Goal: Task Accomplishment & Management: Manage account settings

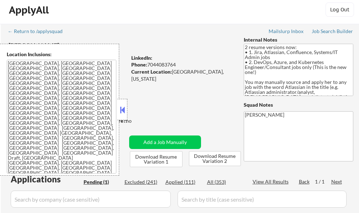
scroll to position [36, 0]
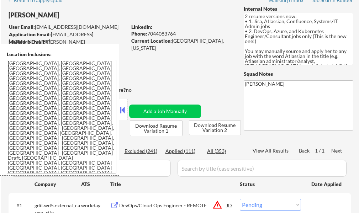
click at [122, 118] on div at bounding box center [122, 109] width 10 height 21
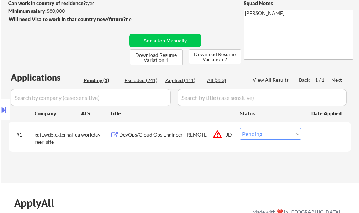
scroll to position [107, 0]
click at [152, 134] on div "DevOps/Cloud Ops Engineer - REMOTE" at bounding box center [172, 134] width 107 height 7
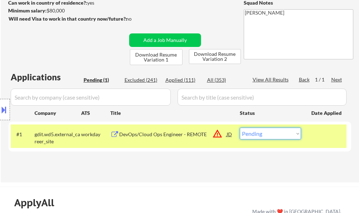
click at [265, 135] on select "Choose an option... Pending Applied Excluded (Questions) Excluded (Expired) Exc…" at bounding box center [270, 134] width 61 height 12
select select ""excluded__location_""
click at [240, 128] on select "Choose an option... Pending Applied Excluded (Questions) Excluded (Expired) Exc…" at bounding box center [270, 134] width 61 height 12
click at [314, 139] on div at bounding box center [326, 134] width 31 height 13
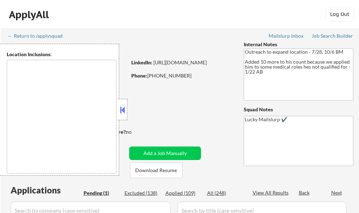
select select ""pending""
type textarea "Austin, TX West Lake Hills, TX Rollingwood, TX Cedar Park, TX Pflugerville, TX …"
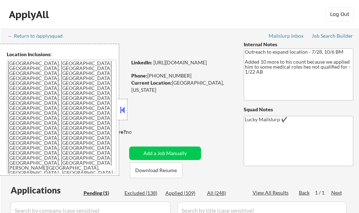
click at [121, 110] on button at bounding box center [122, 110] width 8 height 11
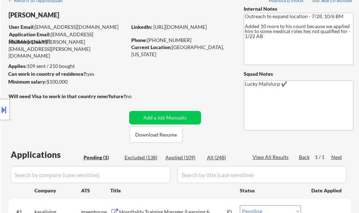
scroll to position [107, 0]
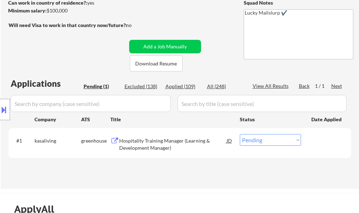
click at [165, 139] on div "Hospitality Training Manager (Learning & Development Manager)" at bounding box center [172, 144] width 107 height 14
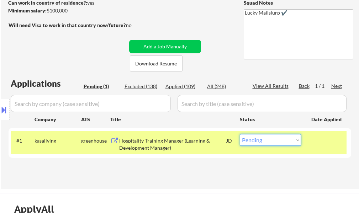
click at [269, 141] on select "Choose an option... Pending Applied Excluded (Questions) Excluded (Expired) Exc…" at bounding box center [270, 140] width 61 height 12
select select ""excluded""
click at [240, 134] on select "Choose an option... Pending Applied Excluded (Questions) Excluded (Expired) Exc…" at bounding box center [270, 140] width 61 height 12
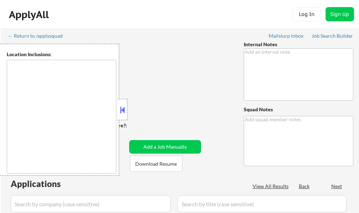
type textarea "Salary/Location Outreach -7/22 BM"
type textarea "Lucky Mailslurp ✔️"
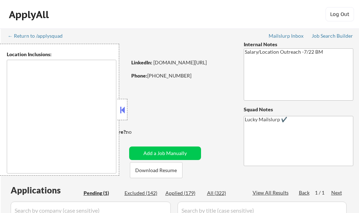
select select ""pending""
type textarea "Atlanta, GA Decatur, GA East Point, GA Brookhaven, GA Sandy Springs, GA Dunwood…"
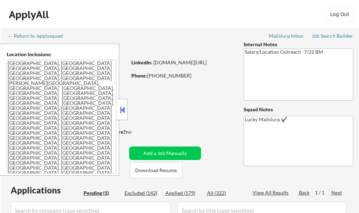
click at [119, 107] on button at bounding box center [122, 110] width 8 height 11
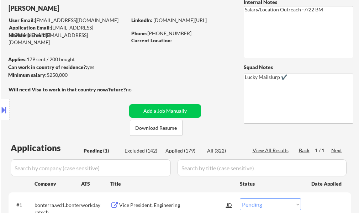
scroll to position [107, 0]
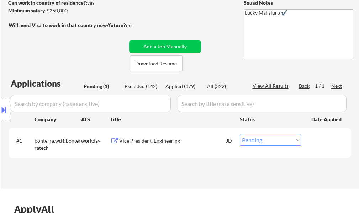
click at [146, 143] on div "Vice President, Engineering" at bounding box center [172, 140] width 107 height 7
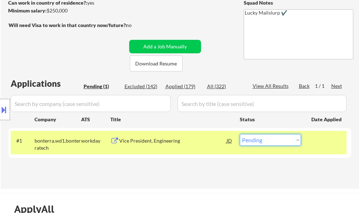
click at [257, 142] on select "Choose an option... Pending Applied Excluded (Questions) Excluded (Expired) Exc…" at bounding box center [270, 140] width 61 height 12
select select ""applied""
click at [240, 134] on select "Choose an option... Pending Applied Excluded (Questions) Excluded (Expired) Exc…" at bounding box center [270, 140] width 61 height 12
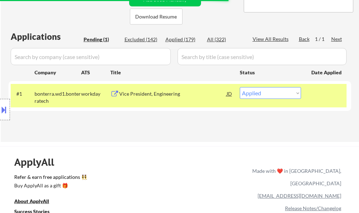
scroll to position [142, 0]
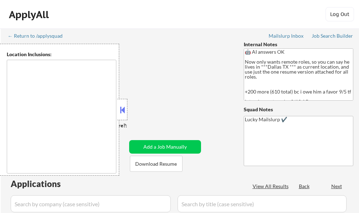
select select ""pending""
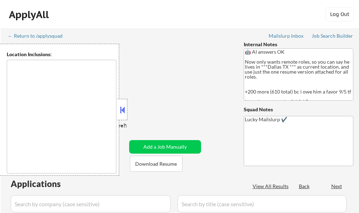
select select ""pending""
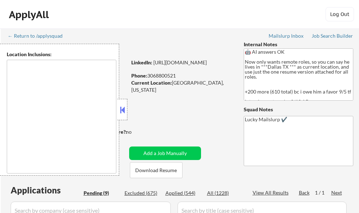
click at [125, 110] on button at bounding box center [122, 110] width 8 height 11
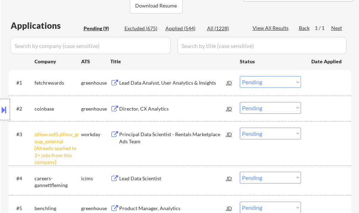
scroll to position [249, 0]
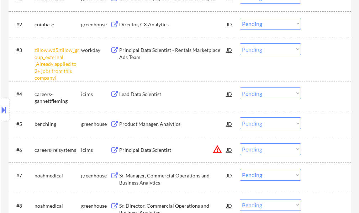
click at [263, 49] on select "Choose an option... Pending Applied Excluded (Questions) Excluded (Expired) Exc…" at bounding box center [270, 49] width 61 height 12
click at [240, 43] on select "Choose an option... Pending Applied Excluded (Questions) Excluded (Expired) Exc…" at bounding box center [270, 49] width 61 height 12
select select ""pending""
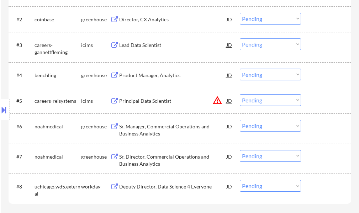
scroll to position [320, 0]
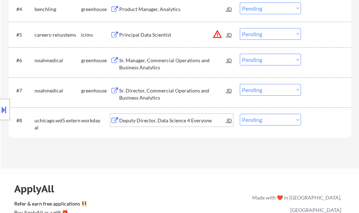
click at [142, 123] on div "Deputy Director, Data Science 4 Everyone" at bounding box center [172, 120] width 107 height 7
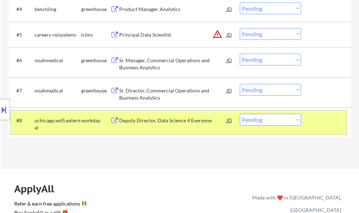
click at [320, 125] on div at bounding box center [326, 120] width 31 height 13
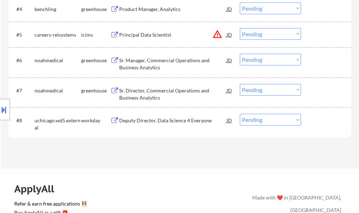
click at [187, 116] on div "Deputy Director, Data Science 4 Everyone" at bounding box center [172, 120] width 107 height 13
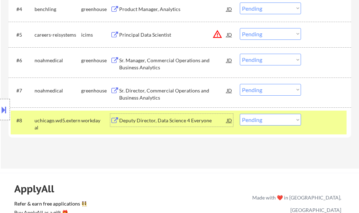
click at [260, 118] on select "Choose an option... Pending Applied Excluded (Questions) Excluded (Expired) Exc…" at bounding box center [270, 120] width 61 height 12
select select ""applied""
click at [240, 114] on select "Choose an option... Pending Applied Excluded (Questions) Excluded (Expired) Exc…" at bounding box center [270, 120] width 61 height 12
click at [321, 117] on div at bounding box center [326, 120] width 31 height 13
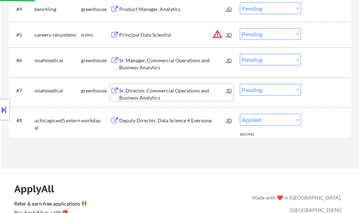
click at [131, 95] on div "Sr. Director, Commercial Operations and Business Analytics" at bounding box center [172, 94] width 107 height 14
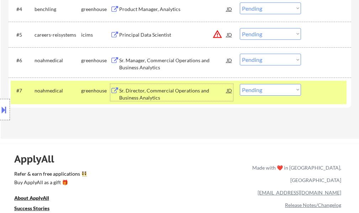
click at [248, 89] on select "Choose an option... Pending Applied Excluded (Questions) Excluded (Expired) Exc…" at bounding box center [270, 90] width 61 height 12
select select ""excluded__bad_match_""
click at [240, 84] on select "Choose an option... Pending Applied Excluded (Questions) Excluded (Expired) Exc…" at bounding box center [270, 90] width 61 height 12
click at [323, 87] on div at bounding box center [326, 90] width 31 height 13
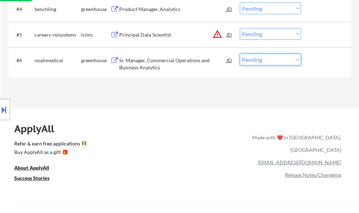
click at [264, 60] on select "Choose an option... Pending Applied Excluded (Questions) Excluded (Expired) Exc…" at bounding box center [270, 60] width 61 height 12
select select ""excluded__bad_match_""
click at [240, 54] on select "Choose an option... Pending Applied Excluded (Questions) Excluded (Expired) Exc…" at bounding box center [270, 60] width 61 height 12
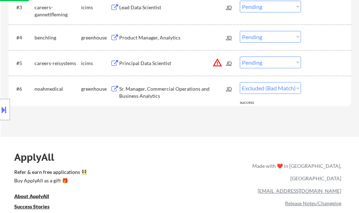
scroll to position [249, 0]
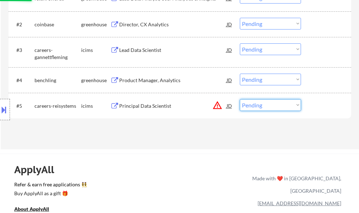
click at [255, 107] on select "Choose an option... Pending Applied Excluded (Questions) Excluded (Expired) Exc…" at bounding box center [270, 105] width 61 height 12
select select ""excluded__location_""
click at [240, 99] on select "Choose an option... Pending Applied Excluded (Questions) Excluded (Expired) Exc…" at bounding box center [270, 105] width 61 height 12
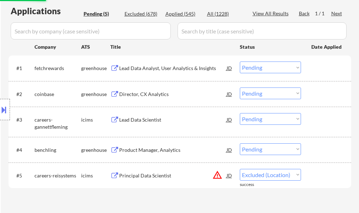
scroll to position [178, 0]
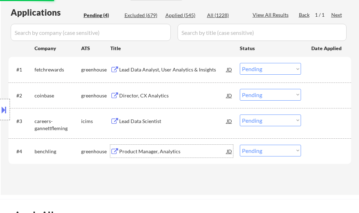
click at [147, 152] on div "Product Manager, Analytics" at bounding box center [172, 151] width 107 height 7
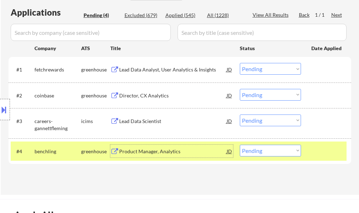
click at [283, 152] on select "Choose an option... Pending Applied Excluded (Questions) Excluded (Expired) Exc…" at bounding box center [270, 151] width 61 height 12
select select ""applied""
click at [240, 145] on select "Choose an option... Pending Applied Excluded (Questions) Excluded (Expired) Exc…" at bounding box center [270, 151] width 61 height 12
click at [324, 152] on div at bounding box center [326, 151] width 31 height 13
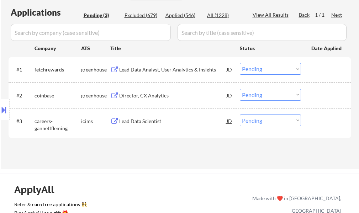
click at [154, 70] on div "Lead Data Analyst, User Analytics & Insights" at bounding box center [172, 69] width 107 height 7
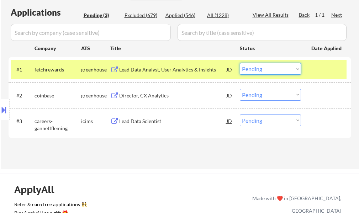
click at [271, 73] on select "Choose an option... Pending Applied Excluded (Questions) Excluded (Expired) Exc…" at bounding box center [270, 69] width 61 height 12
click at [240, 63] on select "Choose an option... Pending Applied Excluded (Questions) Excluded (Expired) Exc…" at bounding box center [270, 69] width 61 height 12
click at [319, 71] on div at bounding box center [326, 69] width 31 height 13
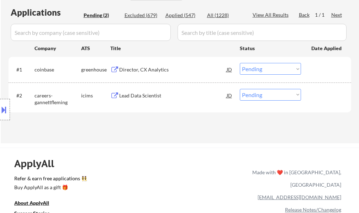
click at [145, 72] on div "Director, CX Analytics" at bounding box center [172, 69] width 107 height 7
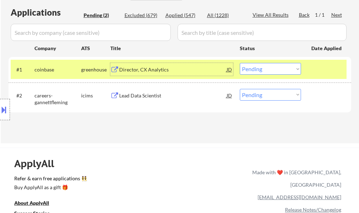
click at [249, 68] on select "Choose an option... Pending Applied Excluded (Questions) Excluded (Expired) Exc…" at bounding box center [270, 69] width 61 height 12
click at [240, 63] on select "Choose an option... Pending Applied Excluded (Questions) Excluded (Expired) Exc…" at bounding box center [270, 69] width 61 height 12
click at [310, 71] on div "#1 coinbase greenhouse Director, CX Analytics JD Choose an option... Pending Ap…" at bounding box center [179, 69] width 336 height 19
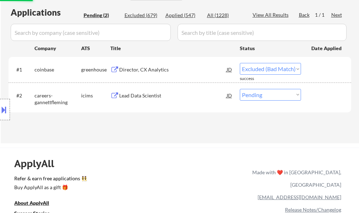
select select ""pending""
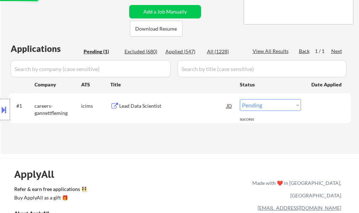
scroll to position [107, 0]
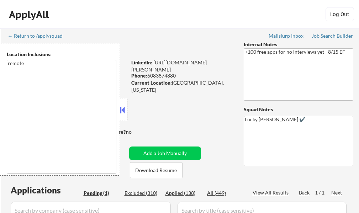
click at [121, 112] on button at bounding box center [122, 110] width 8 height 11
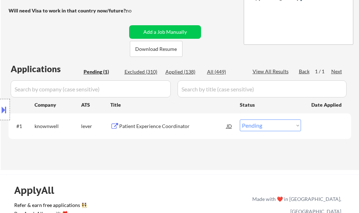
scroll to position [142, 0]
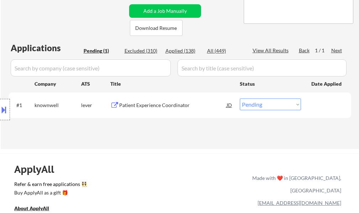
click at [139, 104] on div "Patient Experience Coordinator" at bounding box center [172, 105] width 107 height 7
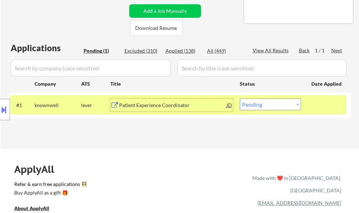
click at [336, 104] on div at bounding box center [326, 105] width 31 height 13
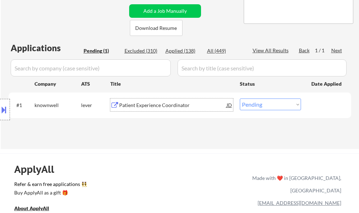
click at [168, 106] on div "Patient Experience Coordinator" at bounding box center [172, 105] width 107 height 7
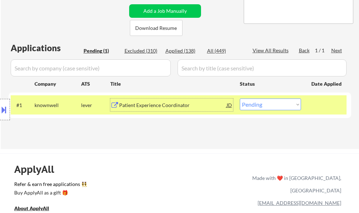
click at [275, 108] on select "Choose an option... Pending Applied Excluded (Questions) Excluded (Expired) Exc…" at bounding box center [270, 105] width 61 height 12
select select ""applied""
click at [240, 99] on select "Choose an option... Pending Applied Excluded (Questions) Excluded (Expired) Exc…" at bounding box center [270, 105] width 61 height 12
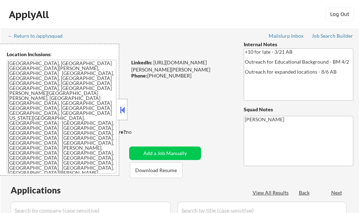
select select ""pending""
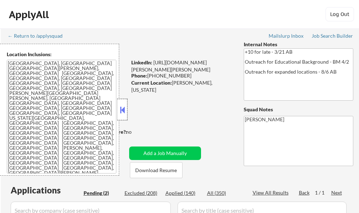
click at [121, 116] on div at bounding box center [122, 109] width 10 height 21
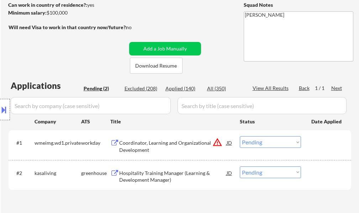
scroll to position [107, 0]
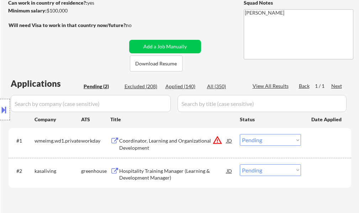
click at [124, 140] on div "Location Inclusions: [GEOGRAPHIC_DATA], [GEOGRAPHIC_DATA] [GEOGRAPHIC_DATA][PER…" at bounding box center [63, 110] width 127 height 132
click at [136, 143] on div "Coordinator, Learning and Organizational Development" at bounding box center [172, 144] width 107 height 14
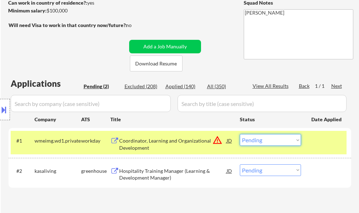
click at [258, 139] on select "Choose an option... Pending Applied Excluded (Questions) Excluded (Expired) Exc…" at bounding box center [270, 140] width 61 height 12
click at [240, 134] on select "Choose an option... Pending Applied Excluded (Questions) Excluded (Expired) Exc…" at bounding box center [270, 140] width 61 height 12
click at [317, 137] on div at bounding box center [326, 140] width 31 height 13
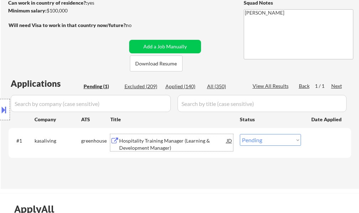
click at [168, 142] on div "Hospitality Training Manager (Learning & Development Manager)" at bounding box center [172, 144] width 107 height 14
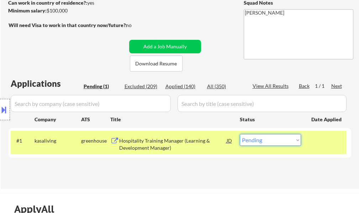
click at [276, 143] on select "Choose an option... Pending Applied Excluded (Questions) Excluded (Expired) Exc…" at bounding box center [270, 140] width 61 height 12
select select ""excluded""
click at [240, 134] on select "Choose an option... Pending Applied Excluded (Questions) Excluded (Expired) Exc…" at bounding box center [270, 140] width 61 height 12
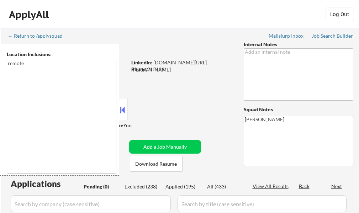
type textarea "remote"
click at [123, 110] on button at bounding box center [122, 110] width 8 height 11
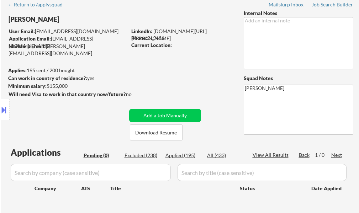
scroll to position [107, 0]
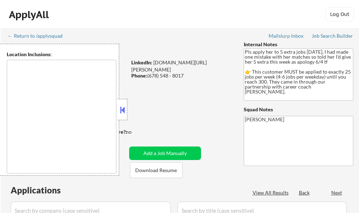
select select ""pending""
type textarea "[GEOGRAPHIC_DATA], [GEOGRAPHIC_DATA] [GEOGRAPHIC_DATA], [GEOGRAPHIC_DATA] [GEOG…"
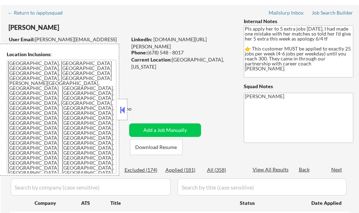
scroll to position [36, 0]
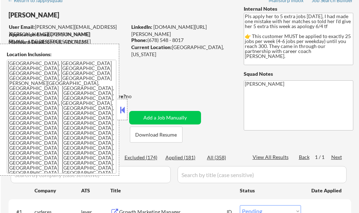
click at [119, 111] on button at bounding box center [122, 110] width 8 height 11
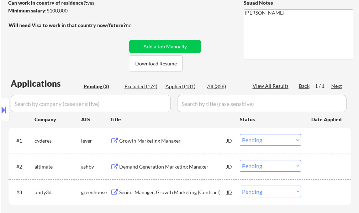
scroll to position [142, 0]
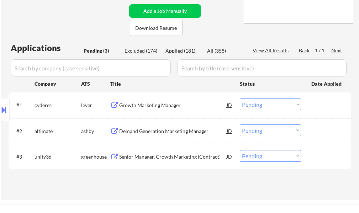
click at [149, 103] on div "Growth Marketing Manager" at bounding box center [172, 105] width 107 height 7
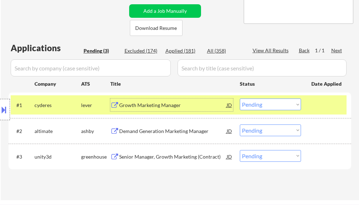
click at [250, 102] on select "Choose an option... Pending Applied Excluded (Questions) Excluded (Expired) Exc…" at bounding box center [270, 105] width 61 height 12
click at [240, 99] on select "Choose an option... Pending Applied Excluded (Questions) Excluded (Expired) Exc…" at bounding box center [270, 105] width 61 height 12
click at [325, 110] on div at bounding box center [326, 105] width 31 height 13
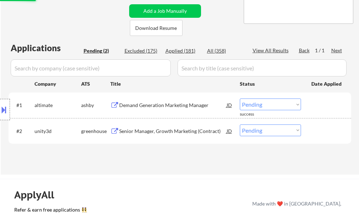
click at [180, 106] on div "Demand Generation Marketing Manager" at bounding box center [172, 105] width 107 height 7
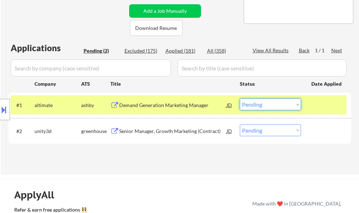
click at [268, 101] on select "Choose an option... Pending Applied Excluded (Questions) Excluded (Expired) Exc…" at bounding box center [270, 105] width 61 height 12
click at [240, 99] on select "Choose an option... Pending Applied Excluded (Questions) Excluded (Expired) Exc…" at bounding box center [270, 105] width 61 height 12
click at [335, 108] on div at bounding box center [326, 105] width 31 height 13
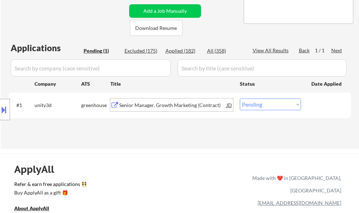
click at [189, 106] on div "Senior Manager, Growth Marketing (Contract)" at bounding box center [172, 105] width 107 height 7
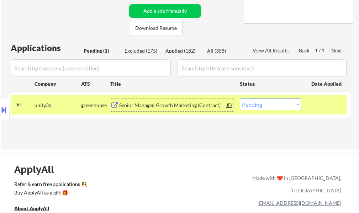
click at [274, 105] on select "Choose an option... Pending Applied Excluded (Questions) Excluded (Expired) Exc…" at bounding box center [270, 105] width 61 height 12
select select ""applied""
click at [240, 99] on select "Choose an option... Pending Applied Excluded (Questions) Excluded (Expired) Exc…" at bounding box center [270, 105] width 61 height 12
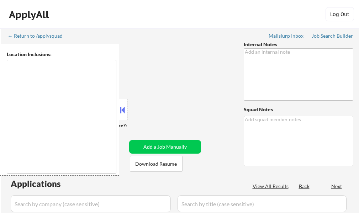
type textarea "[PERSON_NAME]"
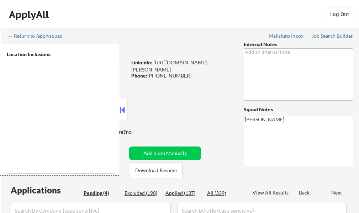
type textarea "[GEOGRAPHIC_DATA], [GEOGRAPHIC_DATA], [GEOGRAPHIC_DATA] [GEOGRAPHIC_DATA], [GEO…"
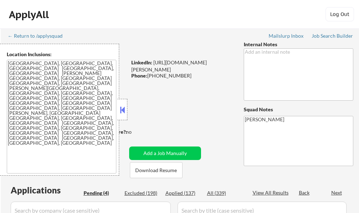
select select ""pending""
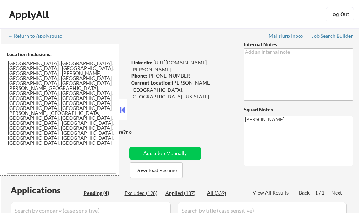
click at [125, 112] on button at bounding box center [122, 110] width 8 height 11
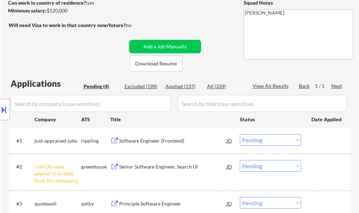
scroll to position [178, 0]
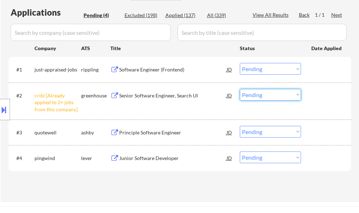
click at [263, 97] on select "Choose an option... Pending Applied Excluded (Questions) Excluded (Expired) Exc…" at bounding box center [270, 95] width 61 height 12
click at [240, 89] on select "Choose an option... Pending Applied Excluded (Questions) Excluded (Expired) Exc…" at bounding box center [270, 95] width 61 height 12
select select ""pending""
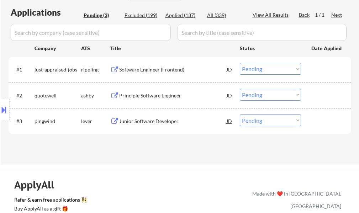
click at [147, 76] on div "Software Engineer (Frontend)" at bounding box center [172, 69] width 107 height 13
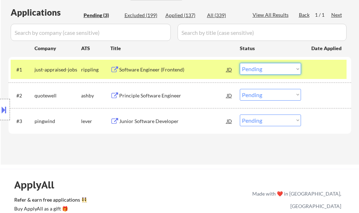
click at [274, 70] on select "Choose an option... Pending Applied Excluded (Questions) Excluded (Expired) Exc…" at bounding box center [270, 69] width 61 height 12
click at [240, 63] on select "Choose an option... Pending Applied Excluded (Questions) Excluded (Expired) Exc…" at bounding box center [270, 69] width 61 height 12
click at [312, 70] on div at bounding box center [326, 69] width 31 height 13
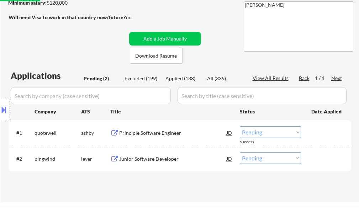
scroll to position [107, 0]
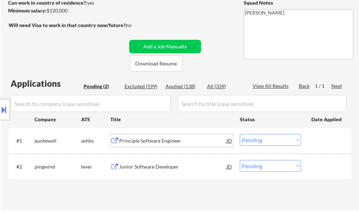
click at [153, 139] on div "Principle Software Engineer" at bounding box center [172, 140] width 107 height 7
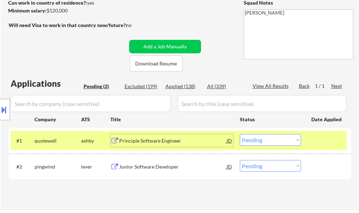
click at [260, 140] on select "Choose an option... Pending Applied Excluded (Questions) Excluded (Expired) Exc…" at bounding box center [270, 140] width 61 height 12
click at [240, 134] on select "Choose an option... Pending Applied Excluded (Questions) Excluded (Expired) Exc…" at bounding box center [270, 140] width 61 height 12
click at [319, 148] on div "#1 quotewell ashby Principle Software Engineer JD Choose an option... Pending A…" at bounding box center [179, 140] width 336 height 19
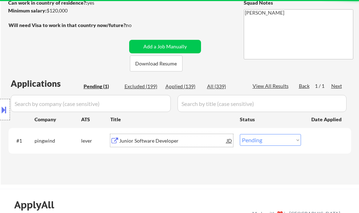
click at [173, 142] on div "Junior Software Developer" at bounding box center [172, 140] width 107 height 7
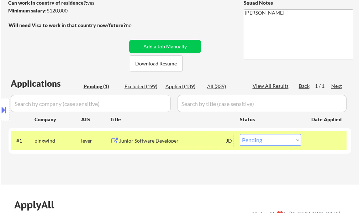
click at [243, 140] on select "Choose an option... Pending Applied Excluded (Questions) Excluded (Expired) Exc…" at bounding box center [270, 140] width 61 height 12
select select ""applied""
click at [240, 134] on select "Choose an option... Pending Applied Excluded (Questions) Excluded (Expired) Exc…" at bounding box center [270, 140] width 61 height 12
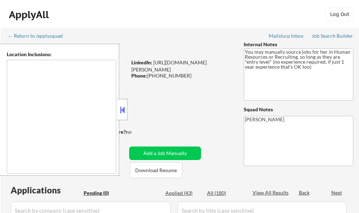
type textarea "It seems there is a misunderstanding in the location specified as "Remote." "Re…"
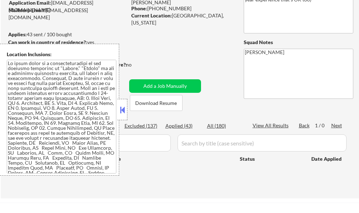
scroll to position [71, 0]
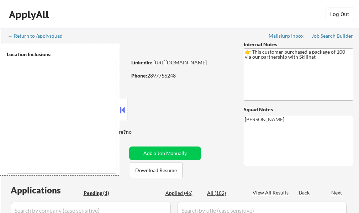
type textarea "Toronto, ON Etobicoke, ON Scarborough, ON North York, ON East York, ON York, ON…"
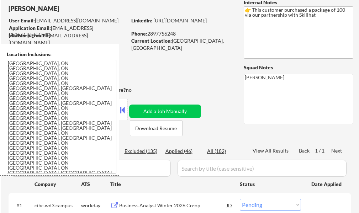
scroll to position [107, 0]
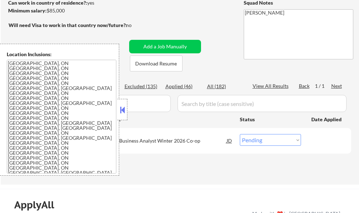
click at [123, 110] on button at bounding box center [122, 110] width 8 height 11
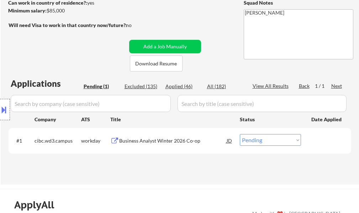
click at [137, 141] on div "Business Analyst Winter 2026 Co-op" at bounding box center [172, 140] width 107 height 7
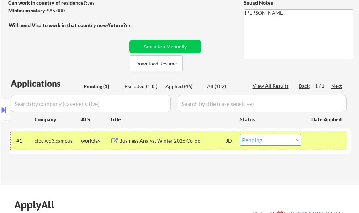
click at [331, 142] on div at bounding box center [326, 140] width 31 height 13
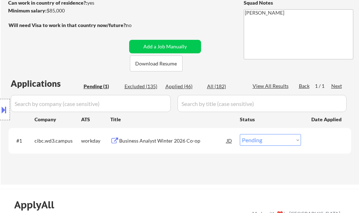
click at [179, 143] on div "Business Analyst Winter 2026 Co-op" at bounding box center [172, 140] width 107 height 7
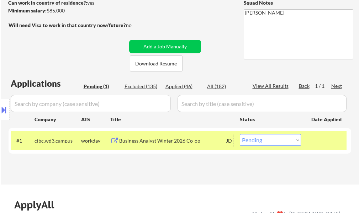
click at [260, 142] on select "Choose an option... Pending Applied Excluded (Questions) Excluded (Expired) Exc…" at bounding box center [270, 140] width 61 height 12
select select ""excluded__bad_match_""
click at [240, 134] on select "Choose an option... Pending Applied Excluded (Questions) Excluded (Expired) Exc…" at bounding box center [270, 140] width 61 height 12
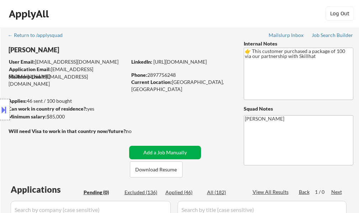
scroll to position [0, 0]
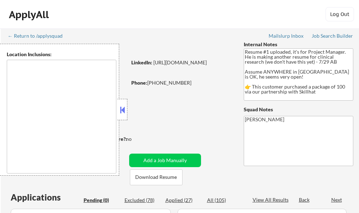
type textarea "country:[GEOGRAPHIC_DATA]"
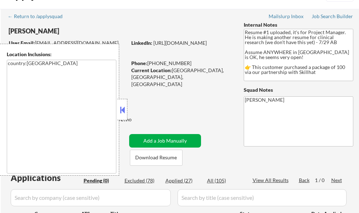
scroll to position [36, 0]
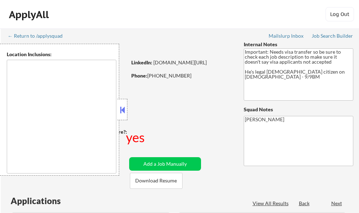
select select ""pending""
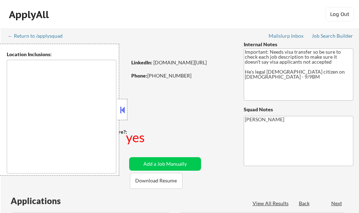
select select ""pending""
type textarea "South San Francisco, CA Daly City, CA Brisbane, CA Colma, CA Pacifica, CA San B…"
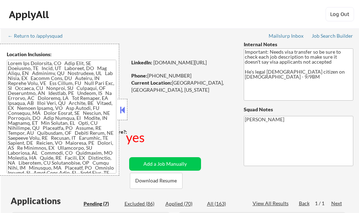
click at [126, 111] on button at bounding box center [122, 110] width 8 height 11
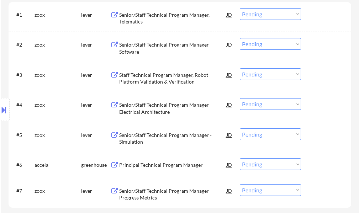
scroll to position [285, 0]
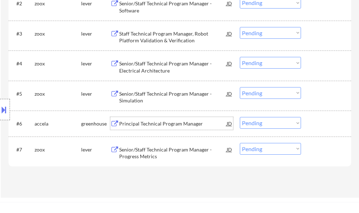
click at [149, 126] on div "Principal Technical Program Manager" at bounding box center [172, 123] width 107 height 7
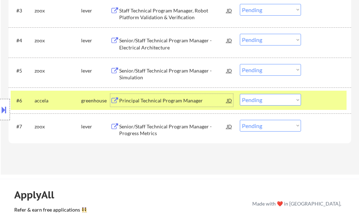
scroll to position [320, 0]
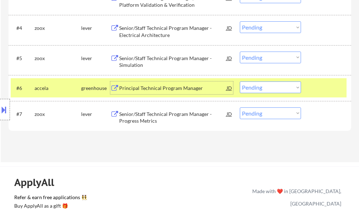
click at [257, 91] on select "Choose an option... Pending Applied Excluded (Questions) Excluded (Expired) Exc…" at bounding box center [270, 87] width 61 height 12
click at [240, 81] on select "Choose an option... Pending Applied Excluded (Questions) Excluded (Expired) Exc…" at bounding box center [270, 87] width 61 height 12
click at [315, 92] on div at bounding box center [326, 87] width 31 height 13
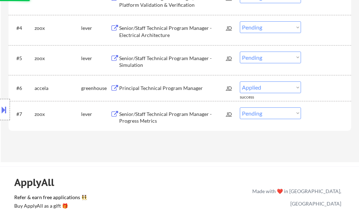
select select ""pending""
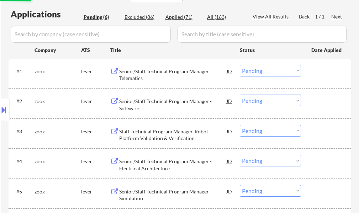
scroll to position [178, 0]
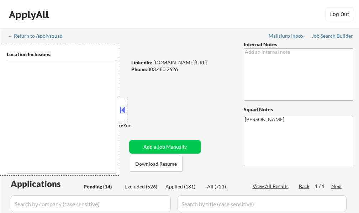
select select ""pending""
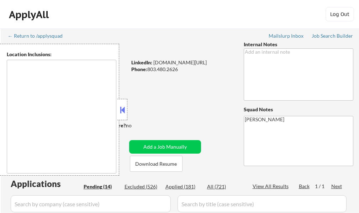
select select ""pending""
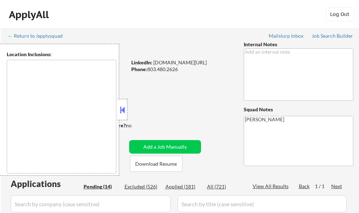
select select ""pending""
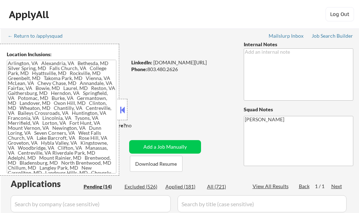
type textarea "[GEOGRAPHIC_DATA], [GEOGRAPHIC_DATA] [GEOGRAPHIC_DATA], [GEOGRAPHIC_DATA] [GEOG…"
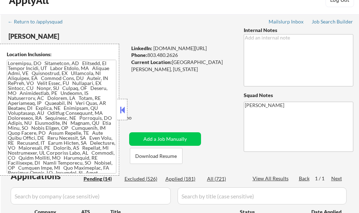
scroll to position [36, 0]
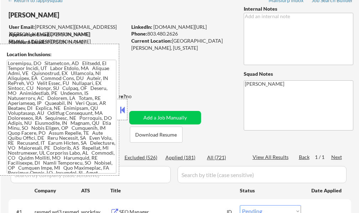
click at [122, 108] on button at bounding box center [122, 110] width 8 height 11
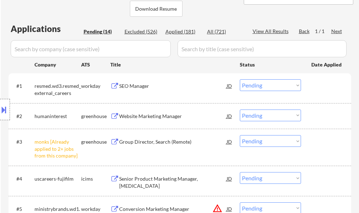
scroll to position [178, 0]
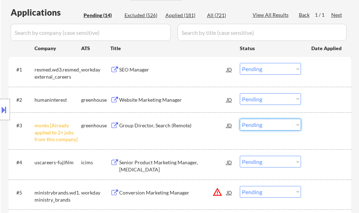
click at [270, 128] on select "Choose an option... Pending Applied Excluded (Questions) Excluded (Expired) Exc…" at bounding box center [270, 125] width 61 height 12
click at [240, 119] on select "Choose an option... Pending Applied Excluded (Questions) Excluded (Expired) Exc…" at bounding box center [270, 125] width 61 height 12
select select ""pending""
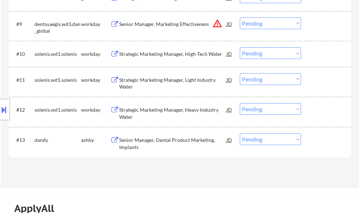
scroll to position [498, 0]
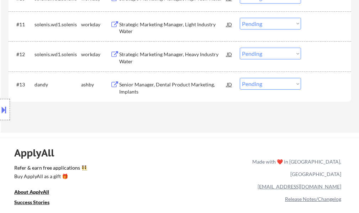
click at [153, 86] on div "Senior Manager, Dental Product Marketing, Implants" at bounding box center [172, 88] width 107 height 14
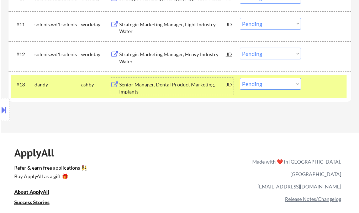
click at [259, 85] on select "Choose an option... Pending Applied Excluded (Questions) Excluded (Expired) Exc…" at bounding box center [270, 84] width 61 height 12
select select ""excluded__bad_match_""
click at [240, 78] on select "Choose an option... Pending Applied Excluded (Questions) Excluded (Expired) Exc…" at bounding box center [270, 84] width 61 height 12
click at [328, 89] on div at bounding box center [326, 84] width 31 height 13
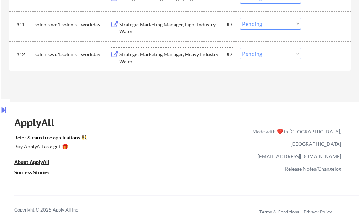
click at [166, 57] on div "Strategic Marketing Manager, Heavy Industry Water" at bounding box center [172, 58] width 107 height 14
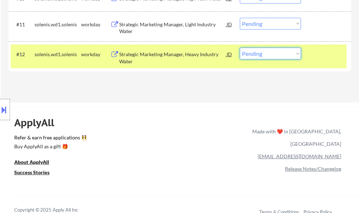
click at [252, 57] on select "Choose an option... Pending Applied Excluded (Questions) Excluded (Expired) Exc…" at bounding box center [270, 54] width 61 height 12
select select ""excluded__bad_match_""
click at [240, 48] on select "Choose an option... Pending Applied Excluded (Questions) Excluded (Expired) Exc…" at bounding box center [270, 54] width 61 height 12
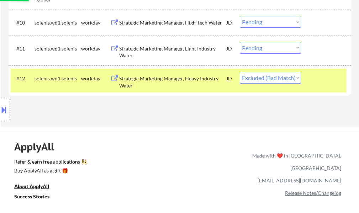
scroll to position [391, 0]
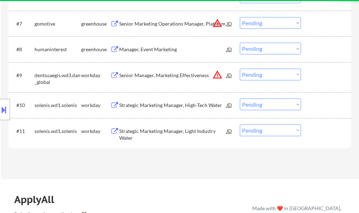
click at [267, 129] on select "Choose an option... Pending Applied Excluded (Questions) Excluded (Expired) Exc…" at bounding box center [270, 131] width 61 height 12
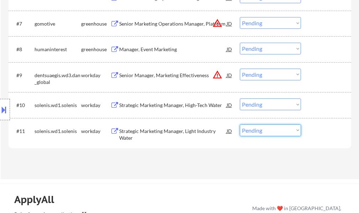
select select ""excluded__bad_match_""
click at [240, 125] on select "Choose an option... Pending Applied Excluded (Questions) Excluded (Expired) Exc…" at bounding box center [270, 131] width 61 height 12
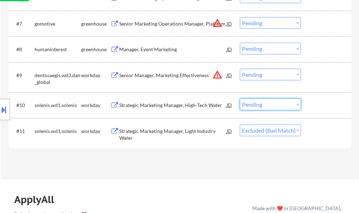
click at [270, 106] on select "Choose an option... Pending Applied Excluded (Questions) Excluded (Expired) Exc…" at bounding box center [270, 105] width 61 height 12
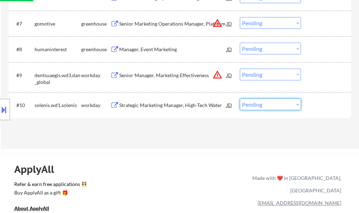
select select ""excluded__bad_match_""
click at [240, 99] on select "Choose an option... Pending Applied Excluded (Questions) Excluded (Expired) Exc…" at bounding box center [270, 105] width 61 height 12
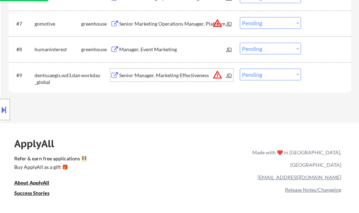
click at [192, 76] on div "Senior Manager, Marketing Effectiveness" at bounding box center [172, 75] width 107 height 7
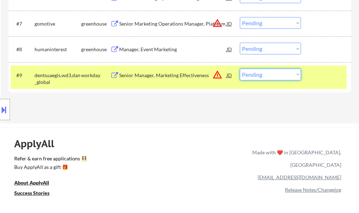
click at [261, 75] on select "Choose an option... Pending Applied Excluded (Questions) Excluded (Expired) Exc…" at bounding box center [270, 75] width 61 height 12
select select ""excluded__location_""
click at [240, 69] on select "Choose an option... Pending Applied Excluded (Questions) Excluded (Expired) Exc…" at bounding box center [270, 75] width 61 height 12
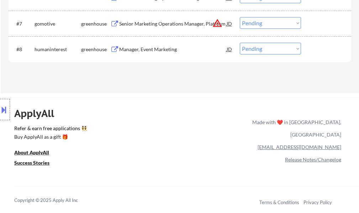
click at [158, 53] on div "Manager, Event Marketing" at bounding box center [172, 49] width 107 height 7
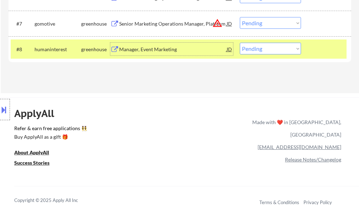
click at [281, 50] on select "Choose an option... Pending Applied Excluded (Questions) Excluded (Expired) Exc…" at bounding box center [270, 49] width 61 height 12
select select ""applied""
click at [240, 43] on select "Choose an option... Pending Applied Excluded (Questions) Excluded (Expired) Exc…" at bounding box center [270, 49] width 61 height 12
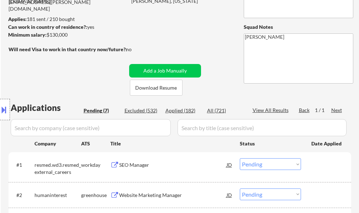
scroll to position [71, 0]
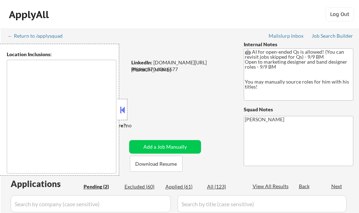
select select ""pending""
type textarea "remote"
click at [122, 113] on button at bounding box center [122, 110] width 8 height 11
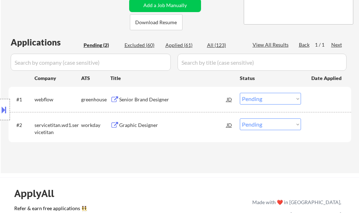
scroll to position [142, 0]
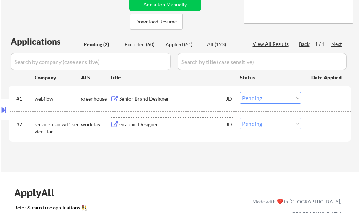
click at [133, 125] on div "Graphic Designer" at bounding box center [172, 124] width 107 height 7
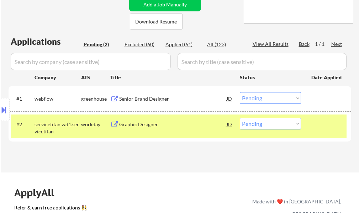
select select ""pending""
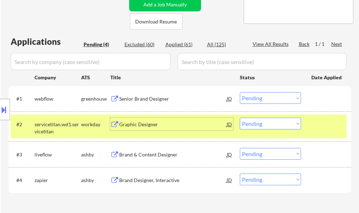
click at [265, 122] on select "Choose an option... Pending Applied Excluded (Questions) Excluded (Expired) Exc…" at bounding box center [270, 124] width 61 height 12
click at [240, 118] on select "Choose an option... Pending Applied Excluded (Questions) Excluded (Expired) Exc…" at bounding box center [270, 124] width 61 height 12
select select ""pending""
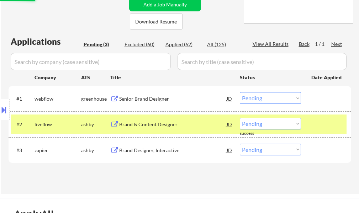
click at [315, 128] on div at bounding box center [326, 124] width 31 height 13
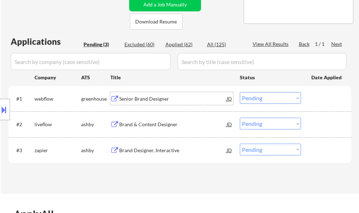
click at [160, 103] on div "Senior Brand Designer" at bounding box center [172, 98] width 107 height 13
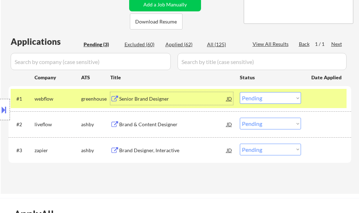
click at [245, 97] on select "Choose an option... Pending Applied Excluded (Questions) Excluded (Expired) Exc…" at bounding box center [270, 98] width 61 height 12
click at [240, 92] on select "Choose an option... Pending Applied Excluded (Questions) Excluded (Expired) Exc…" at bounding box center [270, 98] width 61 height 12
click at [311, 102] on div "#1 webflow greenhouse Senior Brand Designer JD Choose an option... Pending Appl…" at bounding box center [179, 98] width 336 height 19
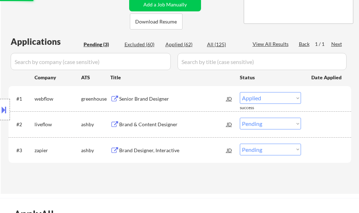
select select ""pending""
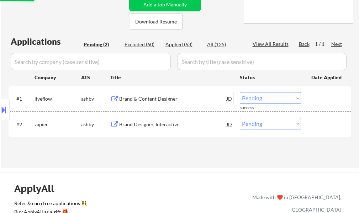
click at [169, 101] on div "Brand & Content Designer" at bounding box center [172, 98] width 107 height 7
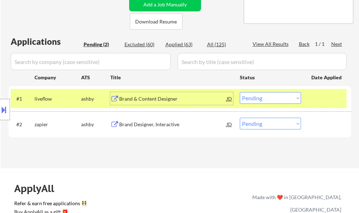
click at [324, 100] on div at bounding box center [326, 98] width 31 height 13
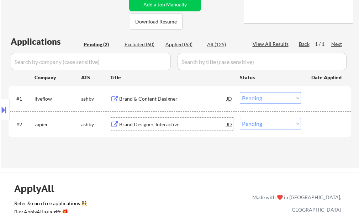
click at [150, 129] on div "Brand Designer, Interactive" at bounding box center [172, 124] width 107 height 13
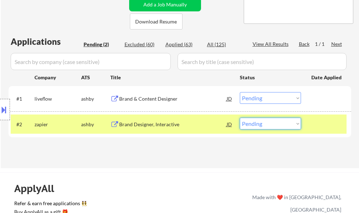
click at [266, 125] on select "Choose an option... Pending Applied Excluded (Questions) Excluded (Expired) Exc…" at bounding box center [270, 124] width 61 height 12
select select ""applied""
click at [240, 118] on select "Choose an option... Pending Applied Excluded (Questions) Excluded (Expired) Exc…" at bounding box center [270, 124] width 61 height 12
click at [321, 122] on div at bounding box center [326, 124] width 31 height 13
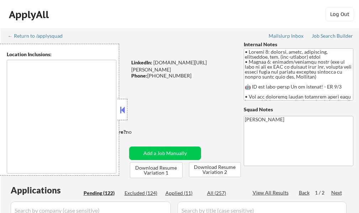
type textarea "[GEOGRAPHIC_DATA], [GEOGRAPHIC_DATA], [GEOGRAPHIC_DATA] [GEOGRAPHIC_DATA], [GEO…"
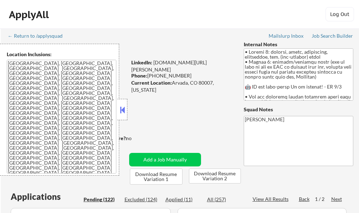
select select ""pending""
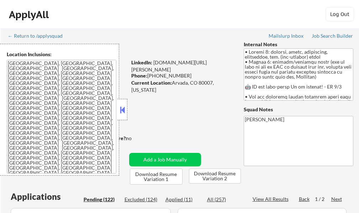
select select ""pending""
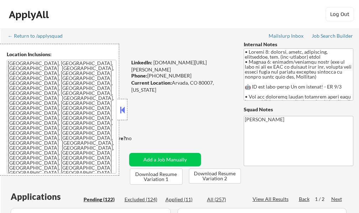
select select ""pending""
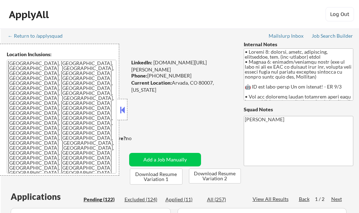
select select ""pending""
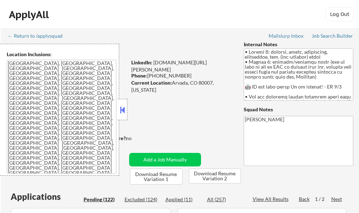
select select ""pending""
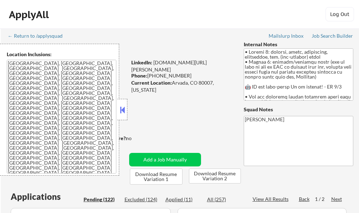
select select ""pending""
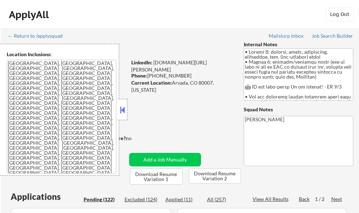
select select ""pending""
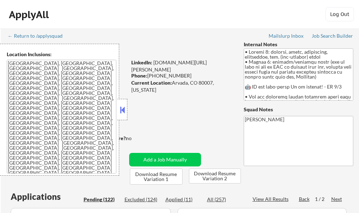
select select ""pending""
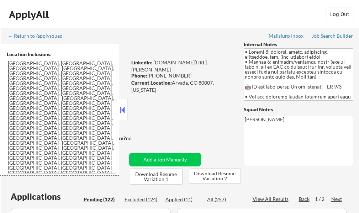
select select ""pending""
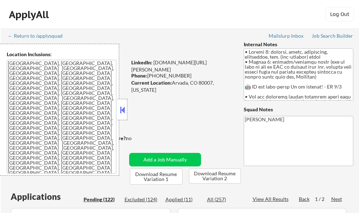
select select ""pending""
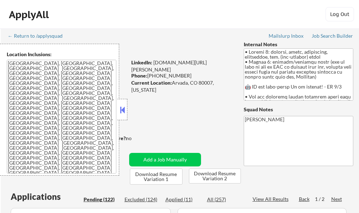
select select ""pending""
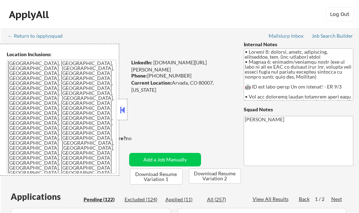
select select ""pending""
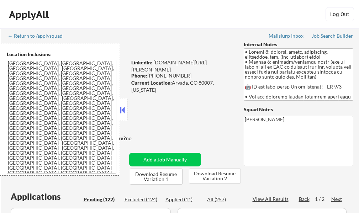
select select ""pending""
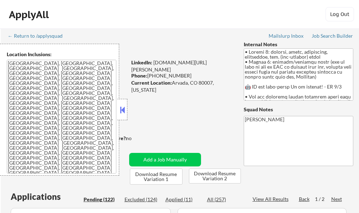
select select ""pending""
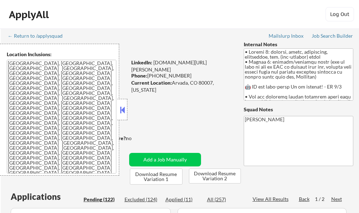
select select ""pending""
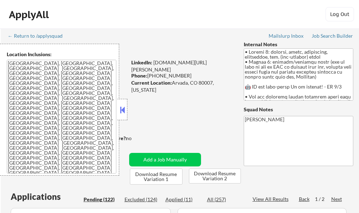
select select ""pending""
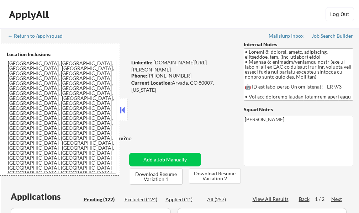
select select ""pending""
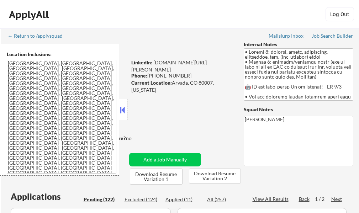
select select ""pending""
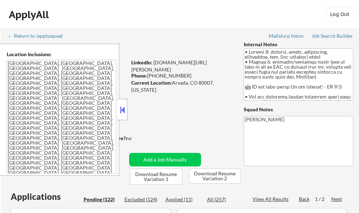
select select ""pending""
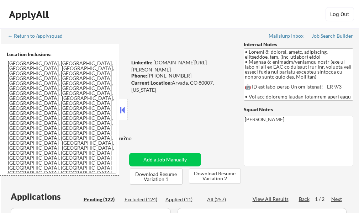
select select ""pending""
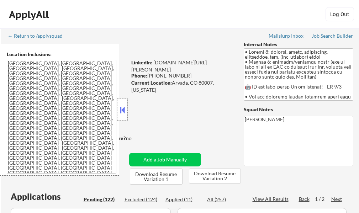
click at [123, 117] on div at bounding box center [122, 109] width 10 height 21
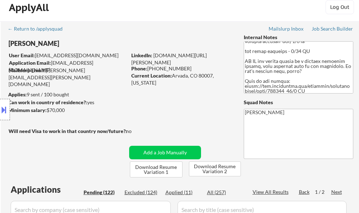
scroll to position [71, 0]
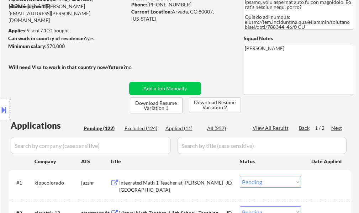
click at [279, 125] on div "View All Results" at bounding box center [272, 128] width 38 height 7
select select ""pending""
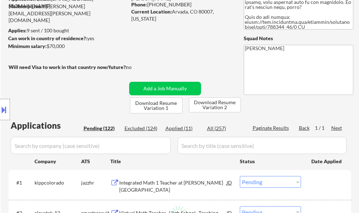
select select ""pending""
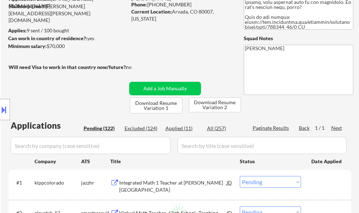
select select ""pending""
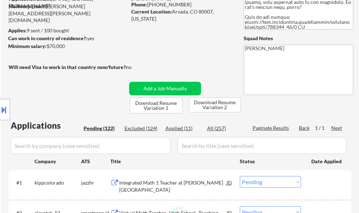
select select ""pending""
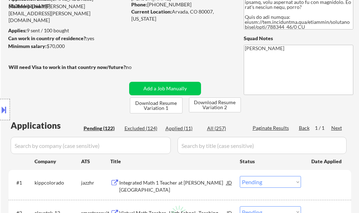
select select ""pending""
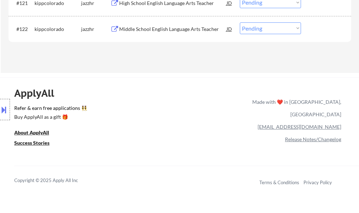
scroll to position [3683, 0]
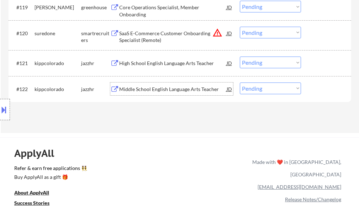
click at [170, 90] on div "Middle School English Language Arts Teacher" at bounding box center [172, 89] width 107 height 7
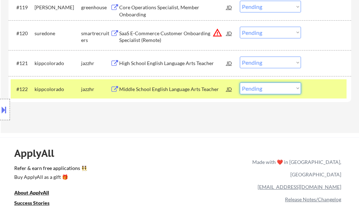
click at [266, 85] on select "Choose an option... Pending Applied Excluded (Questions) Excluded (Expired) Exc…" at bounding box center [270, 89] width 61 height 12
select select ""excluded__salary_""
click at [240, 83] on select "Choose an option... Pending Applied Excluded (Questions) Excluded (Expired) Exc…" at bounding box center [270, 89] width 61 height 12
drag, startPoint x: 318, startPoint y: 87, endPoint x: 310, endPoint y: 85, distance: 8.0
click at [318, 87] on div at bounding box center [326, 89] width 31 height 13
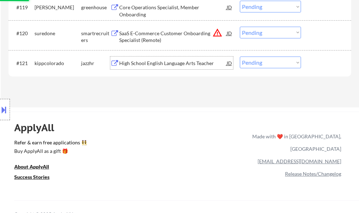
click at [181, 64] on div "High School English Language Arts Teacher" at bounding box center [172, 63] width 107 height 7
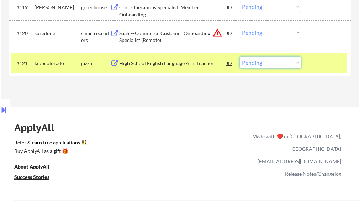
click at [261, 64] on select "Choose an option... Pending Applied Excluded (Questions) Excluded (Expired) Exc…" at bounding box center [270, 63] width 61 height 12
select select ""excluded__bad_match_""
click at [240, 57] on select "Choose an option... Pending Applied Excluded (Questions) Excluded (Expired) Exc…" at bounding box center [270, 63] width 61 height 12
click at [317, 67] on div at bounding box center [326, 63] width 31 height 13
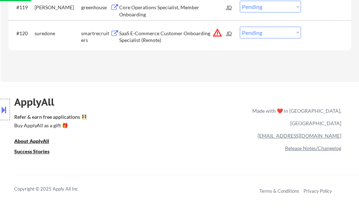
click at [161, 36] on div "SaaS E-Commerce Customer Onboarding Specialist (Remote)" at bounding box center [172, 37] width 107 height 14
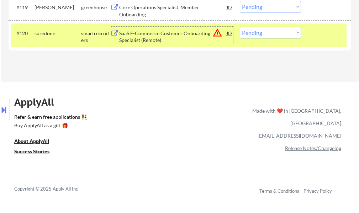
click at [260, 32] on select "Choose an option... Pending Applied Excluded (Questions) Excluded (Expired) Exc…" at bounding box center [270, 33] width 61 height 12
select select ""excluded__salary_""
click at [240, 27] on select "Choose an option... Pending Applied Excluded (Questions) Excluded (Expired) Exc…" at bounding box center [270, 33] width 61 height 12
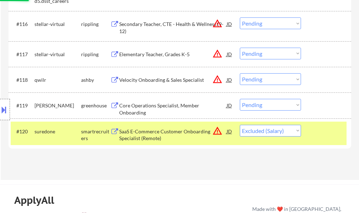
scroll to position [3576, 0]
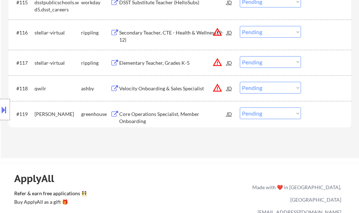
click at [163, 65] on div "Elementary Teacher, Grades K-5" at bounding box center [172, 62] width 107 height 7
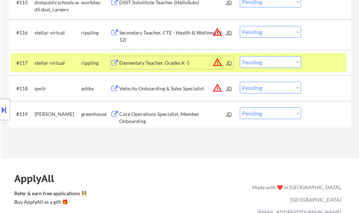
click at [251, 63] on select "Choose an option... Pending Applied Excluded (Questions) Excluded (Expired) Exc…" at bounding box center [270, 62] width 61 height 12
click at [240, 56] on select "Choose an option... Pending Applied Excluded (Questions) Excluded (Expired) Exc…" at bounding box center [270, 62] width 61 height 12
click at [314, 66] on div at bounding box center [326, 62] width 31 height 13
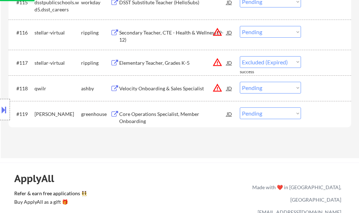
select select ""pending""
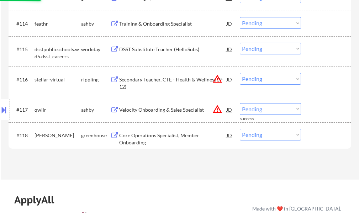
scroll to position [3505, 0]
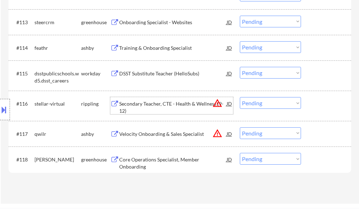
click at [161, 106] on div "Secondary Teacher, CTE - Health & Wellness (9-12)" at bounding box center [172, 107] width 107 height 14
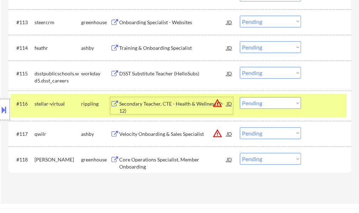
click at [266, 105] on select "Choose an option... Pending Applied Excluded (Questions) Excluded (Expired) Exc…" at bounding box center [270, 103] width 61 height 12
click at [240, 97] on select "Choose an option... Pending Applied Excluded (Questions) Excluded (Expired) Exc…" at bounding box center [270, 103] width 61 height 12
click at [322, 106] on div at bounding box center [326, 103] width 31 height 13
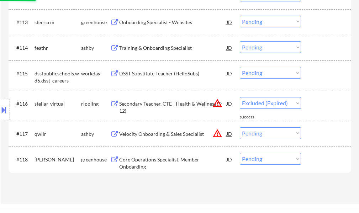
select select ""pending""
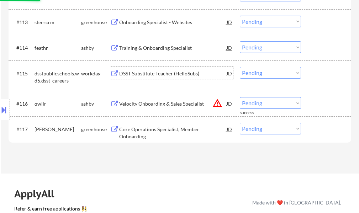
click at [149, 73] on div "DSST Substitute Teacher (HelloSubs)" at bounding box center [172, 73] width 107 height 7
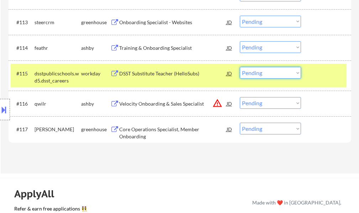
click at [256, 75] on select "Choose an option... Pending Applied Excluded (Questions) Excluded (Expired) Exc…" at bounding box center [270, 73] width 61 height 12
click at [240, 67] on select "Choose an option... Pending Applied Excluded (Questions) Excluded (Expired) Exc…" at bounding box center [270, 73] width 61 height 12
click at [337, 77] on div at bounding box center [326, 73] width 31 height 13
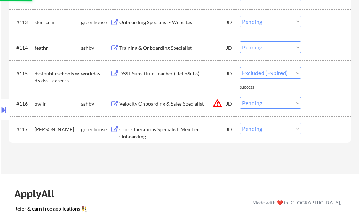
select select ""pending""
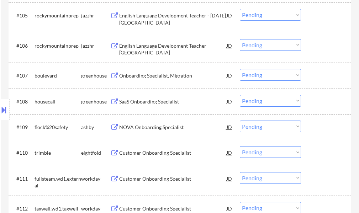
scroll to position [3291, 0]
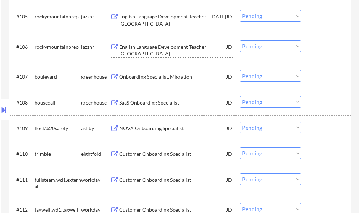
click at [159, 47] on div "English Language Development Teacher - Green Valley Ranch" at bounding box center [172, 50] width 107 height 14
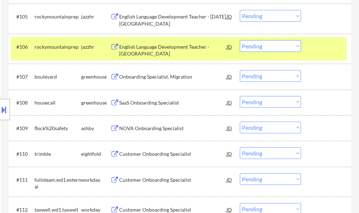
select select ""pending""
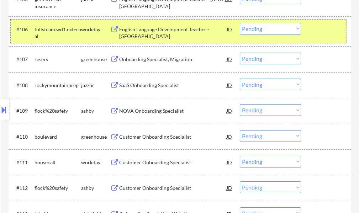
click at [317, 33] on div "#106 fullsteam.wd1.external workday English Language Development Teacher - Gree…" at bounding box center [179, 31] width 336 height 23
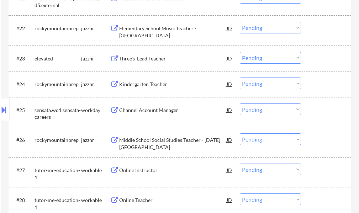
scroll to position [854, 0]
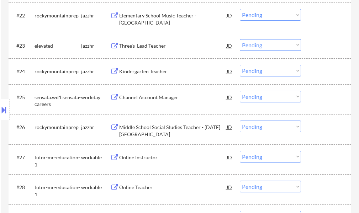
click at [165, 97] on div "Channel Account Manager" at bounding box center [172, 97] width 107 height 7
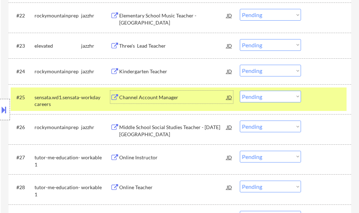
click at [251, 98] on select "Choose an option... Pending Applied Excluded (Questions) Excluded (Expired) Exc…" at bounding box center [270, 97] width 61 height 12
click at [240, 91] on select "Choose an option... Pending Applied Excluded (Questions) Excluded (Expired) Exc…" at bounding box center [270, 97] width 61 height 12
click at [322, 105] on div "#25 sensata.wd1.sensata-careers workday Channel Account Manager JD Choose an op…" at bounding box center [179, 99] width 336 height 23
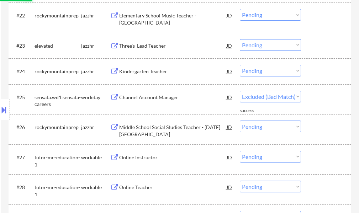
select select ""pending""
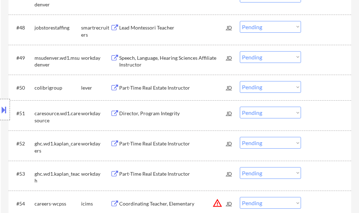
scroll to position [1601, 0]
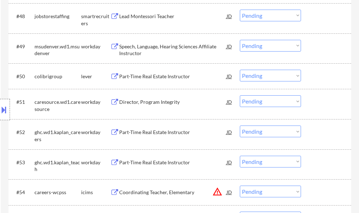
click at [149, 78] on div "Part-Time Real Estate Instructor" at bounding box center [172, 76] width 107 height 7
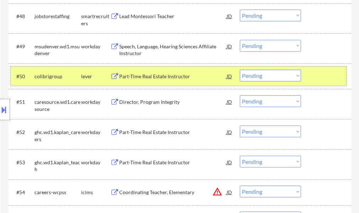
click at [316, 76] on div at bounding box center [326, 76] width 31 height 13
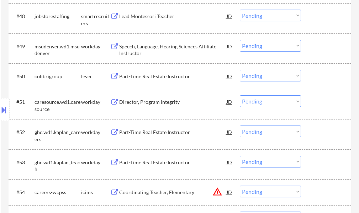
click at [168, 100] on div "Director, Program Integrity" at bounding box center [172, 102] width 107 height 7
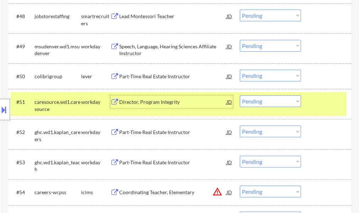
click at [319, 102] on div at bounding box center [326, 101] width 31 height 13
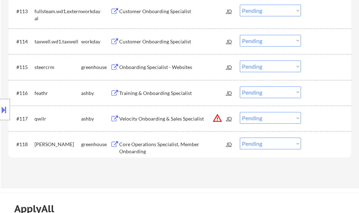
scroll to position [3486, 0]
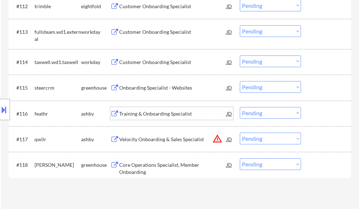
click at [153, 109] on div "Training & Onboarding Specialist" at bounding box center [172, 113] width 107 height 13
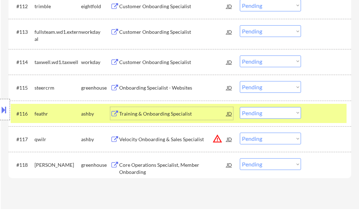
click at [312, 115] on div at bounding box center [326, 113] width 31 height 13
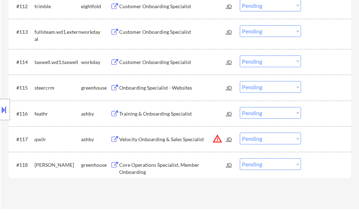
click at [164, 86] on div "Onboarding Specialist - Websites" at bounding box center [172, 87] width 107 height 7
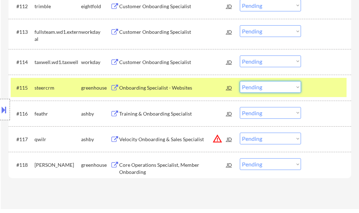
click at [272, 87] on select "Choose an option... Pending Applied Excluded (Questions) Excluded (Expired) Exc…" at bounding box center [270, 87] width 61 height 12
click at [240, 81] on select "Choose an option... Pending Applied Excluded (Questions) Excluded (Expired) Exc…" at bounding box center [270, 87] width 61 height 12
click at [316, 88] on div at bounding box center [326, 87] width 31 height 13
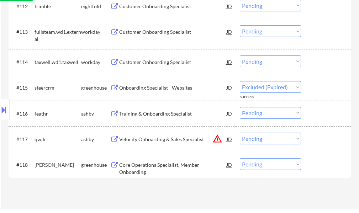
select select ""pending""
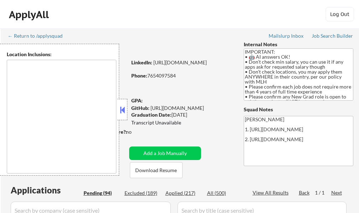
select select ""pending""
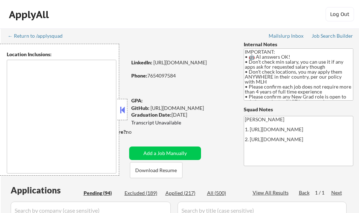
select select ""pending""
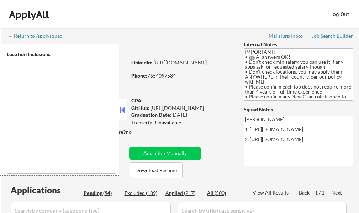
select select ""pending""
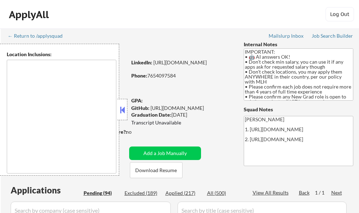
select select ""pending""
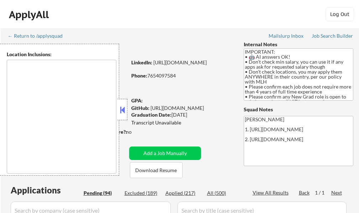
select select ""pending""
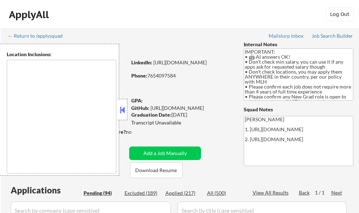
select select ""pending""
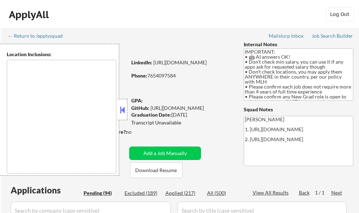
select select ""pending""
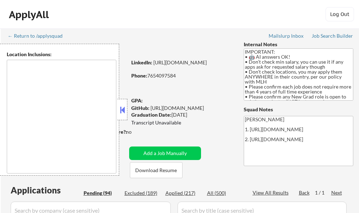
select select ""pending""
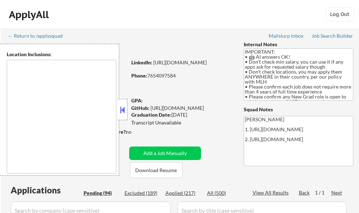
select select ""pending""
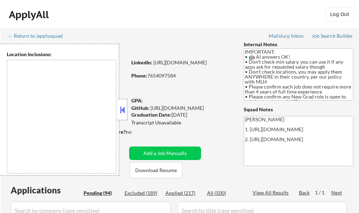
select select ""pending""
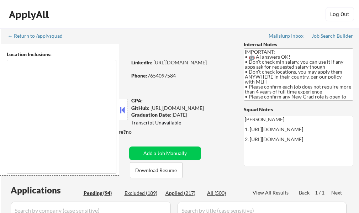
select select ""pending""
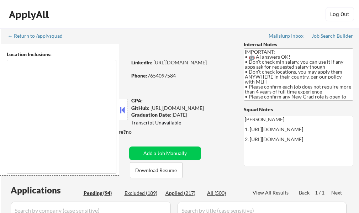
select select ""pending""
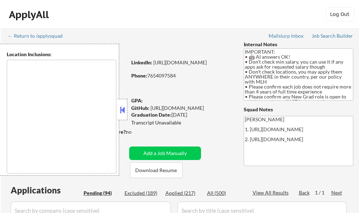
select select ""pending""
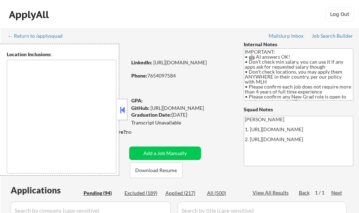
select select ""pending""
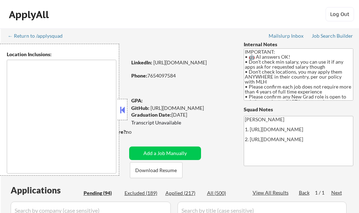
select select ""pending""
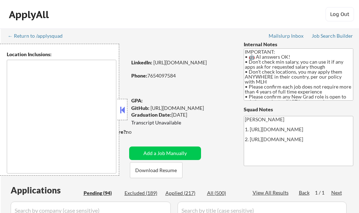
select select ""pending""
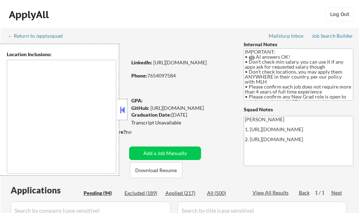
select select ""pending""
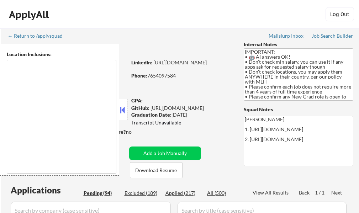
select select ""pending""
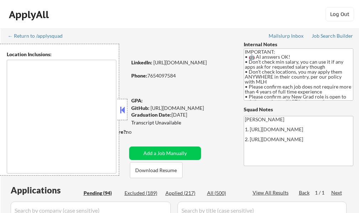
select select ""pending""
type textarea "country:[GEOGRAPHIC_DATA]"
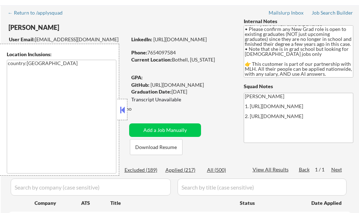
scroll to position [36, 0]
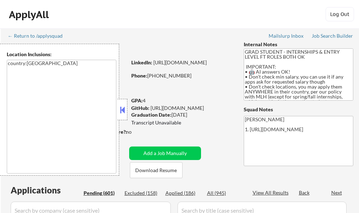
select select ""pending""
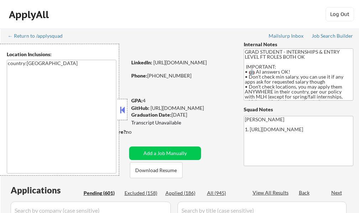
select select ""pending""
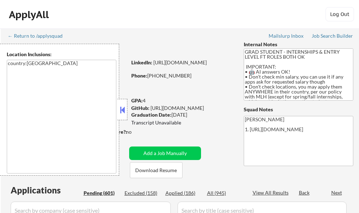
select select ""pending""
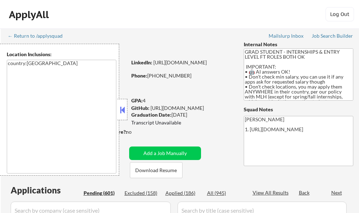
select select ""pending""
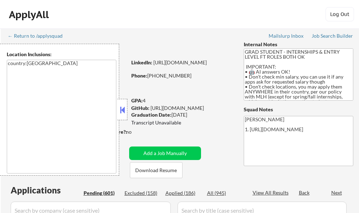
select select ""pending""
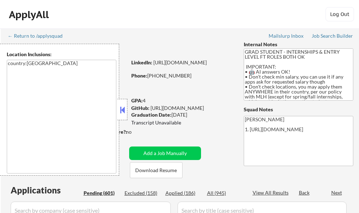
select select ""pending""
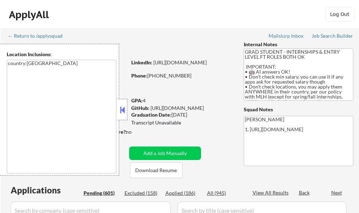
select select ""pending""
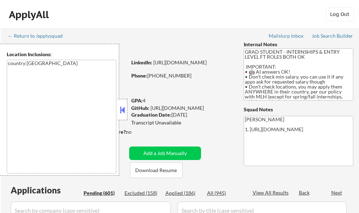
select select ""pending""
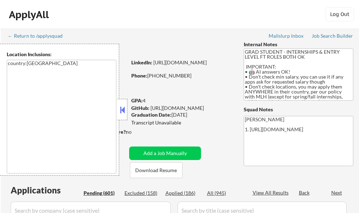
select select ""pending""
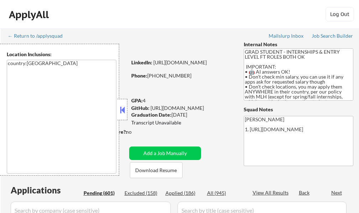
select select ""pending""
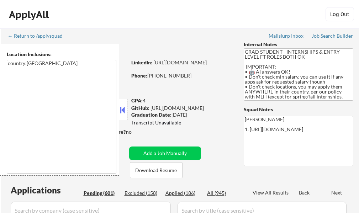
select select ""pending""
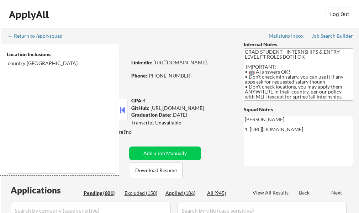
select select ""pending""
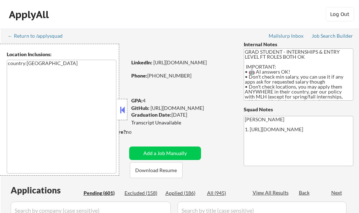
select select ""pending""
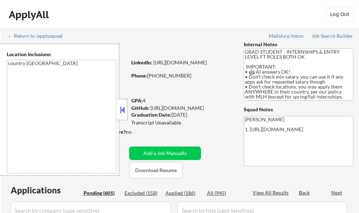
select select ""pending""
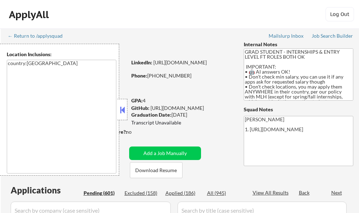
select select ""pending""
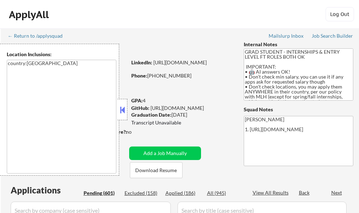
select select ""pending""
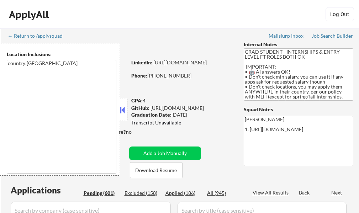
select select ""pending""
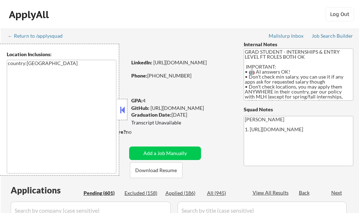
select select ""pending""
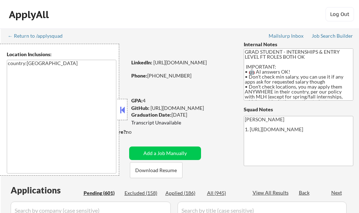
select select ""pending""
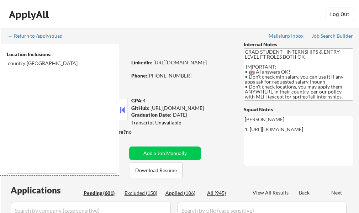
select select ""pending""
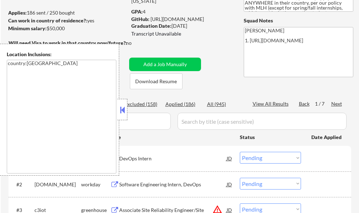
scroll to position [107, 0]
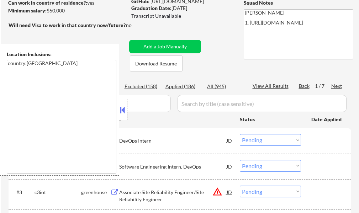
click at [120, 113] on button at bounding box center [122, 110] width 8 height 11
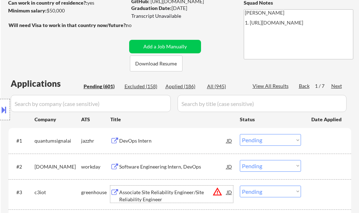
click at [150, 191] on div "Associate Site Reliability Engineer/Site Reliability Engineer" at bounding box center [172, 196] width 107 height 14
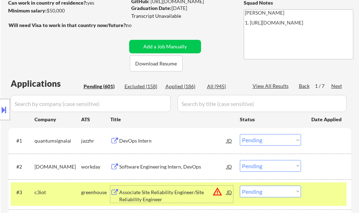
click at [327, 200] on div "#3 c3iot greenhouse Associate Site Reliability Engineer/Site Reliability Engine…" at bounding box center [179, 193] width 336 height 23
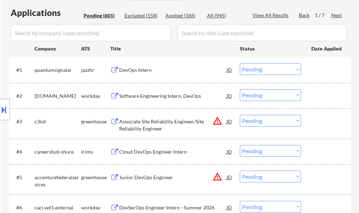
scroll to position [213, 0]
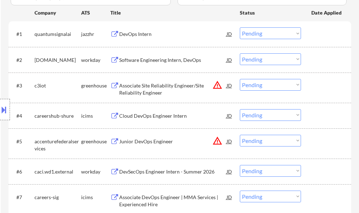
click at [153, 139] on div "Junior DevOps Engineer" at bounding box center [172, 141] width 107 height 7
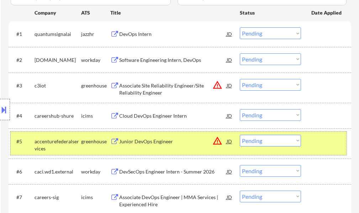
click at [314, 145] on div at bounding box center [326, 141] width 31 height 13
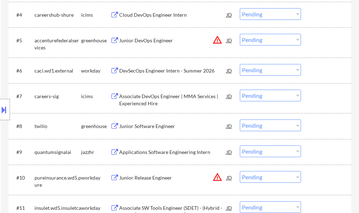
scroll to position [320, 0]
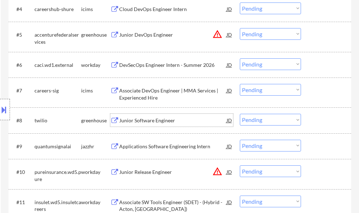
click at [139, 120] on div "Junior Software Engineer" at bounding box center [172, 120] width 107 height 7
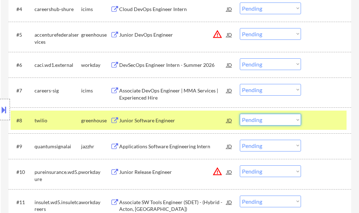
click at [251, 119] on select "Choose an option... Pending Applied Excluded (Questions) Excluded (Expired) Exc…" at bounding box center [270, 120] width 61 height 12
click at [240, 114] on select "Choose an option... Pending Applied Excluded (Questions) Excluded (Expired) Exc…" at bounding box center [270, 120] width 61 height 12
click at [325, 119] on div at bounding box center [326, 120] width 31 height 13
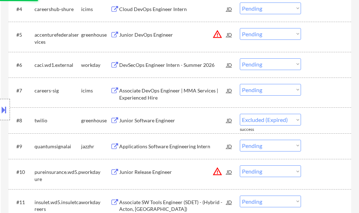
select select ""pending""
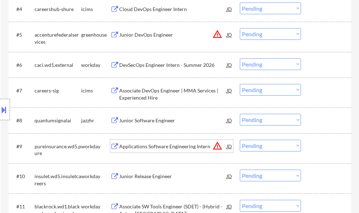
click at [176, 144] on div "Applications Software Engineering Intern" at bounding box center [172, 146] width 107 height 7
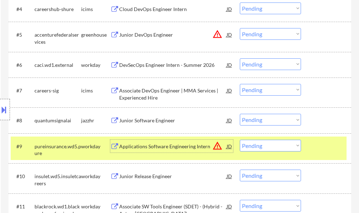
click at [322, 145] on div at bounding box center [326, 146] width 31 height 13
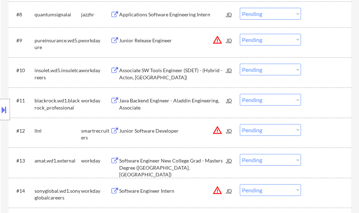
scroll to position [427, 0]
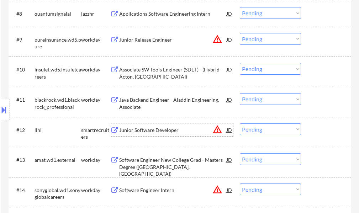
click at [147, 123] on div "Junior Software Developer" at bounding box center [172, 129] width 107 height 13
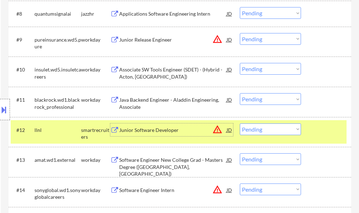
click at [319, 122] on div "#12 llnl smartrecruiters Junior Software Developer JD warning_amber Choose an o…" at bounding box center [179, 131] width 336 height 23
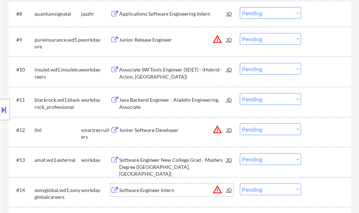
click at [147, 186] on div "Software Engineer Intern" at bounding box center [172, 190] width 107 height 13
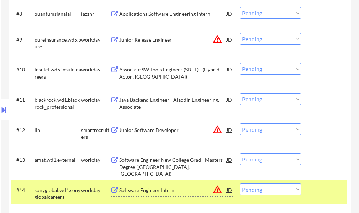
click at [318, 197] on div "#14 sonyglobal.wd1.sonyglobalcareers workday Software Engineer Intern JD warnin…" at bounding box center [179, 191] width 336 height 23
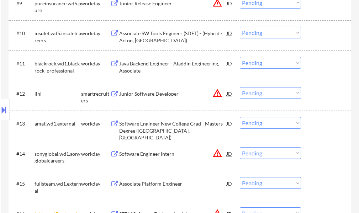
scroll to position [569, 0]
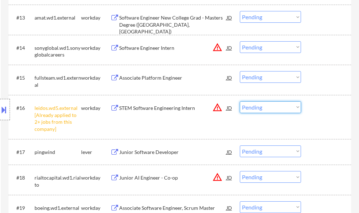
click at [267, 112] on select "Choose an option... Pending Applied Excluded (Questions) Excluded (Expired) Exc…" at bounding box center [270, 107] width 61 height 12
click at [240, 101] on select "Choose an option... Pending Applied Excluded (Questions) Excluded (Expired) Exc…" at bounding box center [270, 107] width 61 height 12
click at [316, 115] on div "#16 leidos.wd5.external [Already applied to 2+ jobs from this company] workday …" at bounding box center [179, 116] width 336 height 37
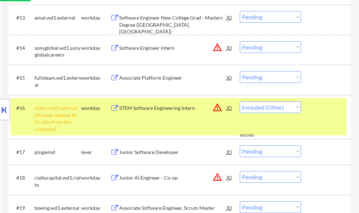
select select ""pending""
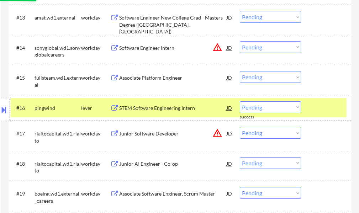
click at [148, 132] on div "Junior Software Developer" at bounding box center [172, 133] width 107 height 7
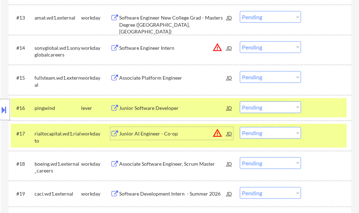
click at [317, 139] on div at bounding box center [326, 133] width 31 height 13
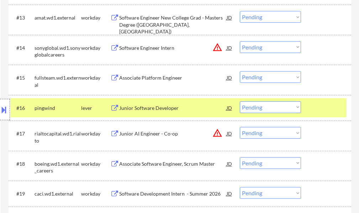
click at [317, 103] on div at bounding box center [326, 107] width 31 height 13
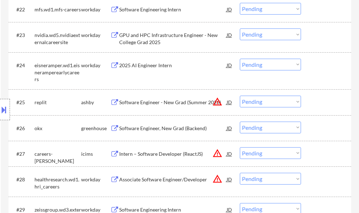
scroll to position [854, 0]
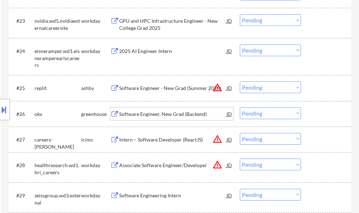
click at [151, 113] on div "Software Engineer, New Grad (Backend)" at bounding box center [172, 114] width 107 height 7
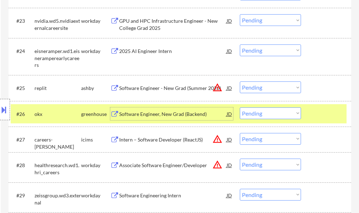
click at [309, 116] on div "#26 okx greenhouse Software Engineer, New Grad (Backend) JD warning_amber Choos…" at bounding box center [179, 113] width 336 height 19
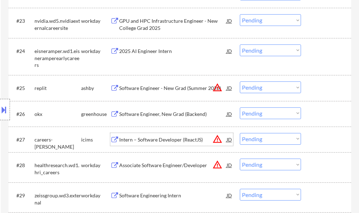
click at [139, 140] on div "Intern – Software Developer (ReactJS)" at bounding box center [172, 139] width 107 height 7
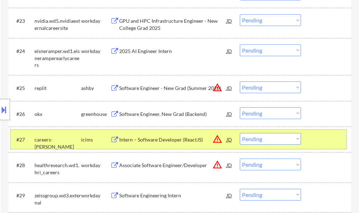
click at [329, 143] on div at bounding box center [326, 139] width 31 height 13
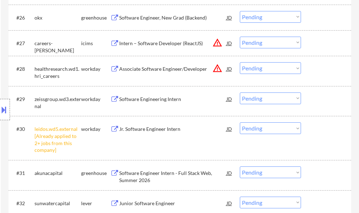
scroll to position [960, 0]
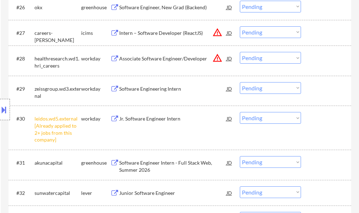
click at [259, 122] on select "Choose an option... Pending Applied Excluded (Questions) Excluded (Expired) Exc…" at bounding box center [270, 118] width 61 height 12
click at [240, 112] on select "Choose an option... Pending Applied Excluded (Questions) Excluded (Expired) Exc…" at bounding box center [270, 118] width 61 height 12
click at [318, 127] on div "#30 leidos.wd5.external [Already applied to 2+ jobs from this company] workday …" at bounding box center [179, 127] width 336 height 37
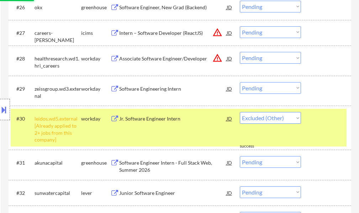
click at [318, 127] on div "#30 leidos.wd5.external [Already applied to 2+ jobs from this company] workday …" at bounding box center [179, 127] width 336 height 37
select select ""pending""
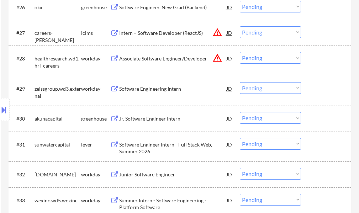
click at [166, 143] on div "Software Engineer Intern - Full Stack Web, Summer 2026" at bounding box center [172, 148] width 107 height 14
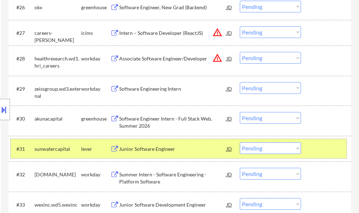
click at [313, 150] on div at bounding box center [326, 148] width 31 height 13
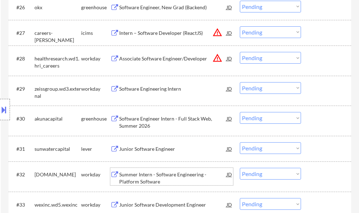
click at [163, 180] on div "Summer Intern - Software Engineering - Platform Software" at bounding box center [172, 178] width 107 height 14
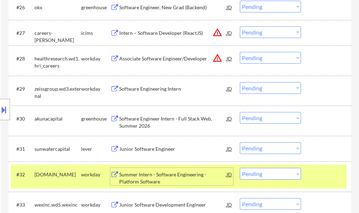
click at [257, 173] on select "Choose an option... Pending Applied Excluded (Questions) Excluded (Expired) Exc…" at bounding box center [270, 174] width 61 height 12
click at [240, 168] on select "Choose an option... Pending Applied Excluded (Questions) Excluded (Expired) Exc…" at bounding box center [270, 174] width 61 height 12
click at [327, 175] on div at bounding box center [326, 174] width 31 height 13
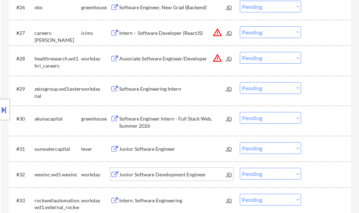
click at [161, 177] on div "Junior Software Development Engineer" at bounding box center [172, 174] width 107 height 7
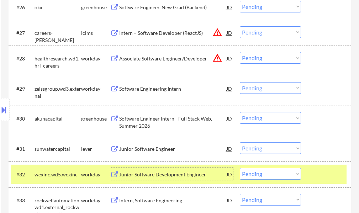
click at [265, 176] on select "Choose an option... Pending Applied Excluded (Questions) Excluded (Expired) Exc…" at bounding box center [270, 174] width 61 height 12
click at [240, 168] on select "Choose an option... Pending Applied Excluded (Questions) Excluded (Expired) Exc…" at bounding box center [270, 174] width 61 height 12
click at [333, 176] on div at bounding box center [326, 174] width 31 height 13
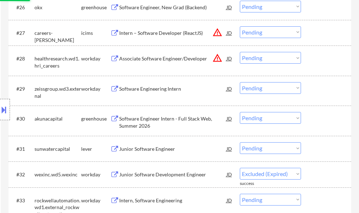
select select ""pending""
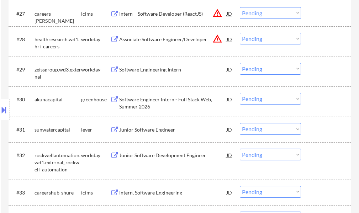
scroll to position [1032, 0]
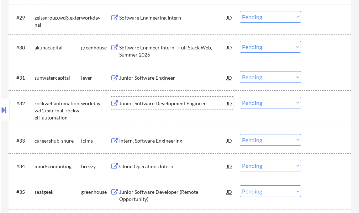
click at [164, 107] on div "Junior Software Development Engineer" at bounding box center [172, 103] width 107 height 7
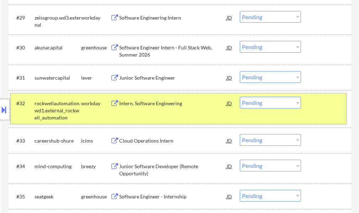
click at [311, 106] on div at bounding box center [326, 103] width 31 height 13
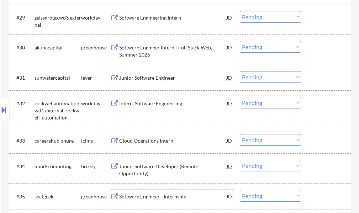
click at [135, 198] on div "Software Engineer - Internship" at bounding box center [172, 196] width 107 height 7
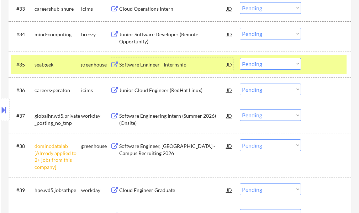
scroll to position [1174, 0]
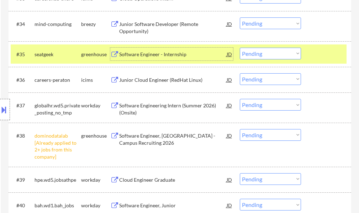
click at [315, 50] on div at bounding box center [326, 54] width 31 height 13
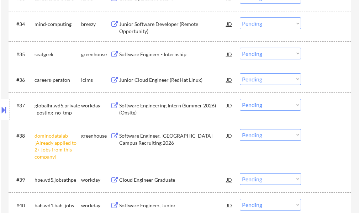
click at [252, 138] on select "Choose an option... Pending Applied Excluded (Questions) Excluded (Expired) Exc…" at bounding box center [270, 135] width 61 height 12
click at [240, 129] on select "Choose an option... Pending Applied Excluded (Questions) Excluded (Expired) Exc…" at bounding box center [270, 135] width 61 height 12
select select ""pending""
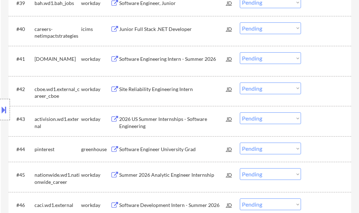
scroll to position [1316, 0]
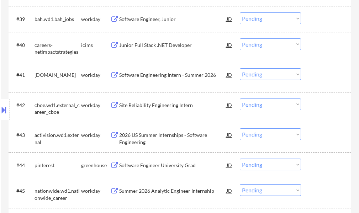
click at [146, 80] on div "Software Engineering Intern - Summer 2026" at bounding box center [172, 74] width 107 height 13
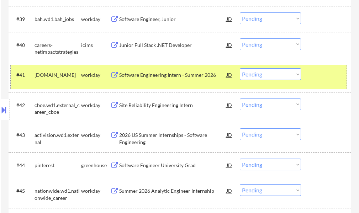
click at [320, 81] on div at bounding box center [326, 74] width 31 height 13
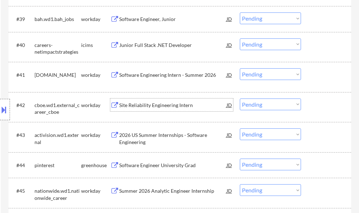
click at [150, 108] on div "Site Reliability Engineering Intern" at bounding box center [172, 105] width 107 height 7
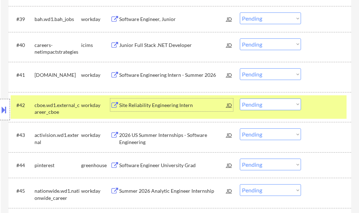
click at [311, 105] on div "#42 cboe.wd1.external_career_cboe workday Site Reliability Engineering Intern J…" at bounding box center [179, 106] width 336 height 23
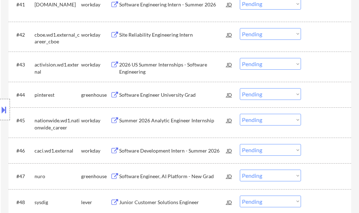
scroll to position [1387, 0]
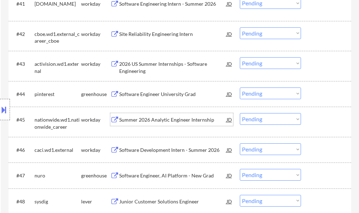
click at [188, 122] on div "Summer 2026 Analytic Engineer Internship" at bounding box center [172, 119] width 107 height 7
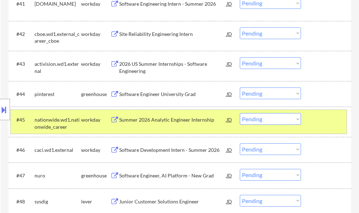
click at [314, 116] on div at bounding box center [326, 119] width 31 height 13
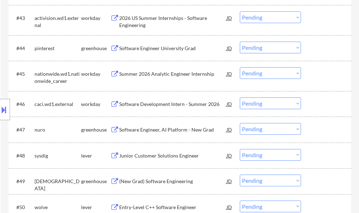
scroll to position [1530, 0]
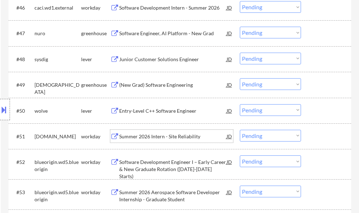
click at [162, 134] on div "Summer 2026 Intern - Site Reliability" at bounding box center [172, 136] width 107 height 7
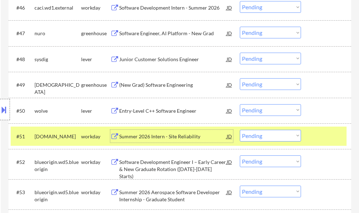
click at [255, 133] on select "Choose an option... Pending Applied Excluded (Questions) Excluded (Expired) Exc…" at bounding box center [270, 136] width 61 height 12
click at [240, 130] on select "Choose an option... Pending Applied Excluded (Questions) Excluded (Expired) Exc…" at bounding box center [270, 136] width 61 height 12
click at [326, 139] on div at bounding box center [326, 136] width 31 height 13
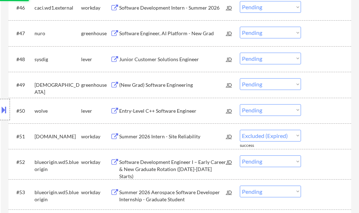
select select ""pending""
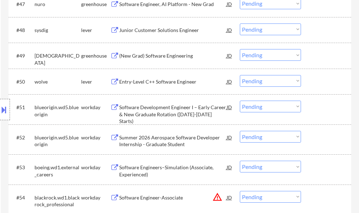
scroll to position [1601, 0]
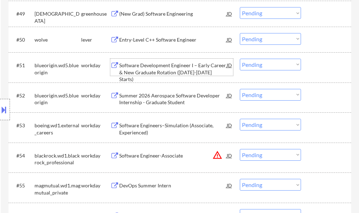
click at [148, 73] on div "Software Development Engineer I – Early Career & New Graduate Rotation (2025-20…" at bounding box center [172, 72] width 107 height 21
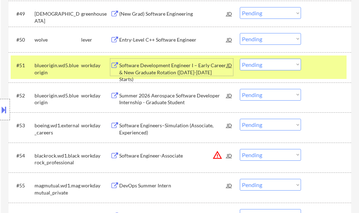
click at [316, 60] on div at bounding box center [326, 65] width 31 height 13
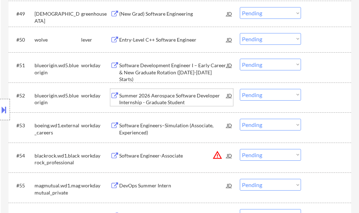
click at [171, 102] on div "Summer 2026 Aerospace Software Developer Internship - Graduate Student" at bounding box center [172, 99] width 107 height 14
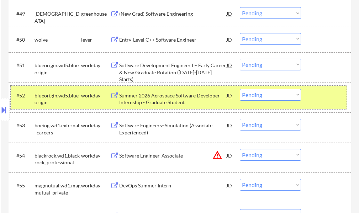
click at [323, 105] on div "#52 blueorigin.wd5.blueorigin workday Summer 2026 Aerospace Software Developer …" at bounding box center [179, 97] width 336 height 23
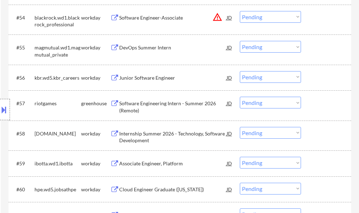
scroll to position [1779, 0]
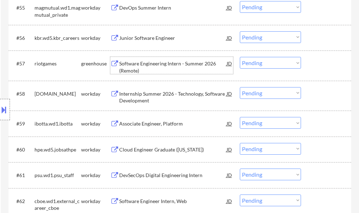
click at [156, 65] on div "Software Engineering Intern - Summer 2026 (Remote)" at bounding box center [172, 67] width 107 height 14
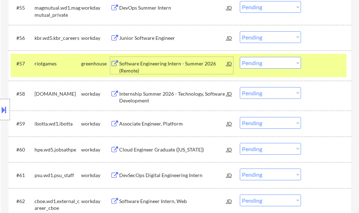
click at [311, 64] on div "#57 riotgames greenhouse Software Engineering Intern - Summer 2026 (Remote) JD …" at bounding box center [179, 65] width 336 height 23
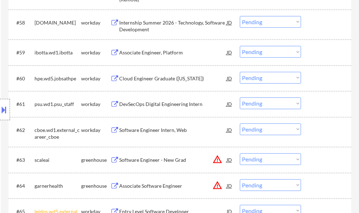
scroll to position [1921, 0]
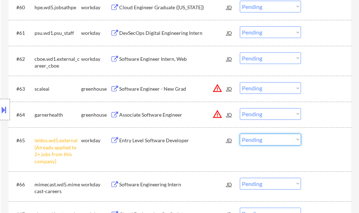
click at [250, 139] on select "Choose an option... Pending Applied Excluded (Questions) Excluded (Expired) Exc…" at bounding box center [270, 140] width 61 height 12
click at [240, 134] on select "Choose an option... Pending Applied Excluded (Questions) Excluded (Expired) Exc…" at bounding box center [270, 140] width 61 height 12
select select ""pending""
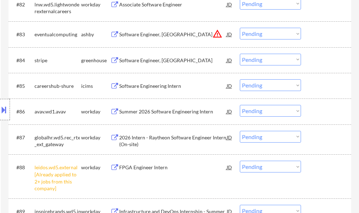
scroll to position [2561, 0]
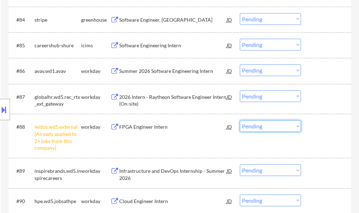
click at [259, 128] on select "Choose an option... Pending Applied Excluded (Questions) Excluded (Expired) Exc…" at bounding box center [270, 126] width 61 height 12
click at [240, 120] on select "Choose an option... Pending Applied Excluded (Questions) Excluded (Expired) Exc…" at bounding box center [270, 126] width 61 height 12
select select ""pending""
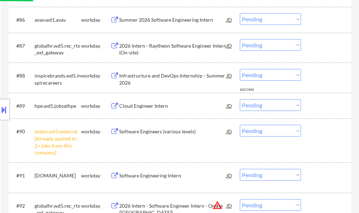
scroll to position [2632, 0]
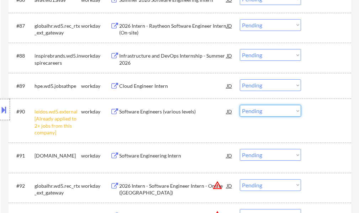
click at [259, 112] on select "Choose an option... Pending Applied Excluded (Questions) Excluded (Expired) Exc…" at bounding box center [270, 111] width 61 height 12
click at [240, 105] on select "Choose an option... Pending Applied Excluded (Questions) Excluded (Expired) Exc…" at bounding box center [270, 111] width 61 height 12
select select ""pending""
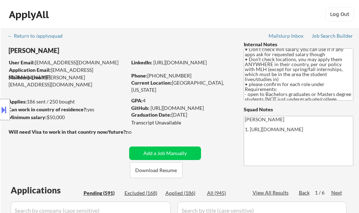
scroll to position [71, 0]
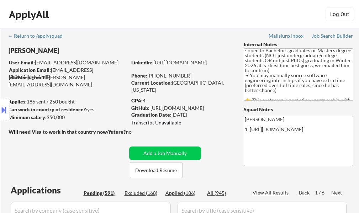
click at [337, 193] on div "Next" at bounding box center [336, 192] width 11 height 7
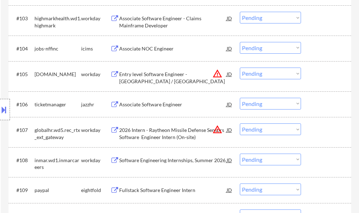
scroll to position [320, 0]
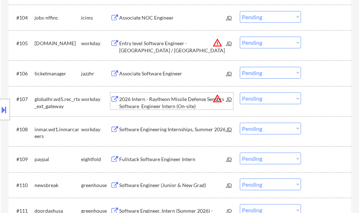
click at [151, 108] on div "2026 Intern - Raytheon Missile Defense Sensors Software Engineer Intern (On-sit…" at bounding box center [172, 103] width 107 height 14
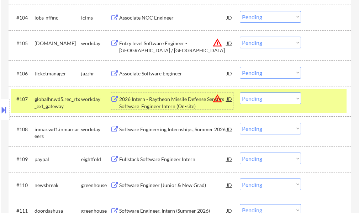
click at [252, 96] on select "Choose an option... Pending Applied Excluded (Questions) Excluded (Expired) Exc…" at bounding box center [270, 98] width 61 height 12
click at [240, 92] on select "Choose an option... Pending Applied Excluded (Questions) Excluded (Expired) Exc…" at bounding box center [270, 98] width 61 height 12
click at [311, 105] on div at bounding box center [326, 98] width 31 height 13
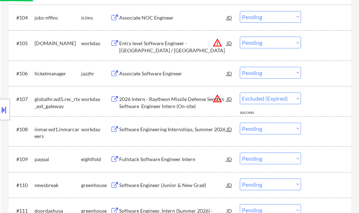
select select ""pending""
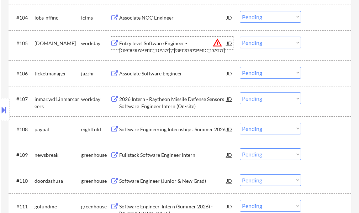
click at [145, 45] on div "Entry level Software Engineer - Kotlin / Java" at bounding box center [172, 47] width 107 height 14
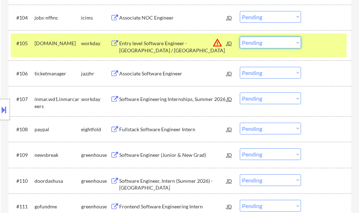
click at [260, 39] on select "Choose an option... Pending Applied Excluded (Questions) Excluded (Expired) Exc…" at bounding box center [270, 43] width 61 height 12
click at [240, 37] on select "Choose an option... Pending Applied Excluded (Questions) Excluded (Expired) Exc…" at bounding box center [270, 43] width 61 height 12
click at [321, 41] on div at bounding box center [326, 43] width 31 height 13
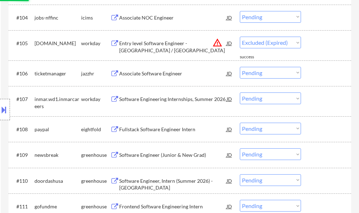
select select ""pending""
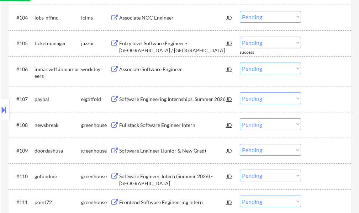
click at [145, 73] on div "Associate Software Engineer" at bounding box center [172, 69] width 107 height 7
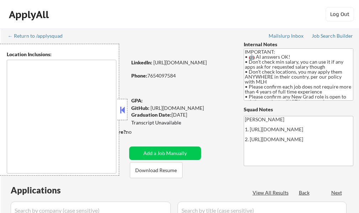
type textarea "country:[GEOGRAPHIC_DATA]"
select select ""pending""
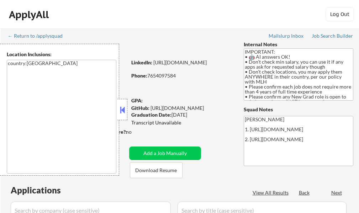
select select ""pending""
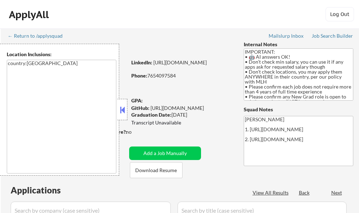
select select ""pending""
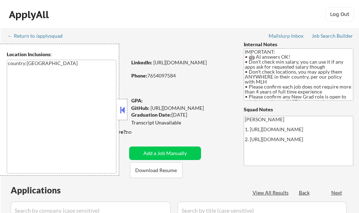
select select ""pending""
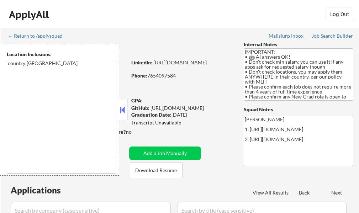
select select ""pending""
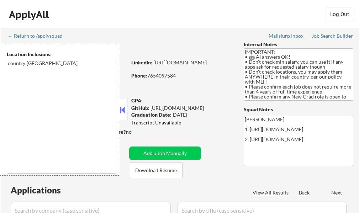
select select ""pending""
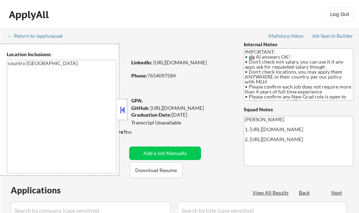
select select ""pending""
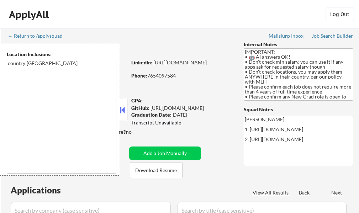
select select ""pending""
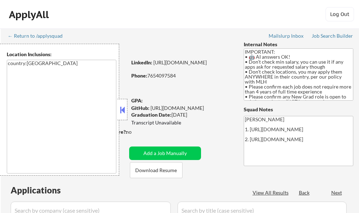
select select ""pending""
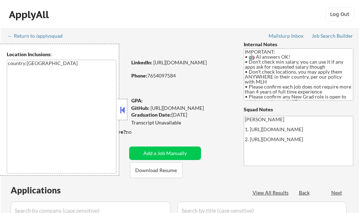
select select ""pending""
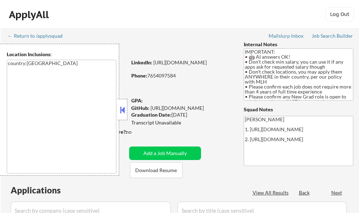
select select ""pending""
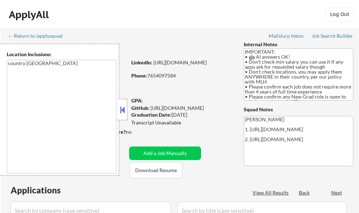
select select ""pending""
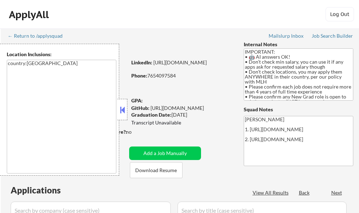
select select ""pending""
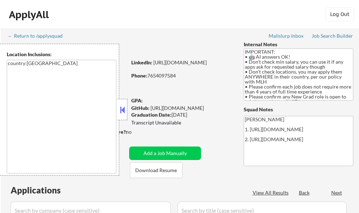
select select ""pending""
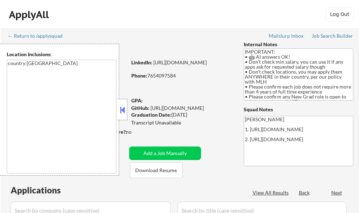
select select ""pending""
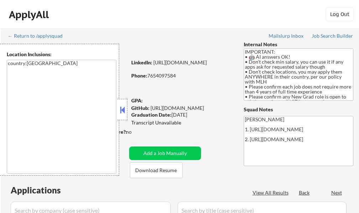
select select ""pending""
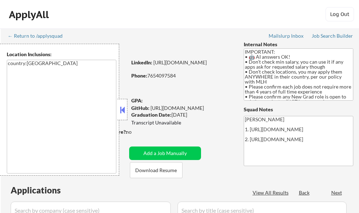
select select ""pending""
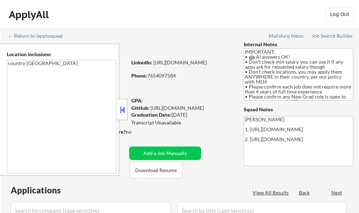
select select ""pending""
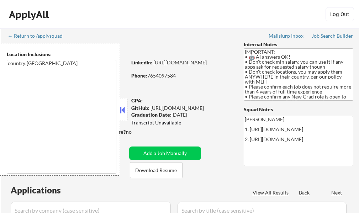
select select ""pending""
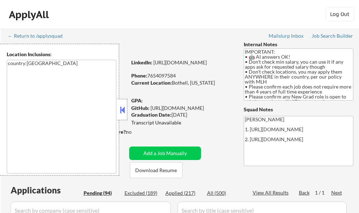
click at [120, 113] on button at bounding box center [122, 110] width 8 height 11
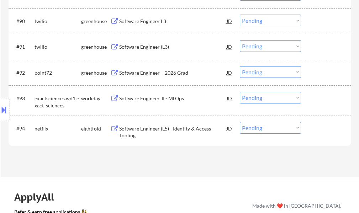
scroll to position [2632, 0]
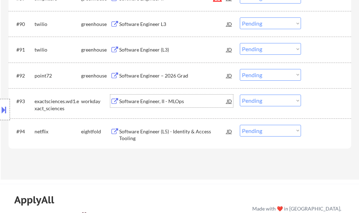
click at [143, 100] on div "Software Engineer, II - MLOps" at bounding box center [172, 101] width 107 height 7
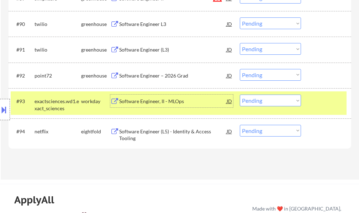
drag, startPoint x: 332, startPoint y: 101, endPoint x: 296, endPoint y: 94, distance: 36.3
click at [332, 101] on div at bounding box center [326, 101] width 31 height 13
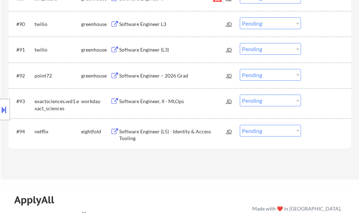
click at [181, 99] on div "Software Engineer, II - MLOps" at bounding box center [172, 101] width 107 height 7
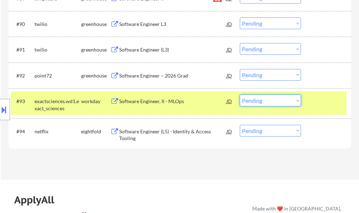
click at [249, 101] on select "Choose an option... Pending Applied Excluded (Questions) Excluded (Expired) Exc…" at bounding box center [270, 101] width 61 height 12
click at [240, 95] on select "Choose an option... Pending Applied Excluded (Questions) Excluded (Expired) Exc…" at bounding box center [270, 101] width 61 height 12
click at [314, 101] on div at bounding box center [326, 101] width 31 height 13
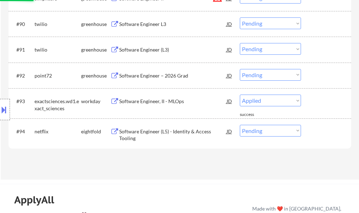
select select ""pending""
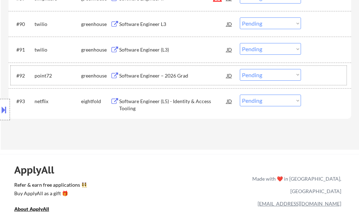
click at [176, 82] on div "#92 point72 greenhouse Software Engineer – 2026 Grad JD Choose an option... Pen…" at bounding box center [179, 75] width 336 height 19
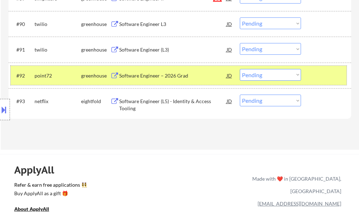
click at [307, 76] on div "#92 point72 greenhouse Software Engineer – 2026 Grad JD Choose an option... Pen…" at bounding box center [179, 75] width 336 height 19
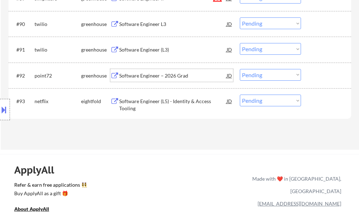
click at [143, 79] on div "Software Engineer – 2026 Grad" at bounding box center [172, 75] width 107 height 7
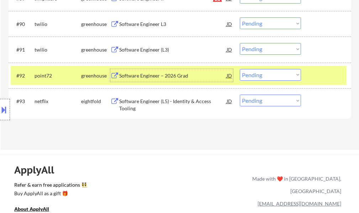
click at [255, 75] on select "Choose an option... Pending Applied Excluded (Questions) Excluded (Expired) Exc…" at bounding box center [270, 75] width 61 height 12
click at [240, 69] on select "Choose an option... Pending Applied Excluded (Questions) Excluded (Expired) Exc…" at bounding box center [270, 75] width 61 height 12
click at [327, 75] on div at bounding box center [326, 75] width 31 height 13
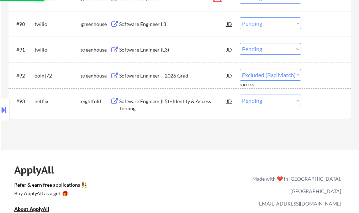
select select ""pending""
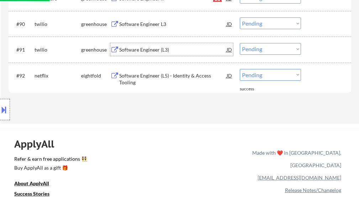
click at [144, 48] on div "Software Engineer (L3)" at bounding box center [172, 49] width 107 height 7
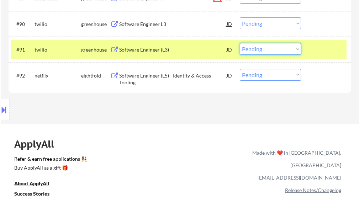
click at [256, 51] on select "Choose an option... Pending Applied Excluded (Questions) Excluded (Expired) Exc…" at bounding box center [270, 49] width 61 height 12
click at [240, 43] on select "Choose an option... Pending Applied Excluded (Questions) Excluded (Expired) Exc…" at bounding box center [270, 49] width 61 height 12
click at [318, 47] on div at bounding box center [326, 49] width 31 height 13
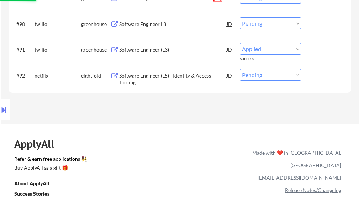
select select ""pending""
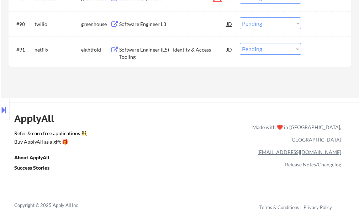
click at [157, 28] on div "Software Engineer L3" at bounding box center [172, 23] width 107 height 13
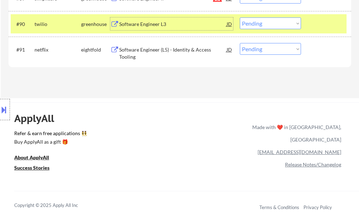
click at [246, 24] on select "Choose an option... Pending Applied Excluded (Questions) Excluded (Expired) Exc…" at bounding box center [270, 23] width 61 height 12
click at [240, 17] on select "Choose an option... Pending Applied Excluded (Questions) Excluded (Expired) Exc…" at bounding box center [270, 23] width 61 height 12
click at [318, 25] on div at bounding box center [326, 23] width 31 height 13
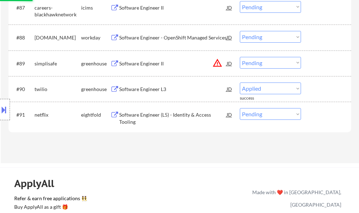
scroll to position [2561, 0]
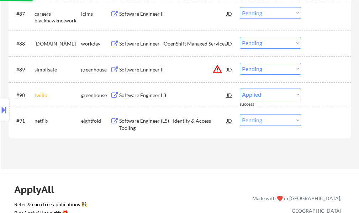
select select ""pending""
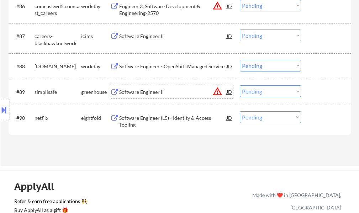
click at [148, 90] on div "Software Engineer II" at bounding box center [172, 92] width 107 height 7
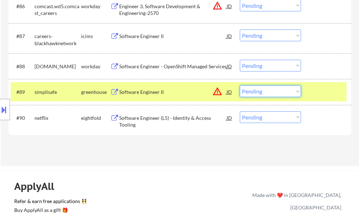
click at [255, 94] on select "Choose an option... Pending Applied Excluded (Questions) Excluded (Expired) Exc…" at bounding box center [270, 91] width 61 height 12
click at [240, 85] on select "Choose an option... Pending Applied Excluded (Questions) Excluded (Expired) Exc…" at bounding box center [270, 91] width 61 height 12
click at [318, 99] on div "#89 simplisafe greenhouse Software Engineer II JD warning_amber Choose an optio…" at bounding box center [179, 91] width 336 height 19
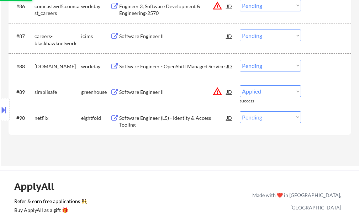
select select ""pending""
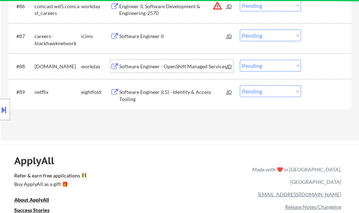
click at [134, 67] on div "Software Engineer - OpenShift Managed Services" at bounding box center [172, 66] width 107 height 7
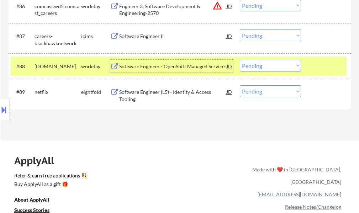
click at [254, 64] on select "Choose an option... Pending Applied Excluded (Questions) Excluded (Expired) Exc…" at bounding box center [270, 66] width 61 height 12
click at [240, 60] on select "Choose an option... Pending Applied Excluded (Questions) Excluded (Expired) Exc…" at bounding box center [270, 66] width 61 height 12
click at [330, 69] on div at bounding box center [326, 66] width 31 height 13
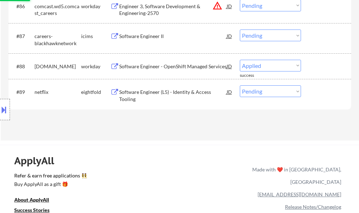
select select ""pending""
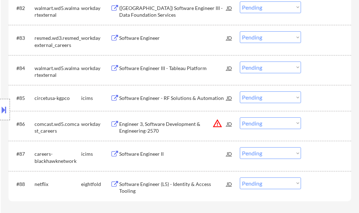
scroll to position [2490, 0]
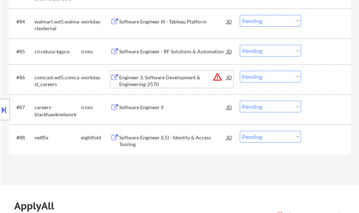
click at [143, 84] on div "Engineer 3, Software Development & Engineering-2570" at bounding box center [172, 81] width 107 height 14
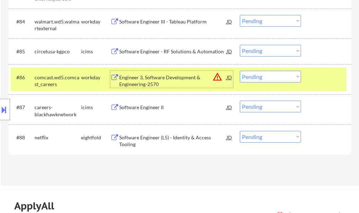
click at [252, 78] on select "Choose an option... Pending Applied Excluded (Questions) Excluded (Expired) Exc…" at bounding box center [270, 77] width 61 height 12
click at [240, 71] on select "Choose an option... Pending Applied Excluded (Questions) Excluded (Expired) Exc…" at bounding box center [270, 77] width 61 height 12
click at [316, 83] on div at bounding box center [326, 77] width 31 height 13
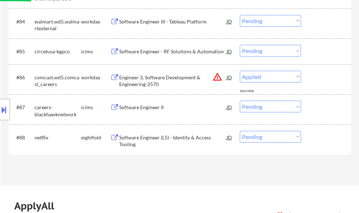
select select ""pending""
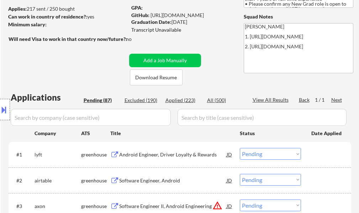
scroll to position [36, 0]
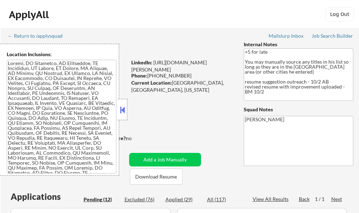
select select ""pending""
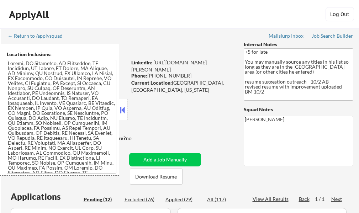
select select ""pending""
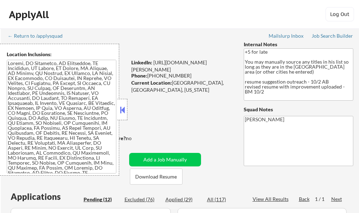
select select ""pending""
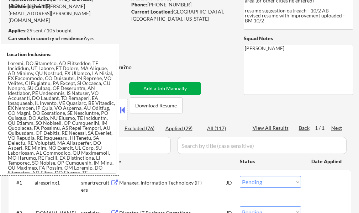
scroll to position [107, 0]
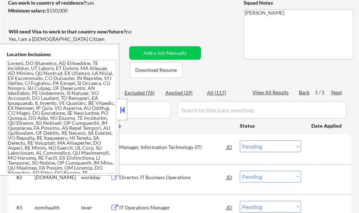
click at [126, 105] on div at bounding box center [122, 109] width 10 height 21
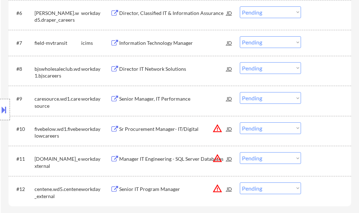
scroll to position [427, 0]
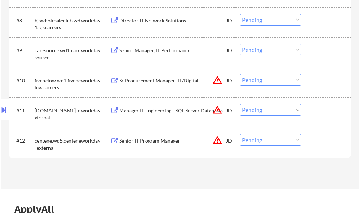
click at [157, 145] on div "Senior IT Program Manager" at bounding box center [172, 140] width 107 height 13
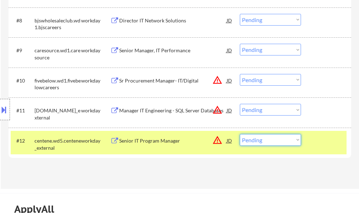
click at [273, 141] on select "Choose an option... Pending Applied Excluded (Questions) Excluded (Expired) Exc…" at bounding box center [270, 140] width 61 height 12
select select ""excluded__expired_""
click at [240, 134] on select "Choose an option... Pending Applied Excluded (Questions) Excluded (Expired) Exc…" at bounding box center [270, 140] width 61 height 12
click at [319, 135] on div at bounding box center [326, 140] width 31 height 13
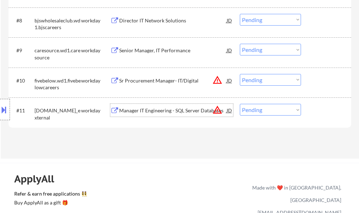
click at [162, 112] on div "Manager IT Engineering - SQL Server Databases" at bounding box center [172, 110] width 107 height 7
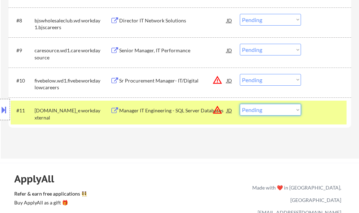
click at [255, 107] on select "Choose an option... Pending Applied Excluded (Questions) Excluded (Expired) Exc…" at bounding box center [270, 110] width 61 height 12
click at [269, 109] on select "Choose an option... Pending Applied Excluded (Questions) Excluded (Expired) Exc…" at bounding box center [270, 110] width 61 height 12
select select ""excluded""
click at [240, 104] on select "Choose an option... Pending Applied Excluded (Questions) Excluded (Expired) Exc…" at bounding box center [270, 110] width 61 height 12
click at [318, 113] on div at bounding box center [326, 110] width 31 height 13
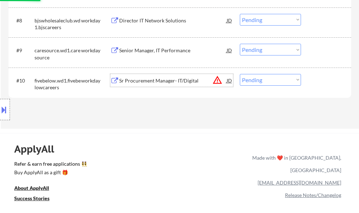
click at [163, 83] on div "Sr Procurement Manager- IT/Digital" at bounding box center [172, 80] width 107 height 7
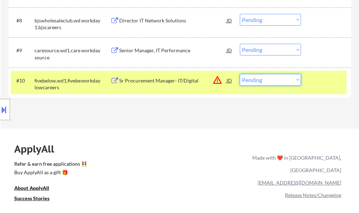
click at [264, 80] on select "Choose an option... Pending Applied Excluded (Questions) Excluded (Expired) Exc…" at bounding box center [270, 80] width 61 height 12
select select ""excluded__location_""
click at [240, 74] on select "Choose an option... Pending Applied Excluded (Questions) Excluded (Expired) Exc…" at bounding box center [270, 80] width 61 height 12
click at [320, 84] on div at bounding box center [326, 80] width 31 height 13
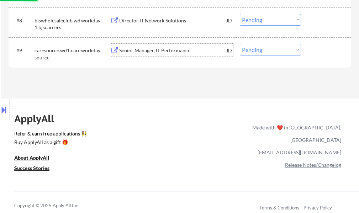
click at [157, 52] on div "Senior Manager, IT Performance" at bounding box center [172, 50] width 107 height 7
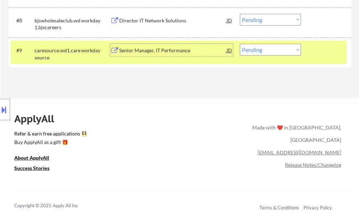
click at [314, 53] on div at bounding box center [326, 50] width 31 height 13
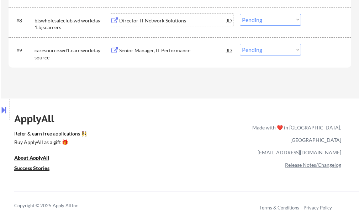
click at [161, 23] on div "Director IT Network Solutions" at bounding box center [172, 20] width 107 height 7
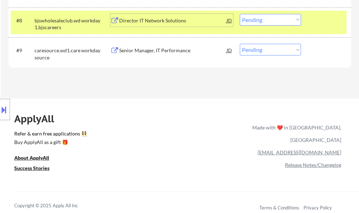
click at [309, 23] on div "#8 bjswholesaleclub.wd1.bjscareers workday Director IT Network Solutions JD Cho…" at bounding box center [179, 22] width 336 height 23
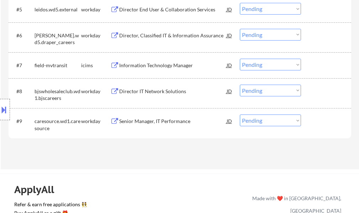
scroll to position [356, 0]
click at [142, 37] on div "Director, Classified IT & Information Assurance" at bounding box center [172, 35] width 107 height 7
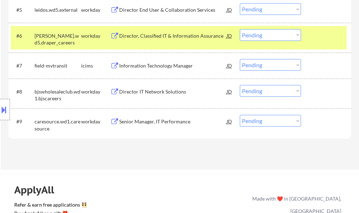
click at [2, 110] on button at bounding box center [4, 110] width 8 height 12
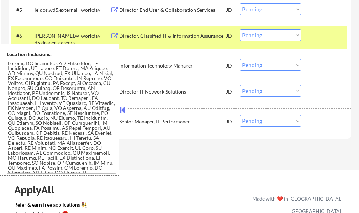
click at [119, 109] on button at bounding box center [122, 110] width 8 height 11
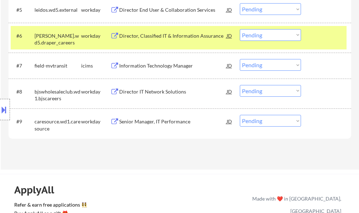
drag, startPoint x: 337, startPoint y: 42, endPoint x: 329, endPoint y: 42, distance: 7.8
click at [336, 42] on div "#6 draper.wd5.draper_careers workday Director, Classified IT & Information Assu…" at bounding box center [179, 37] width 336 height 23
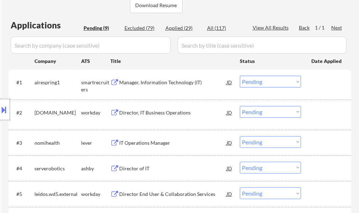
scroll to position [178, 0]
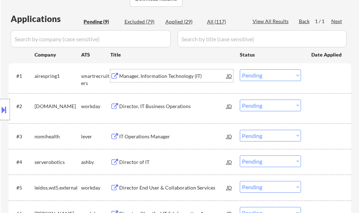
click at [153, 73] on div "Manager, Information Technology (IT)" at bounding box center [172, 76] width 107 height 7
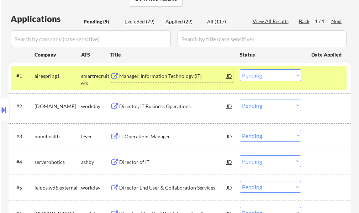
click at [263, 75] on select "Choose an option... Pending Applied Excluded (Questions) Excluded (Expired) Exc…" at bounding box center [270, 75] width 61 height 12
click at [240, 69] on select "Choose an option... Pending Applied Excluded (Questions) Excluded (Expired) Exc…" at bounding box center [270, 75] width 61 height 12
click at [315, 79] on div at bounding box center [326, 75] width 31 height 13
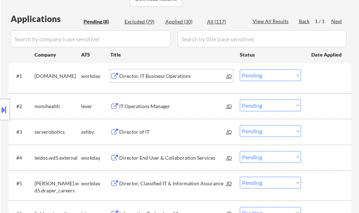
click at [155, 78] on div "Director, IT Business Operations" at bounding box center [172, 76] width 107 height 7
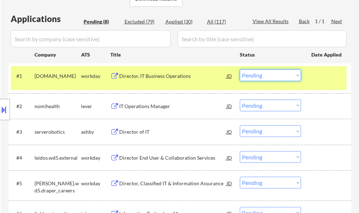
click at [247, 76] on select "Choose an option... Pending Applied Excluded (Questions) Excluded (Expired) Exc…" at bounding box center [270, 75] width 61 height 12
click at [240, 69] on select "Choose an option... Pending Applied Excluded (Questions) Excluded (Expired) Exc…" at bounding box center [270, 75] width 61 height 12
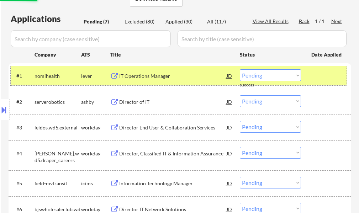
click at [332, 78] on div at bounding box center [326, 75] width 31 height 13
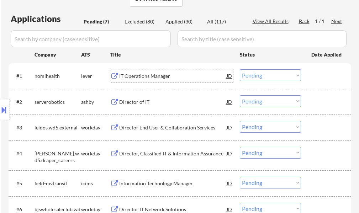
click at [144, 70] on div "IT Operations Manager" at bounding box center [172, 75] width 107 height 13
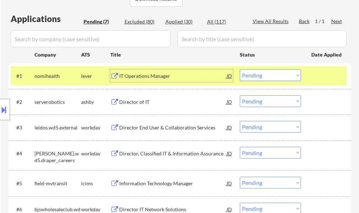
click at [249, 78] on select "Choose an option... Pending Applied Excluded (Questions) Excluded (Expired) Exc…" at bounding box center [270, 75] width 61 height 12
click at [240, 69] on select "Choose an option... Pending Applied Excluded (Questions) Excluded (Expired) Exc…" at bounding box center [270, 75] width 61 height 12
click at [326, 78] on div at bounding box center [326, 75] width 31 height 13
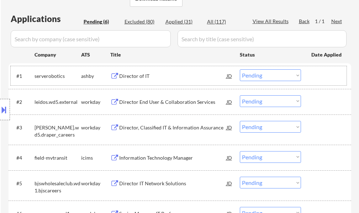
click at [311, 72] on div at bounding box center [326, 75] width 31 height 13
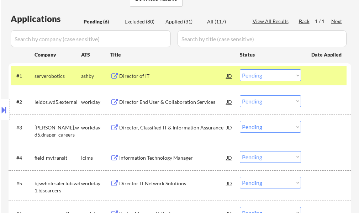
click at [323, 74] on div at bounding box center [326, 75] width 31 height 13
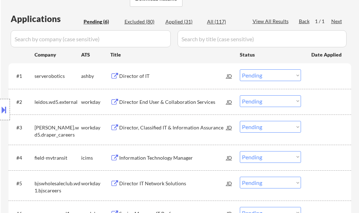
click at [126, 75] on div "Location Inclusions:" at bounding box center [63, 110] width 127 height 132
click at [136, 74] on div "Director of IT" at bounding box center [172, 76] width 107 height 7
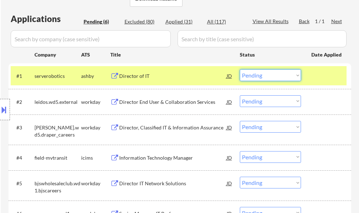
click at [261, 74] on select "Choose an option... Pending Applied Excluded (Questions) Excluded (Expired) Exc…" at bounding box center [270, 75] width 61 height 12
click at [240, 69] on select "Choose an option... Pending Applied Excluded (Questions) Excluded (Expired) Exc…" at bounding box center [270, 75] width 61 height 12
select select ""pending""
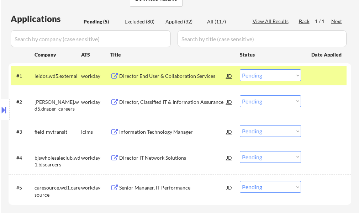
click at [308, 76] on div "#1 leidos.wd5.external workday Director End User & Collaboration Services JD Ch…" at bounding box center [179, 75] width 336 height 19
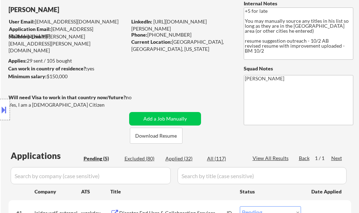
scroll to position [36, 0]
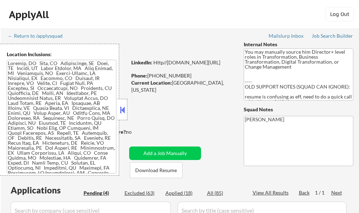
select select ""pending""
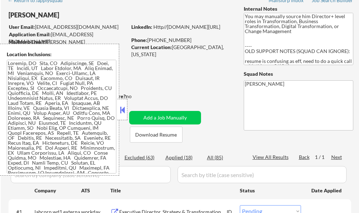
click at [126, 111] on button at bounding box center [122, 110] width 8 height 11
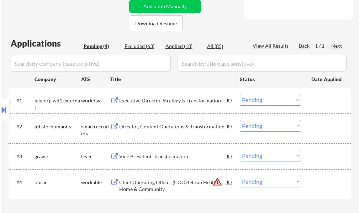
scroll to position [213, 0]
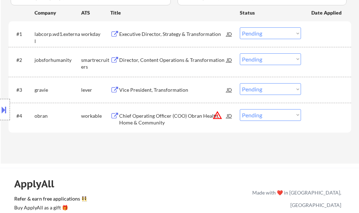
click at [159, 122] on div "Chief Operating Officer (COO) Obran Health, Home & Community" at bounding box center [172, 119] width 107 height 14
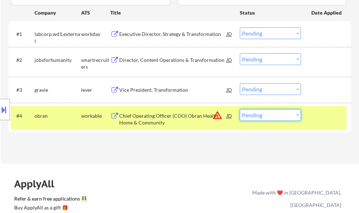
click at [271, 115] on select "Choose an option... Pending Applied Excluded (Questions) Excluded (Expired) Exc…" at bounding box center [270, 115] width 61 height 12
select select ""applied""
click at [240, 109] on select "Choose an option... Pending Applied Excluded (Questions) Excluded (Expired) Exc…" at bounding box center [270, 115] width 61 height 12
click at [321, 111] on div at bounding box center [326, 115] width 31 height 13
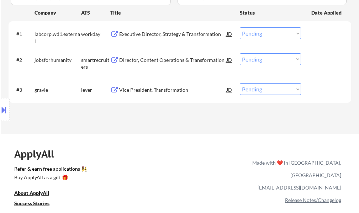
click at [156, 95] on div "Vice President, Transformation" at bounding box center [172, 89] width 107 height 13
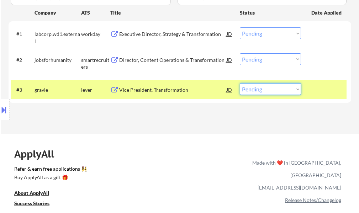
click at [250, 91] on select "Choose an option... Pending Applied Excluded (Questions) Excluded (Expired) Exc…" at bounding box center [270, 89] width 61 height 12
select select ""applied""
click at [240, 83] on select "Choose an option... Pending Applied Excluded (Questions) Excluded (Expired) Exc…" at bounding box center [270, 89] width 61 height 12
click at [314, 91] on div at bounding box center [326, 89] width 31 height 13
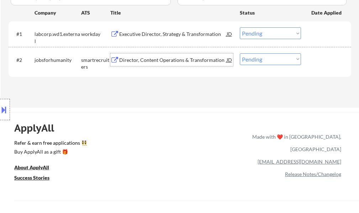
click at [207, 61] on div "Director, Content Operations & Transformation" at bounding box center [172, 60] width 107 height 7
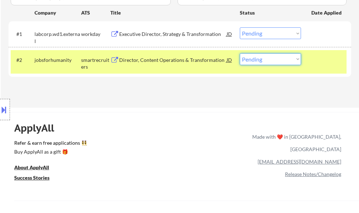
click at [264, 58] on select "Choose an option... Pending Applied Excluded (Questions) Excluded (Expired) Exc…" at bounding box center [270, 59] width 61 height 12
select select ""excluded__bad_match_""
click at [240, 53] on select "Choose an option... Pending Applied Excluded (Questions) Excluded (Expired) Exc…" at bounding box center [270, 59] width 61 height 12
click at [322, 58] on div at bounding box center [326, 59] width 31 height 13
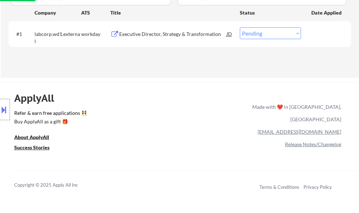
scroll to position [142, 0]
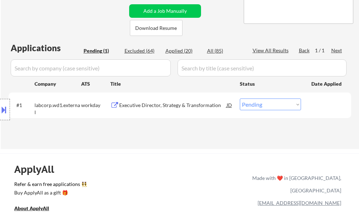
click at [183, 106] on div "Executive Director, Strategy & Transformation" at bounding box center [172, 105] width 107 height 7
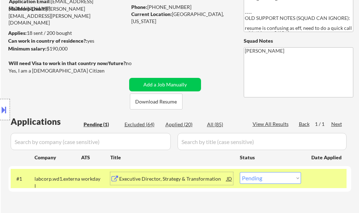
scroll to position [107, 0]
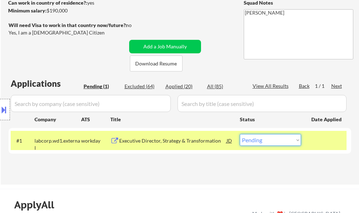
click at [260, 140] on select "Choose an option... Pending Applied Excluded (Questions) Excluded (Expired) Exc…" at bounding box center [270, 140] width 61 height 12
select select ""applied""
click at [240, 134] on select "Choose an option... Pending Applied Excluded (Questions) Excluded (Expired) Exc…" at bounding box center [270, 140] width 61 height 12
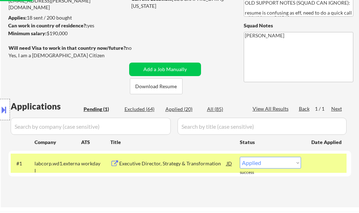
scroll to position [36, 0]
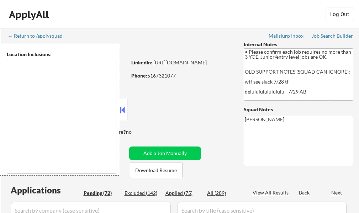
type textarea "[US_STATE], [GEOGRAPHIC_DATA] [GEOGRAPHIC_DATA], [GEOGRAPHIC_DATA] [GEOGRAPHIC_…"
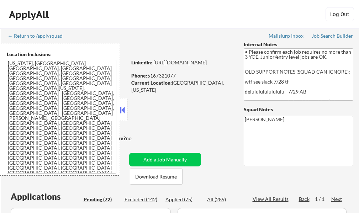
select select ""pending""
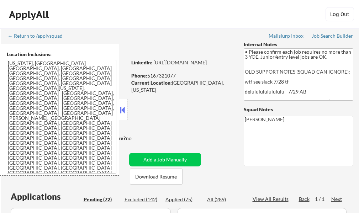
select select ""pending""
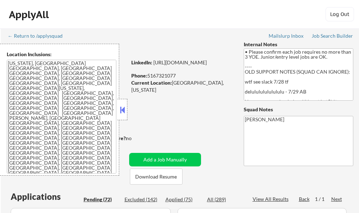
select select ""pending""
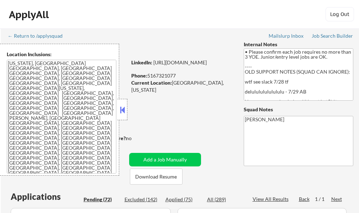
select select ""pending""
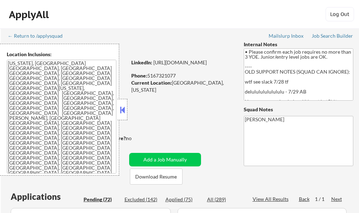
select select ""pending""
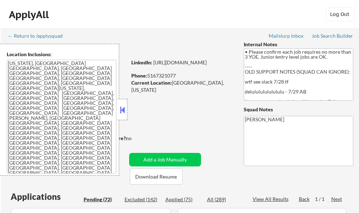
select select ""pending""
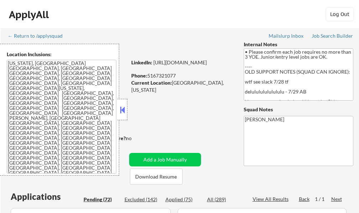
select select ""pending""
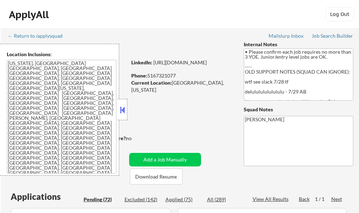
select select ""pending""
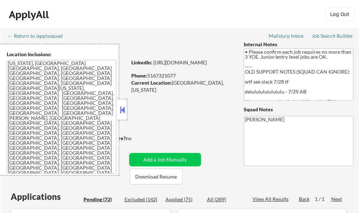
select select ""pending""
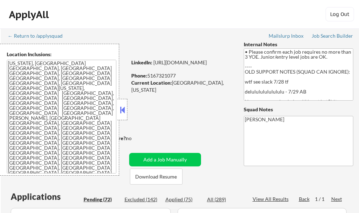
select select ""pending""
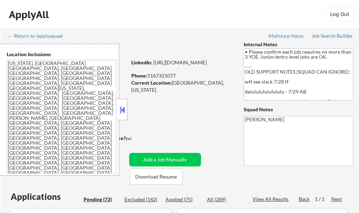
select select ""pending""
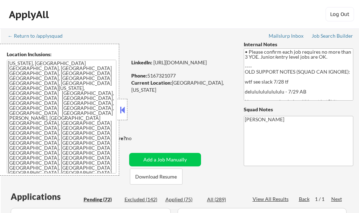
select select ""pending""
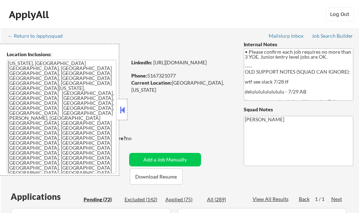
select select ""pending""
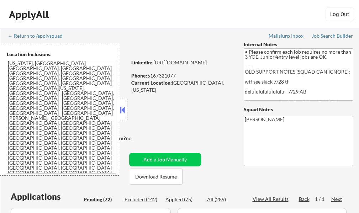
select select ""pending""
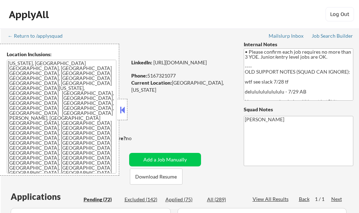
select select ""pending""
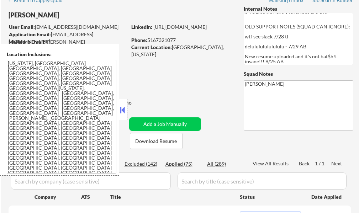
scroll to position [142, 0]
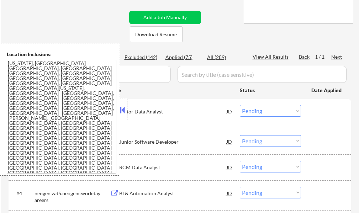
click at [119, 112] on button at bounding box center [122, 110] width 8 height 11
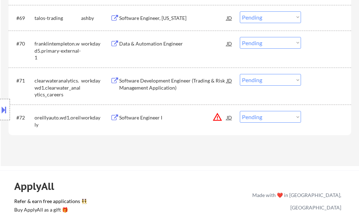
scroll to position [2120, 0]
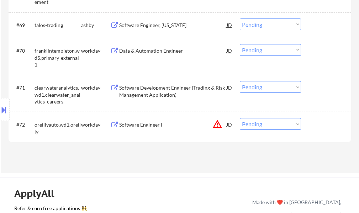
click at [145, 127] on div "Software Engineer I" at bounding box center [172, 124] width 107 height 7
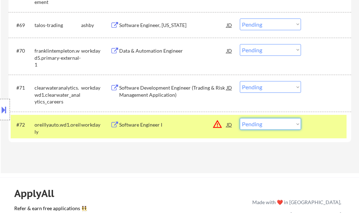
click at [265, 126] on select "Choose an option... Pending Applied Excluded (Questions) Excluded (Expired) Exc…" at bounding box center [270, 124] width 61 height 12
click at [7, 114] on button at bounding box center [4, 110] width 8 height 12
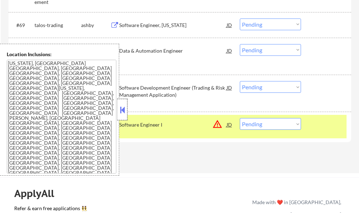
click at [124, 115] on div at bounding box center [122, 109] width 10 height 21
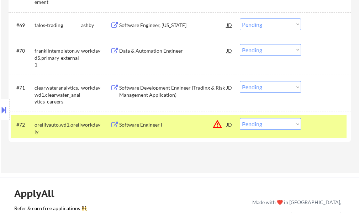
click at [284, 131] on div "#72 oreillyauto.wd1.oreilly workday Software Engineer I JD warning_amber Choose…" at bounding box center [179, 126] width 336 height 23
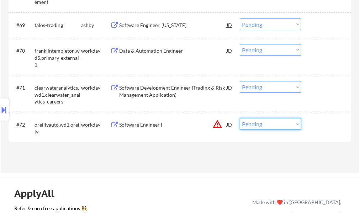
click at [284, 128] on select "Choose an option... Pending Applied Excluded (Questions) Excluded (Expired) Exc…" at bounding box center [270, 124] width 61 height 12
select select ""excluded__location_""
click at [240, 118] on select "Choose an option... Pending Applied Excluded (Questions) Excluded (Expired) Exc…" at bounding box center [270, 124] width 61 height 12
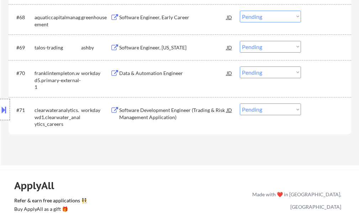
scroll to position [2085, 0]
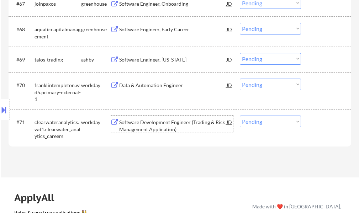
click at [148, 129] on div "Software Development Engineer (Trading & Risk Management Application)" at bounding box center [172, 126] width 107 height 14
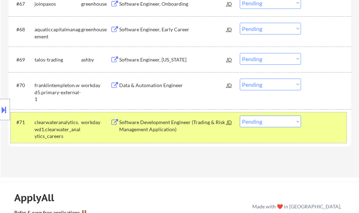
click at [311, 127] on div at bounding box center [326, 122] width 31 height 13
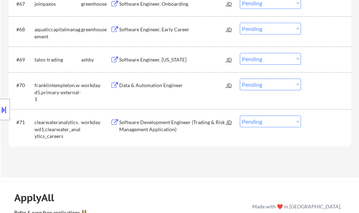
click at [150, 61] on div "Software Engineer, [US_STATE]" at bounding box center [172, 59] width 107 height 7
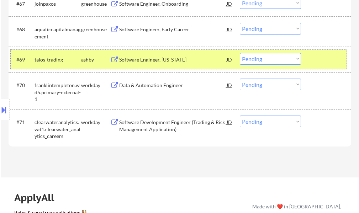
click at [317, 66] on div "#69 talos-trading [PERSON_NAME] Software Engineer, [US_STATE] JD Choose an opti…" at bounding box center [179, 59] width 336 height 19
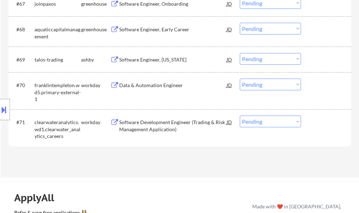
scroll to position [2050, 0]
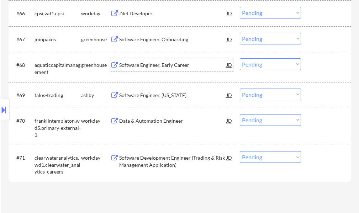
click at [170, 69] on div "Software Engineer, Early Career" at bounding box center [172, 64] width 107 height 13
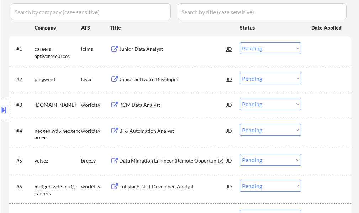
scroll to position [213, 0]
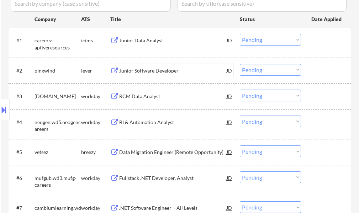
click at [151, 73] on div "Junior Software Developer" at bounding box center [172, 70] width 107 height 7
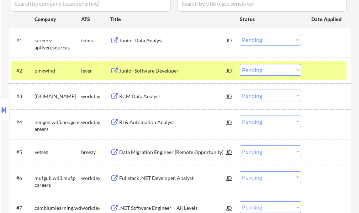
click at [263, 73] on select "Choose an option... Pending Applied Excluded (Questions) Excluded (Expired) Exc…" at bounding box center [270, 70] width 61 height 12
click at [240, 64] on select "Choose an option... Pending Applied Excluded (Questions) Excluded (Expired) Exc…" at bounding box center [270, 70] width 61 height 12
click at [321, 69] on div at bounding box center [326, 70] width 31 height 13
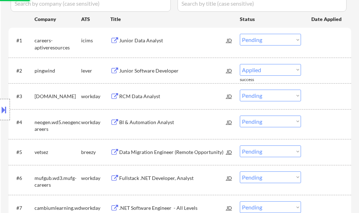
select select ""pending""
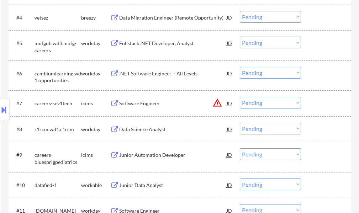
scroll to position [391, 0]
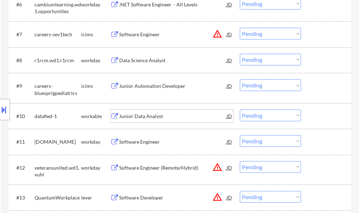
click at [131, 118] on div "Junior Data Analyst" at bounding box center [172, 116] width 107 height 7
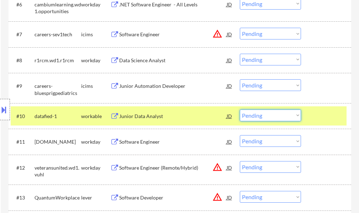
click at [258, 120] on select "Choose an option... Pending Applied Excluded (Questions) Excluded (Expired) Exc…" at bounding box center [270, 116] width 61 height 12
click at [240, 110] on select "Choose an option... Pending Applied Excluded (Questions) Excluded (Expired) Exc…" at bounding box center [270, 116] width 61 height 12
click at [310, 117] on div "#10 datafied-1 workable Junior Data Analyst JD Choose an option... Pending Appl…" at bounding box center [179, 115] width 336 height 19
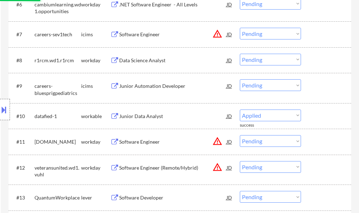
select select ""pending""
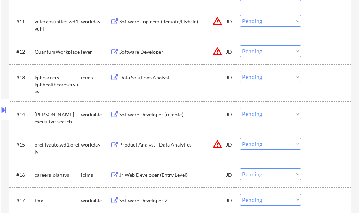
scroll to position [534, 0]
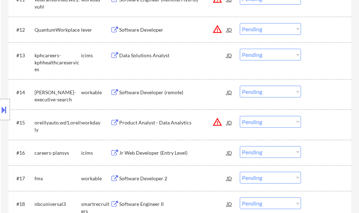
click at [146, 90] on div "Software Developer (remote)" at bounding box center [172, 92] width 107 height 7
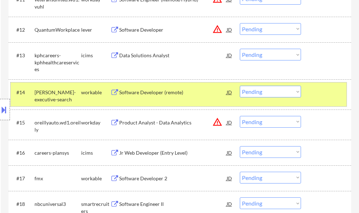
click at [324, 95] on div at bounding box center [326, 92] width 31 height 13
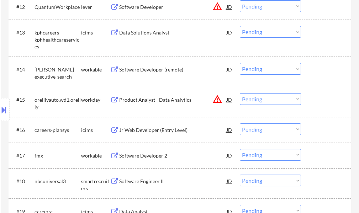
scroll to position [569, 0]
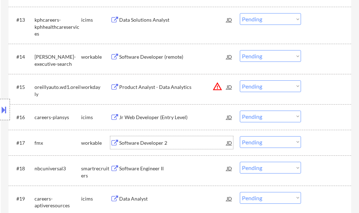
click at [142, 142] on div "Software Developer 2" at bounding box center [172, 142] width 107 height 7
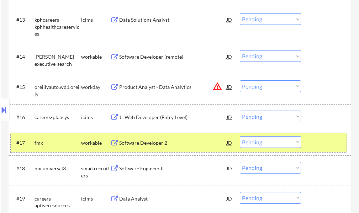
click at [315, 143] on div at bounding box center [326, 142] width 31 height 13
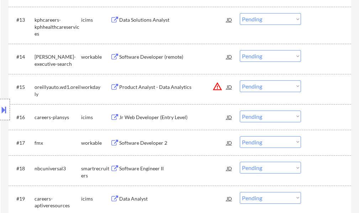
click at [252, 144] on select "Choose an option... Pending Applied Excluded (Questions) Excluded (Expired) Exc…" at bounding box center [270, 142] width 61 height 12
click at [240, 136] on select "Choose an option... Pending Applied Excluded (Questions) Excluded (Expired) Exc…" at bounding box center [270, 142] width 61 height 12
click at [330, 143] on div at bounding box center [326, 142] width 31 height 13
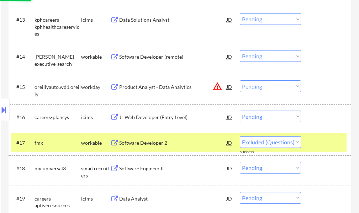
click at [330, 143] on div at bounding box center [326, 142] width 31 height 13
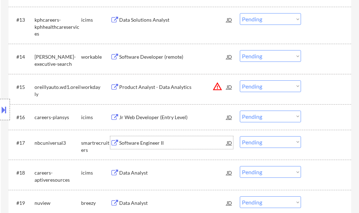
click at [151, 143] on div "Software Engineer II" at bounding box center [172, 142] width 107 height 7
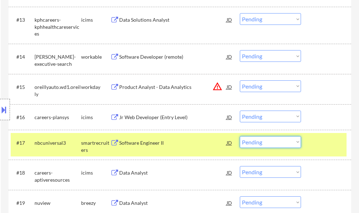
click at [257, 142] on select "Choose an option... Pending Applied Excluded (Questions) Excluded (Expired) Exc…" at bounding box center [270, 142] width 61 height 12
click at [240, 136] on select "Choose an option... Pending Applied Excluded (Questions) Excluded (Expired) Exc…" at bounding box center [270, 142] width 61 height 12
click at [317, 145] on div at bounding box center [326, 142] width 31 height 13
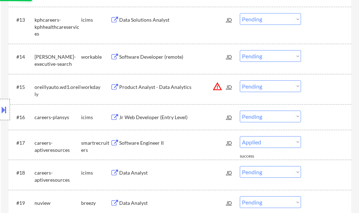
select select ""pending""
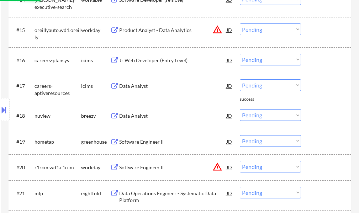
scroll to position [640, 0]
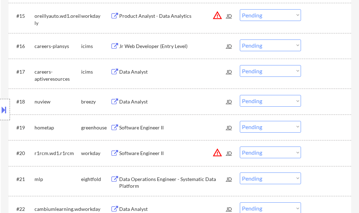
click at [127, 101] on div "Data Analyst" at bounding box center [172, 101] width 107 height 7
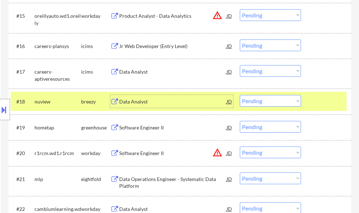
click at [248, 101] on select "Choose an option... Pending Applied Excluded (Questions) Excluded (Expired) Exc…" at bounding box center [270, 101] width 61 height 12
click at [240, 95] on select "Choose an option... Pending Applied Excluded (Questions) Excluded (Expired) Exc…" at bounding box center [270, 101] width 61 height 12
click at [309, 102] on div "#18 nuview breezy Data Analyst JD Choose an option... Pending Applied Excluded …" at bounding box center [179, 101] width 336 height 19
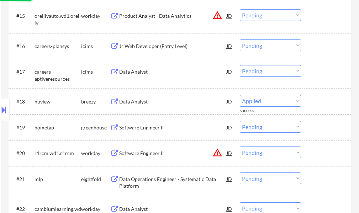
select select ""pending""
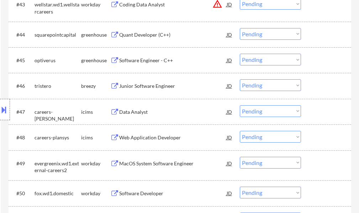
scroll to position [1423, 0]
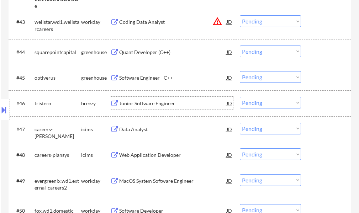
click at [157, 100] on div "Junior Software Engineer" at bounding box center [172, 103] width 107 height 13
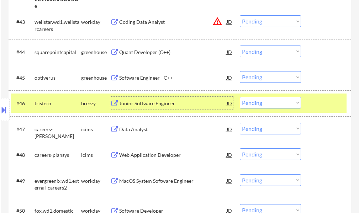
click at [270, 103] on select "Choose an option... Pending Applied Excluded (Questions) Excluded (Expired) Exc…" at bounding box center [270, 103] width 61 height 12
click at [240, 97] on select "Choose an option... Pending Applied Excluded (Questions) Excluded (Expired) Exc…" at bounding box center [270, 103] width 61 height 12
click at [313, 106] on div at bounding box center [326, 103] width 31 height 13
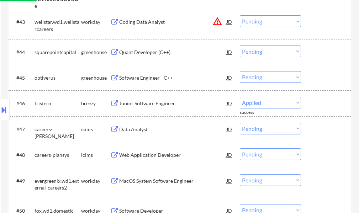
select select ""pending""
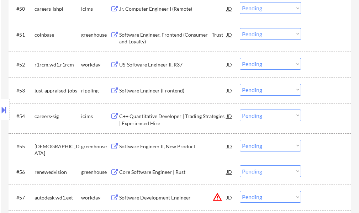
scroll to position [1636, 0]
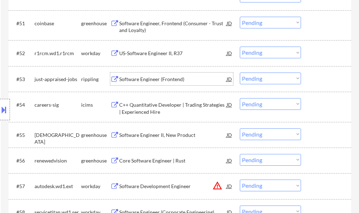
click at [152, 83] on div "Software Engineer (Frontend)" at bounding box center [172, 79] width 107 height 13
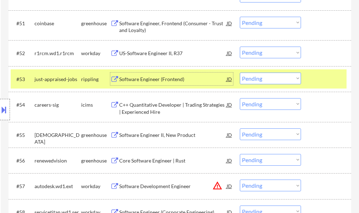
click at [265, 82] on select "Choose an option... Pending Applied Excluded (Questions) Excluded (Expired) Exc…" at bounding box center [270, 79] width 61 height 12
click at [240, 73] on select "Choose an option... Pending Applied Excluded (Questions) Excluded (Expired) Exc…" at bounding box center [270, 79] width 61 height 12
click at [312, 81] on div at bounding box center [326, 79] width 31 height 13
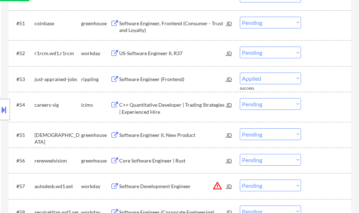
select select ""pending""
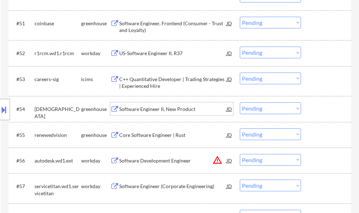
click at [129, 108] on div "Software Engineer II, New Product" at bounding box center [172, 109] width 107 height 7
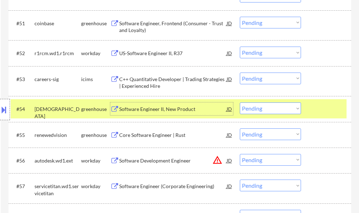
click at [270, 109] on select "Choose an option... Pending Applied Excluded (Questions) Excluded (Expired) Exc…" at bounding box center [270, 108] width 61 height 12
click at [240, 102] on select "Choose an option... Pending Applied Excluded (Questions) Excluded (Expired) Exc…" at bounding box center [270, 108] width 61 height 12
click at [330, 109] on div at bounding box center [326, 108] width 31 height 13
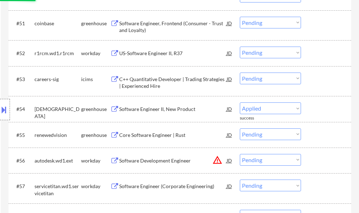
select select ""pending""
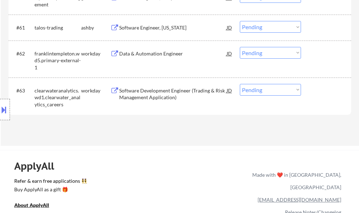
scroll to position [1896, 0]
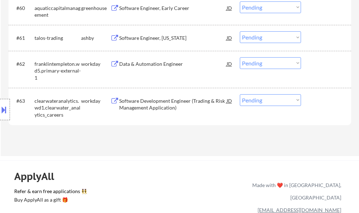
click at [150, 102] on div "Software Development Engineer (Trading & Risk Management Application)" at bounding box center [172, 104] width 107 height 14
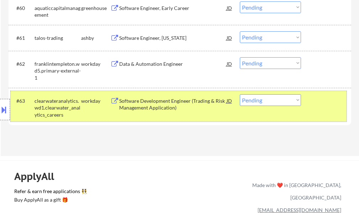
click at [316, 100] on div at bounding box center [326, 100] width 31 height 13
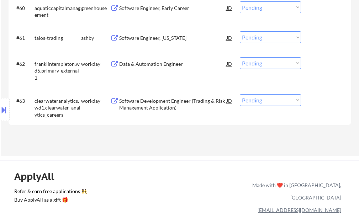
click at [202, 99] on div "Software Development Engineer (Trading & Risk Management Application)" at bounding box center [172, 104] width 107 height 14
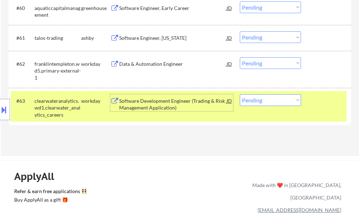
click at [252, 103] on select "Choose an option... Pending Applied Excluded (Questions) Excluded (Expired) Exc…" at bounding box center [270, 100] width 61 height 12
select select ""applied""
click at [240, 94] on select "Choose an option... Pending Applied Excluded (Questions) Excluded (Expired) Exc…" at bounding box center [270, 100] width 61 height 12
click at [317, 108] on div "#63 clearwateranalytics.wd1.clearwater_analytics_careers workday Software Devel…" at bounding box center [179, 106] width 336 height 31
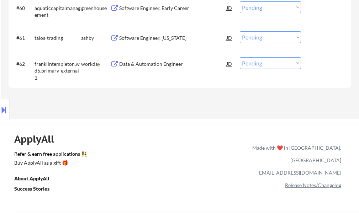
click at [141, 67] on div "Data & Automation Engineer" at bounding box center [172, 63] width 107 height 7
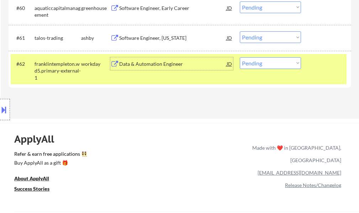
click at [311, 68] on div "#62 franklintempleton.wd5.primary-external-1 workday Data & Automation Engineer…" at bounding box center [179, 69] width 336 height 31
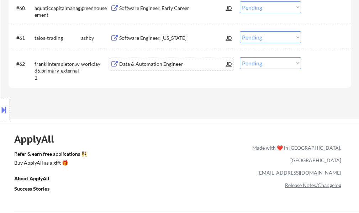
click at [158, 65] on div "Data & Automation Engineer" at bounding box center [172, 63] width 107 height 7
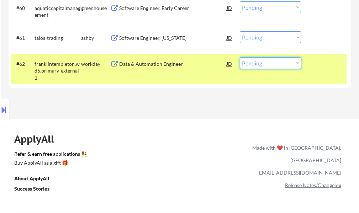
click at [283, 64] on select "Choose an option... Pending Applied Excluded (Questions) Excluded (Expired) Exc…" at bounding box center [270, 63] width 61 height 12
select select ""applied""
click at [240, 57] on select "Choose an option... Pending Applied Excluded (Questions) Excluded (Expired) Exc…" at bounding box center [270, 63] width 61 height 12
click at [334, 73] on div "#62 franklintempleton.wd5.primary-external-1 workday Data & Automation Engineer…" at bounding box center [179, 69] width 336 height 31
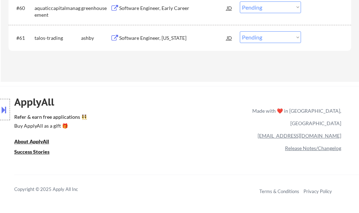
scroll to position [1861, 0]
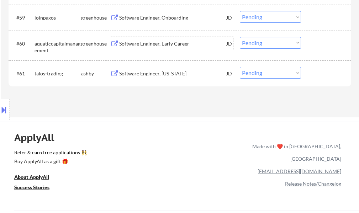
click at [170, 44] on div "Software Engineer, Early Career" at bounding box center [172, 43] width 107 height 7
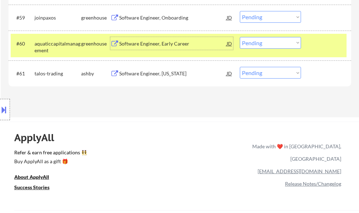
click at [255, 43] on select "Choose an option... Pending Applied Excluded (Questions) Excluded (Expired) Exc…" at bounding box center [270, 43] width 61 height 12
click at [240, 37] on select "Choose an option... Pending Applied Excluded (Questions) Excluded (Expired) Exc…" at bounding box center [270, 43] width 61 height 12
click at [307, 49] on div "#60 aquaticcapitalmanagement greenhouse Software Engineer, Early Career JD warn…" at bounding box center [179, 45] width 336 height 23
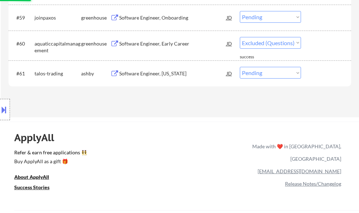
select select ""pending""
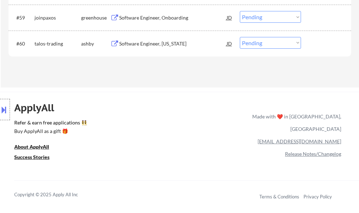
click at [154, 18] on div "Software Engineer, Onboarding" at bounding box center [172, 17] width 107 height 7
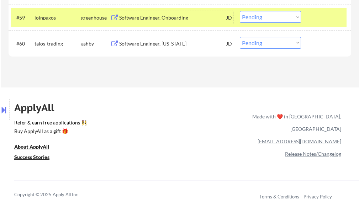
click at [277, 17] on select "Choose an option... Pending Applied Excluded (Questions) Excluded (Expired) Exc…" at bounding box center [270, 17] width 61 height 12
click at [240, 11] on select "Choose an option... Pending Applied Excluded (Questions) Excluded (Expired) Exc…" at bounding box center [270, 17] width 61 height 12
click at [322, 21] on div at bounding box center [326, 17] width 31 height 13
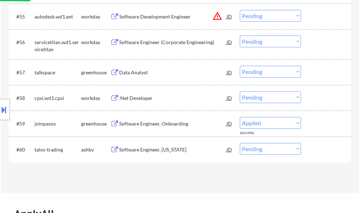
scroll to position [1754, 0]
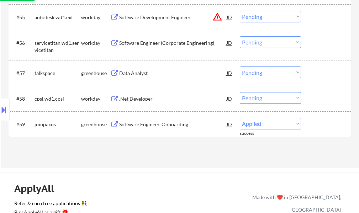
select select ""pending""
click at [131, 98] on div ".Net Developer" at bounding box center [172, 98] width 107 height 7
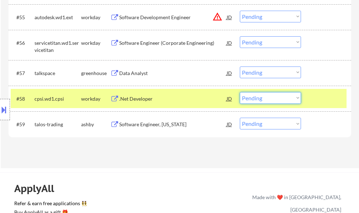
click at [274, 99] on select "Choose an option... Pending Applied Excluded (Questions) Excluded (Expired) Exc…" at bounding box center [270, 98] width 61 height 12
click at [240, 92] on select "Choose an option... Pending Applied Excluded (Questions) Excluded (Expired) Exc…" at bounding box center [270, 98] width 61 height 12
click at [312, 100] on div at bounding box center [326, 98] width 31 height 13
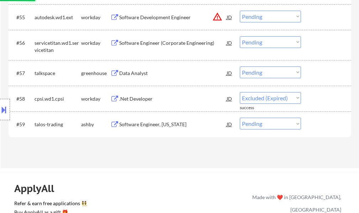
select select ""pending""
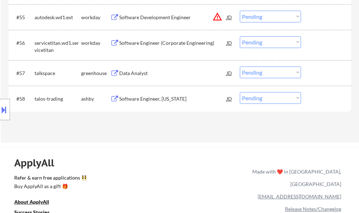
click at [140, 74] on div "Data Analyst" at bounding box center [172, 73] width 107 height 7
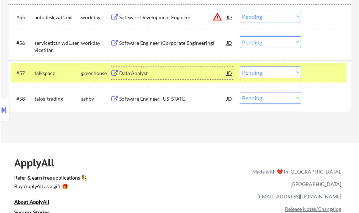
click at [256, 72] on select "Choose an option... Pending Applied Excluded (Questions) Excluded (Expired) Exc…" at bounding box center [270, 73] width 61 height 12
click at [240, 67] on select "Choose an option... Pending Applied Excluded (Questions) Excluded (Expired) Exc…" at bounding box center [270, 73] width 61 height 12
click at [335, 75] on div at bounding box center [326, 73] width 31 height 13
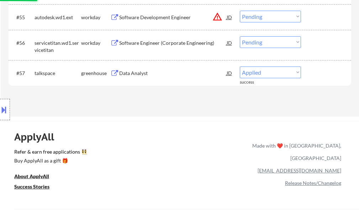
select select ""pending""
click at [162, 40] on div "Software Engineer (Corporate Engineering)" at bounding box center [172, 42] width 107 height 7
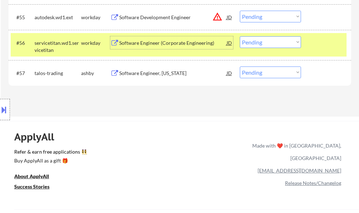
click at [253, 41] on select "Choose an option... Pending Applied Excluded (Questions) Excluded (Expired) Exc…" at bounding box center [270, 42] width 61 height 12
click at [240, 36] on select "Choose an option... Pending Applied Excluded (Questions) Excluded (Expired) Exc…" at bounding box center [270, 42] width 61 height 12
click at [321, 44] on div at bounding box center [326, 42] width 31 height 13
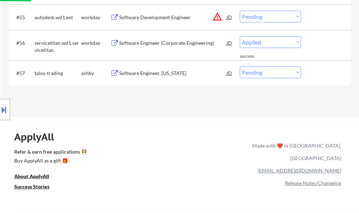
select select ""pending""
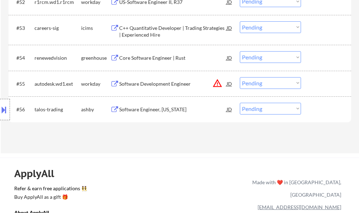
scroll to position [1683, 0]
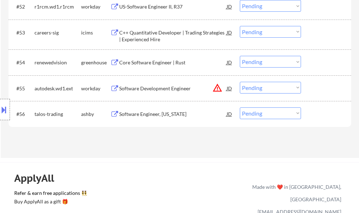
click at [178, 88] on div "Software Development Engineer" at bounding box center [172, 88] width 107 height 7
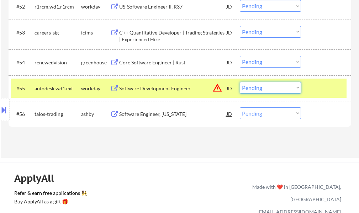
click at [256, 88] on select "Choose an option... Pending Applied Excluded (Questions) Excluded (Expired) Exc…" at bounding box center [270, 88] width 61 height 12
click at [240, 82] on select "Choose an option... Pending Applied Excluded (Questions) Excluded (Expired) Exc…" at bounding box center [270, 88] width 61 height 12
click at [320, 92] on div at bounding box center [326, 88] width 31 height 13
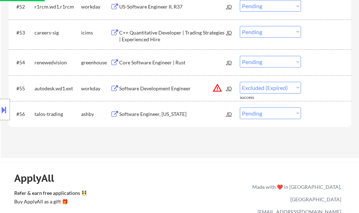
select select ""pending""
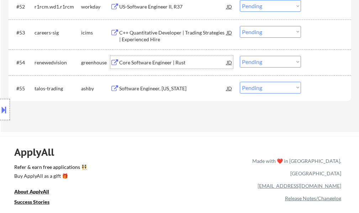
click at [133, 65] on div "Core Software Engineer | Rust" at bounding box center [172, 62] width 107 height 7
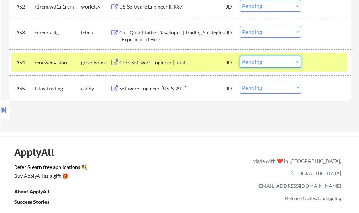
click at [257, 58] on select "Choose an option... Pending Applied Excluded (Questions) Excluded (Expired) Exc…" at bounding box center [270, 62] width 61 height 12
click at [240, 56] on select "Choose an option... Pending Applied Excluded (Questions) Excluded (Expired) Exc…" at bounding box center [270, 62] width 61 height 12
select select ""pending""
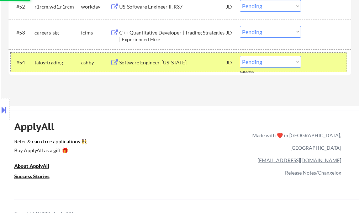
click at [328, 64] on div at bounding box center [326, 62] width 31 height 13
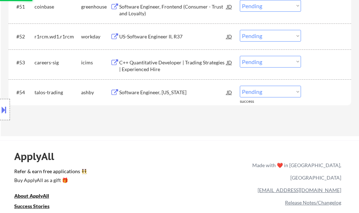
scroll to position [1612, 0]
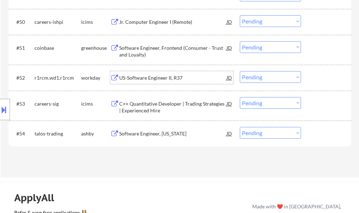
click at [146, 78] on div "US-Software Engineer II, R37" at bounding box center [172, 77] width 107 height 7
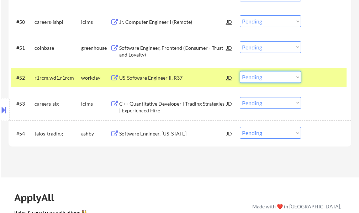
click at [275, 77] on select "Choose an option... Pending Applied Excluded (Questions) Excluded (Expired) Exc…" at bounding box center [270, 77] width 61 height 12
click at [240, 71] on select "Choose an option... Pending Applied Excluded (Questions) Excluded (Expired) Exc…" at bounding box center [270, 77] width 61 height 12
click at [332, 76] on div at bounding box center [326, 77] width 31 height 13
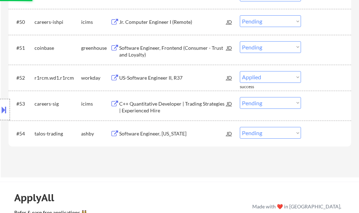
select select ""pending""
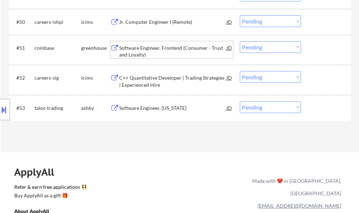
click at [158, 51] on div "Software Engineer, Frontend (Consumer - Trust and Loyalty)" at bounding box center [172, 51] width 107 height 14
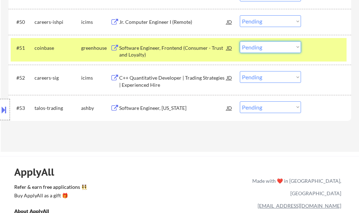
click at [253, 42] on select "Choose an option... Pending Applied Excluded (Questions) Excluded (Expired) Exc…" at bounding box center [270, 47] width 61 height 12
click at [240, 41] on select "Choose an option... Pending Applied Excluded (Questions) Excluded (Expired) Exc…" at bounding box center [270, 47] width 61 height 12
click at [324, 51] on div at bounding box center [326, 47] width 31 height 13
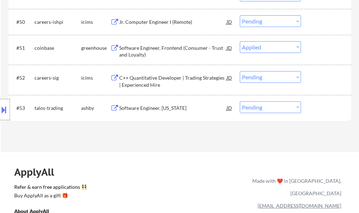
select select ""pending""
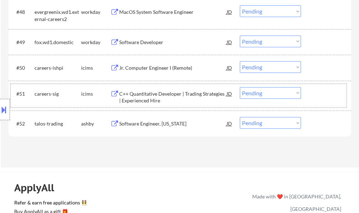
scroll to position [1565, 0]
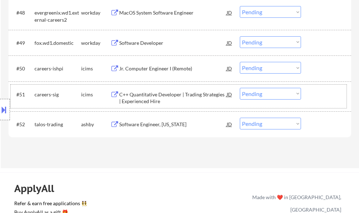
click at [143, 41] on div "Software Developer" at bounding box center [172, 42] width 107 height 7
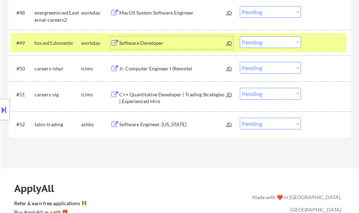
click at [261, 39] on select "Choose an option... Pending Applied Excluded (Questions) Excluded (Expired) Exc…" at bounding box center [270, 42] width 61 height 12
click at [240, 36] on select "Choose an option... Pending Applied Excluded (Questions) Excluded (Expired) Exc…" at bounding box center [270, 42] width 61 height 12
click at [320, 39] on div at bounding box center [326, 42] width 31 height 13
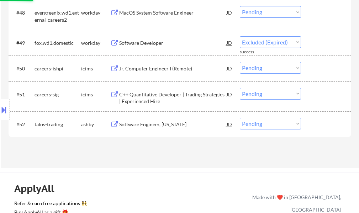
select select ""pending""
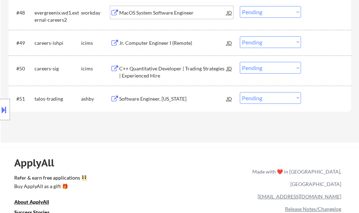
click at [177, 15] on div "MacOS System Software Engineer" at bounding box center [172, 12] width 107 height 7
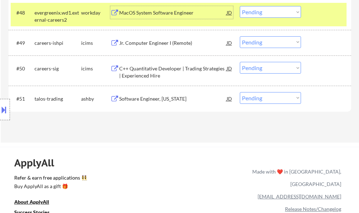
click at [252, 12] on select "Choose an option... Pending Applied Excluded (Questions) Excluded (Expired) Exc…" at bounding box center [270, 12] width 61 height 12
click at [240, 6] on select "Choose an option... Pending Applied Excluded (Questions) Excluded (Expired) Exc…" at bounding box center [270, 12] width 61 height 12
click at [324, 16] on div at bounding box center [326, 12] width 31 height 13
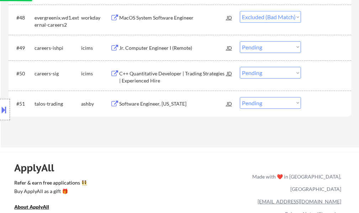
scroll to position [1494, 0]
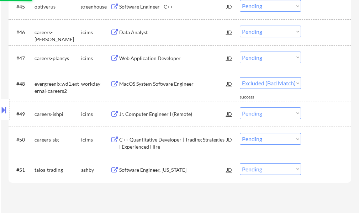
select select ""pending""
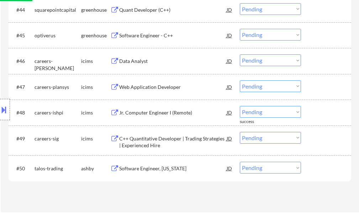
scroll to position [1423, 0]
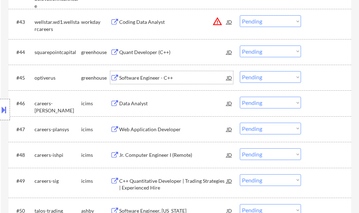
click at [150, 81] on div "Software Engineer - C++" at bounding box center [172, 77] width 107 height 7
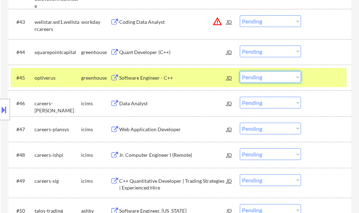
click at [281, 75] on select "Choose an option... Pending Applied Excluded (Questions) Excluded (Expired) Exc…" at bounding box center [270, 77] width 61 height 12
click at [240, 71] on select "Choose an option... Pending Applied Excluded (Questions) Excluded (Expired) Exc…" at bounding box center [270, 77] width 61 height 12
click at [321, 75] on div at bounding box center [326, 77] width 31 height 13
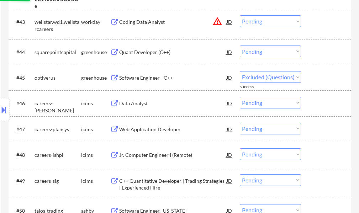
select select ""pending""
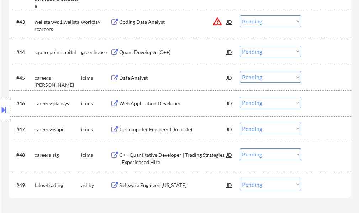
click at [154, 54] on div "Quant Developer (C++)" at bounding box center [172, 52] width 107 height 7
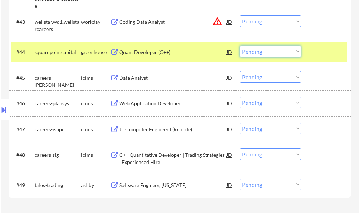
click at [264, 51] on select "Choose an option... Pending Applied Excluded (Questions) Excluded (Expired) Exc…" at bounding box center [270, 52] width 61 height 12
click at [240, 46] on select "Choose an option... Pending Applied Excluded (Questions) Excluded (Expired) Exc…" at bounding box center [270, 52] width 61 height 12
click at [316, 51] on div at bounding box center [326, 52] width 31 height 13
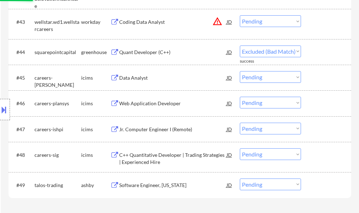
select select ""pending""
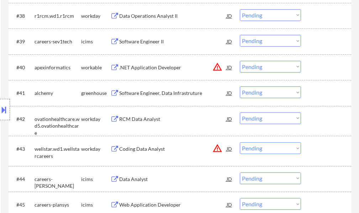
scroll to position [1281, 0]
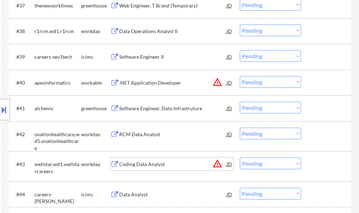
click at [128, 163] on div "Coding Data Analyst" at bounding box center [172, 164] width 107 height 7
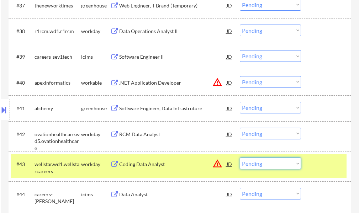
click at [263, 164] on select "Choose an option... Pending Applied Excluded (Questions) Excluded (Expired) Exc…" at bounding box center [270, 164] width 61 height 12
click at [240, 158] on select "Choose an option... Pending Applied Excluded (Questions) Excluded (Expired) Exc…" at bounding box center [270, 164] width 61 height 12
click at [321, 164] on div at bounding box center [326, 164] width 31 height 13
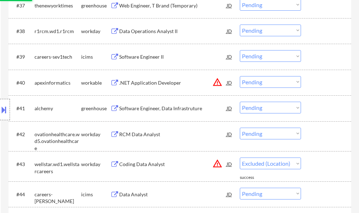
select select ""pending""
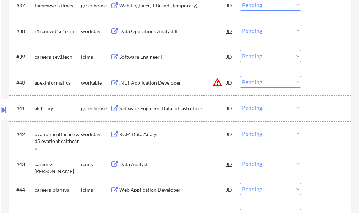
click at [130, 136] on div "RCM Data Analyst" at bounding box center [172, 134] width 107 height 7
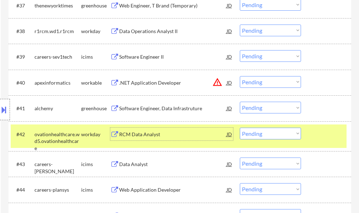
click at [260, 134] on select "Choose an option... Pending Applied Excluded (Questions) Excluded (Expired) Exc…" at bounding box center [270, 134] width 61 height 12
click at [240, 128] on select "Choose an option... Pending Applied Excluded (Questions) Excluded (Expired) Exc…" at bounding box center [270, 134] width 61 height 12
click at [308, 129] on div "#42 ovationhealthcare.wd5.ovationhealthcare workday RCM Data Analyst JD warning…" at bounding box center [179, 136] width 336 height 23
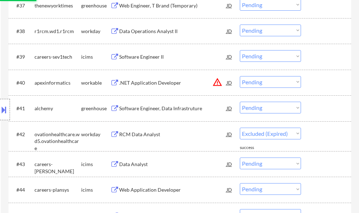
select select ""pending""
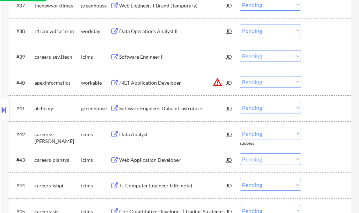
click at [144, 108] on div "Software Engineer, Data Infrastruture" at bounding box center [172, 108] width 107 height 7
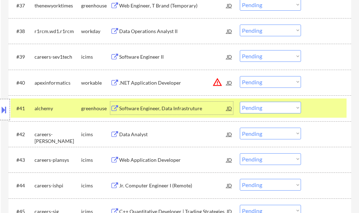
click at [252, 106] on select "Choose an option... Pending Applied Excluded (Questions) Excluded (Expired) Exc…" at bounding box center [270, 108] width 61 height 12
click at [240, 102] on select "Choose an option... Pending Applied Excluded (Questions) Excluded (Expired) Exc…" at bounding box center [270, 108] width 61 height 12
click at [313, 111] on div at bounding box center [326, 108] width 31 height 13
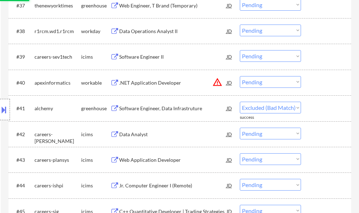
select select ""pending""
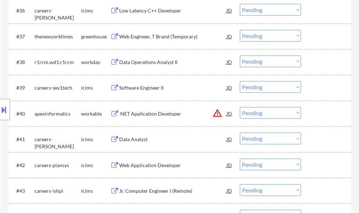
scroll to position [1245, 0]
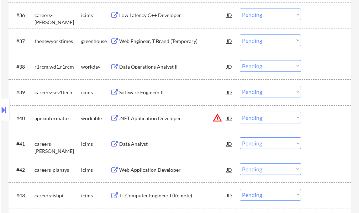
click at [132, 118] on div ".NET Application Developer" at bounding box center [172, 118] width 107 height 7
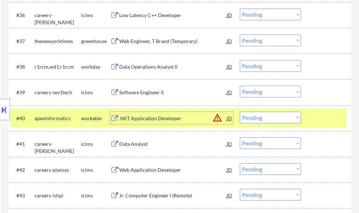
click at [263, 115] on select "Choose an option... Pending Applied Excluded (Questions) Excluded (Expired) Exc…" at bounding box center [270, 118] width 61 height 12
click at [240, 112] on select "Choose an option... Pending Applied Excluded (Questions) Excluded (Expired) Exc…" at bounding box center [270, 118] width 61 height 12
click at [312, 119] on div at bounding box center [326, 118] width 31 height 13
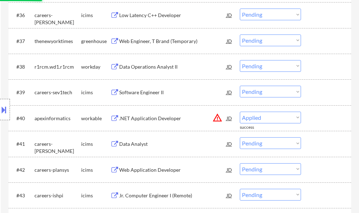
select select ""pending""
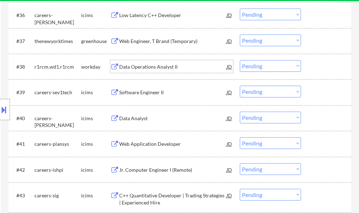
click at [142, 64] on div "Data Operations Analyst II" at bounding box center [172, 66] width 107 height 7
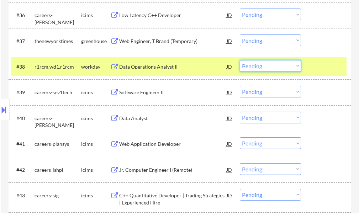
click at [268, 66] on select "Choose an option... Pending Applied Excluded (Questions) Excluded (Expired) Exc…" at bounding box center [270, 66] width 61 height 12
click at [240, 60] on select "Choose an option... Pending Applied Excluded (Questions) Excluded (Expired) Exc…" at bounding box center [270, 66] width 61 height 12
click at [313, 67] on div at bounding box center [326, 66] width 31 height 13
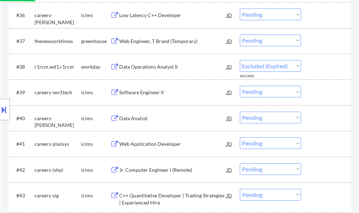
select select ""pending""
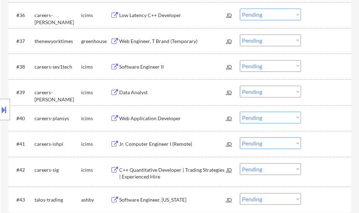
click at [172, 43] on div "Web Engineer, T Brand (Temporary)" at bounding box center [172, 41] width 107 height 7
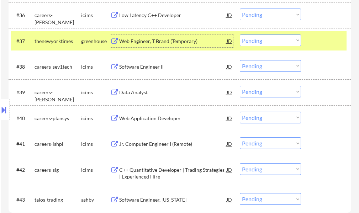
click at [260, 41] on select "Choose an option... Pending Applied Excluded (Questions) Excluded (Expired) Exc…" at bounding box center [270, 41] width 61 height 12
click at [240, 35] on select "Choose an option... Pending Applied Excluded (Questions) Excluded (Expired) Exc…" at bounding box center [270, 41] width 61 height 12
click at [325, 41] on div at bounding box center [326, 41] width 31 height 13
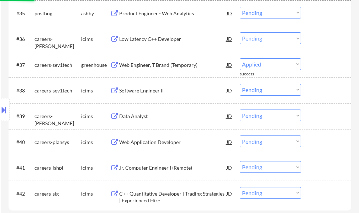
select select ""pending""
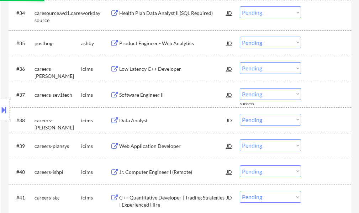
scroll to position [1174, 0]
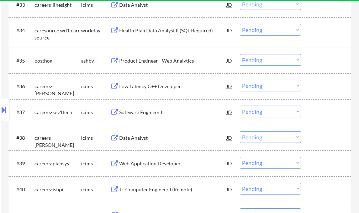
click at [159, 61] on div "Product Engineer - Web Analytics" at bounding box center [172, 60] width 107 height 7
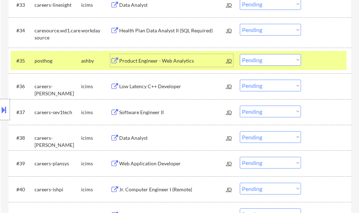
click at [244, 60] on select "Choose an option... Pending Applied Excluded (Questions) Excluded (Expired) Exc…" at bounding box center [270, 60] width 61 height 12
click at [240, 54] on select "Choose an option... Pending Applied Excluded (Questions) Excluded (Expired) Exc…" at bounding box center [270, 60] width 61 height 12
click at [327, 58] on div at bounding box center [326, 60] width 31 height 13
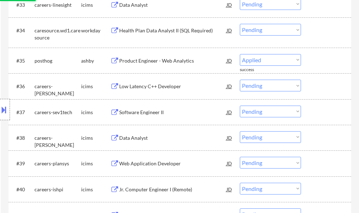
select select ""pending""
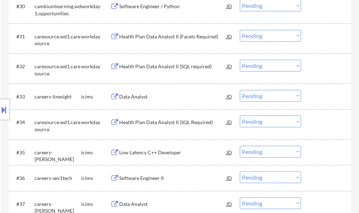
scroll to position [1032, 0]
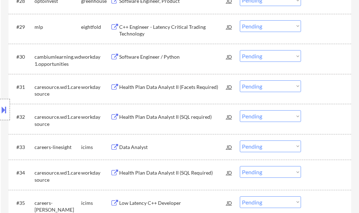
click at [153, 112] on div "Health Plan Data Analyst II (SQL required)" at bounding box center [172, 116] width 107 height 13
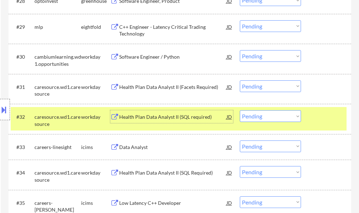
click at [312, 113] on div at bounding box center [326, 116] width 31 height 13
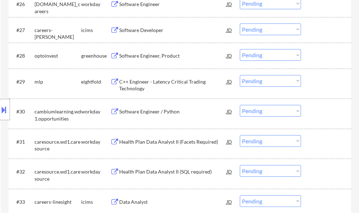
scroll to position [960, 0]
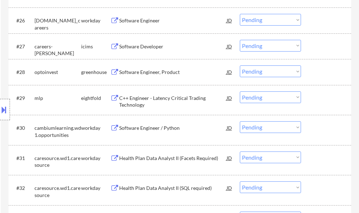
click at [151, 75] on div "Software Engineer, Product" at bounding box center [172, 72] width 107 height 7
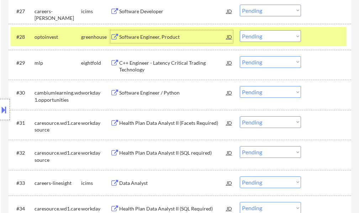
scroll to position [996, 0]
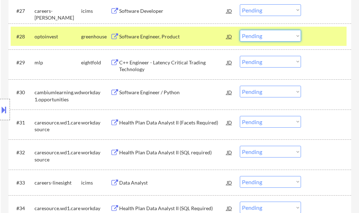
click at [250, 34] on select "Choose an option... Pending Applied Excluded (Questions) Excluded (Expired) Exc…" at bounding box center [270, 36] width 61 height 12
click at [240, 30] on select "Choose an option... Pending Applied Excluded (Questions) Excluded (Expired) Exc…" at bounding box center [270, 36] width 61 height 12
click at [308, 37] on div "#28 optoinvest greenhouse Software Engineer, Product JD Choose an option... Pen…" at bounding box center [179, 36] width 336 height 19
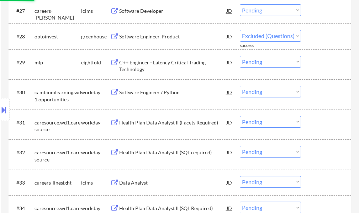
scroll to position [960, 0]
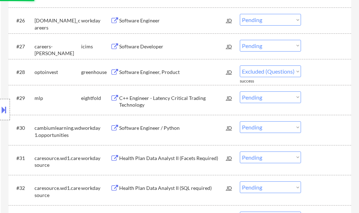
select select ""pending""
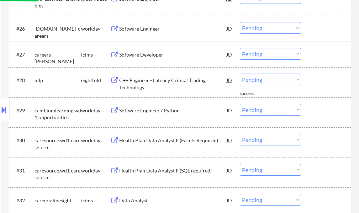
scroll to position [925, 0]
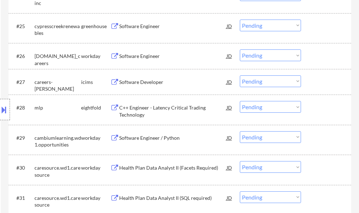
click at [144, 59] on div "Software Engineer" at bounding box center [172, 56] width 107 height 7
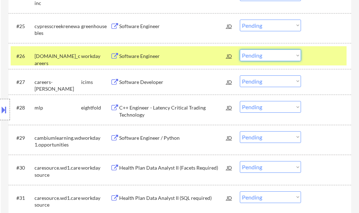
click at [293, 57] on select "Choose an option... Pending Applied Excluded (Questions) Excluded (Expired) Exc…" at bounding box center [270, 55] width 61 height 12
click at [240, 49] on select "Choose an option... Pending Applied Excluded (Questions) Excluded (Expired) Exc…" at bounding box center [270, 55] width 61 height 12
click at [315, 56] on div at bounding box center [326, 55] width 31 height 13
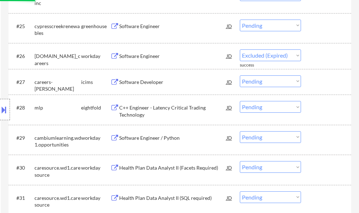
select select ""pending""
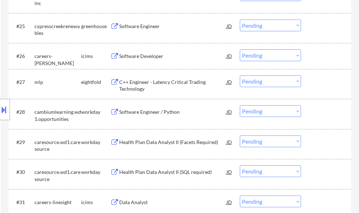
click at [134, 30] on div "Software Engineer" at bounding box center [172, 26] width 107 height 13
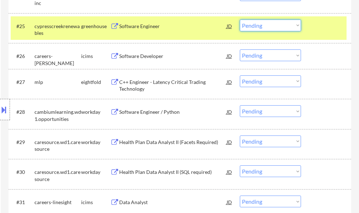
click at [285, 26] on select "Choose an option... Pending Applied Excluded (Questions) Excluded (Expired) Exc…" at bounding box center [270, 26] width 61 height 12
click at [240, 20] on select "Choose an option... Pending Applied Excluded (Questions) Excluded (Expired) Exc…" at bounding box center [270, 26] width 61 height 12
click at [317, 28] on div at bounding box center [326, 26] width 31 height 13
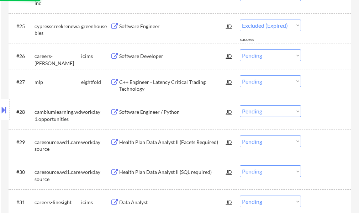
select select ""pending""
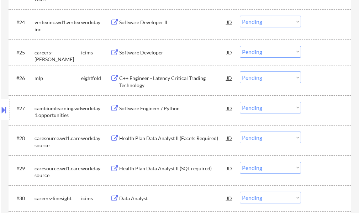
scroll to position [854, 0]
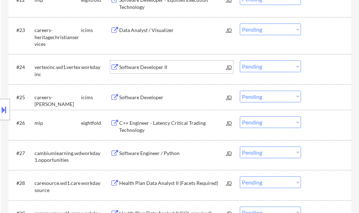
click at [144, 71] on div "Software Developer II" at bounding box center [172, 66] width 107 height 13
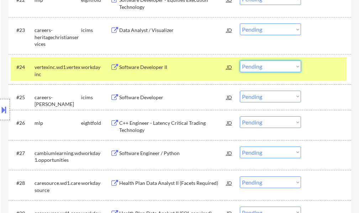
click at [254, 68] on select "Choose an option... Pending Applied Excluded (Questions) Excluded (Expired) Exc…" at bounding box center [270, 66] width 61 height 12
click at [240, 60] on select "Choose an option... Pending Applied Excluded (Questions) Excluded (Expired) Exc…" at bounding box center [270, 66] width 61 height 12
select select ""pending""
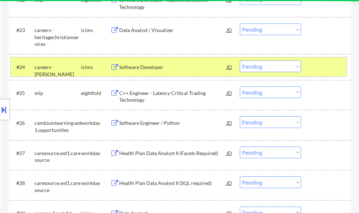
click at [332, 72] on div at bounding box center [326, 66] width 31 height 13
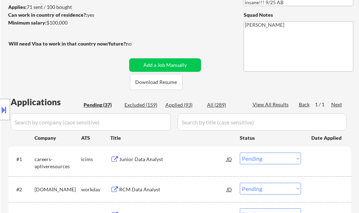
scroll to position [36, 0]
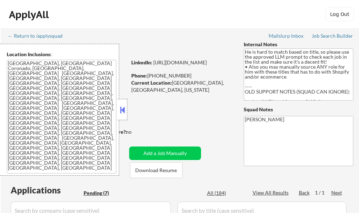
select select ""pending""
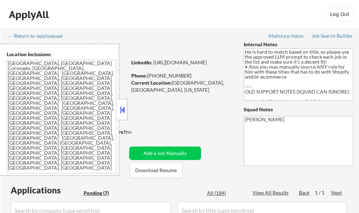
select select ""pending""
click at [123, 113] on button at bounding box center [122, 110] width 8 height 11
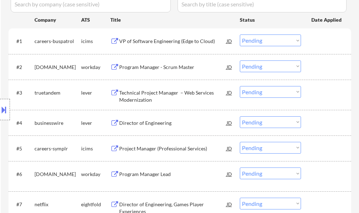
scroll to position [249, 0]
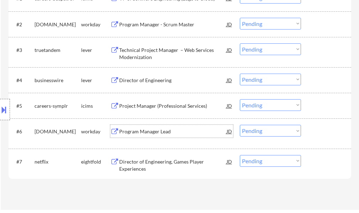
click at [151, 126] on div "Program Manager Lead" at bounding box center [172, 131] width 107 height 13
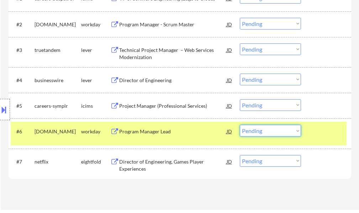
click at [267, 130] on select "Choose an option... Pending Applied Excluded (Questions) Excluded (Expired) Exc…" at bounding box center [270, 131] width 61 height 12
click at [240, 125] on select "Choose an option... Pending Applied Excluded (Questions) Excluded (Expired) Exc…" at bounding box center [270, 131] width 61 height 12
click at [315, 133] on div at bounding box center [326, 131] width 31 height 13
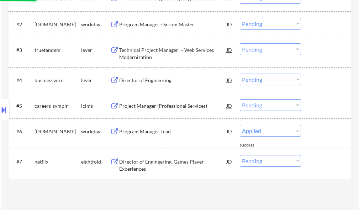
select select ""pending""
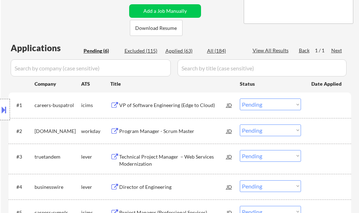
scroll to position [178, 0]
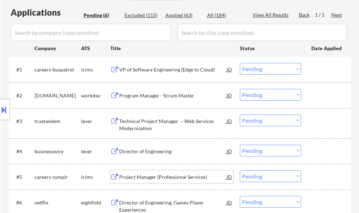
click at [145, 174] on div "Project Manager (Professional Services)" at bounding box center [172, 177] width 107 height 7
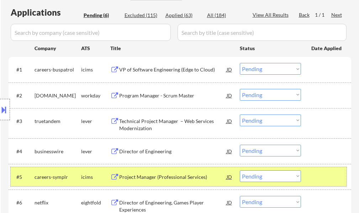
click at [320, 170] on div "#5 careers-symplr icims Project Manager (Professional Services) JD Choose an op…" at bounding box center [179, 176] width 336 height 19
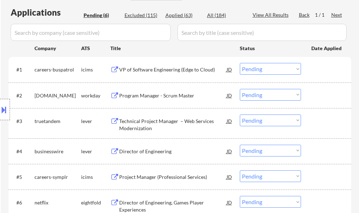
click at [150, 152] on div "Director of Engineering" at bounding box center [172, 151] width 107 height 7
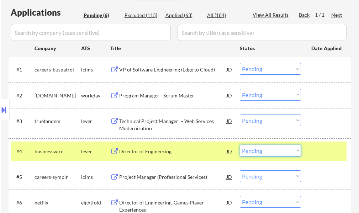
click at [270, 151] on select "Choose an option... Pending Applied Excluded (Questions) Excluded (Expired) Exc…" at bounding box center [270, 151] width 61 height 12
click at [240, 145] on select "Choose an option... Pending Applied Excluded (Questions) Excluded (Expired) Exc…" at bounding box center [270, 151] width 61 height 12
click at [330, 153] on div at bounding box center [326, 151] width 31 height 13
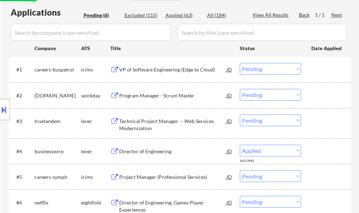
select select ""pending""
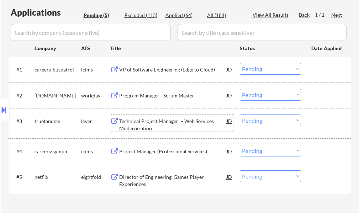
click at [127, 121] on div "Technical Project Manager – Web Services Modernization" at bounding box center [172, 125] width 107 height 14
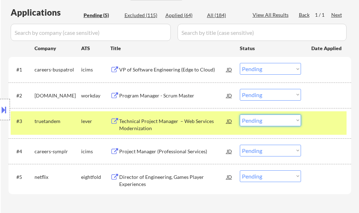
click at [247, 120] on select "Choose an option... Pending Applied Excluded (Questions) Excluded (Expired) Exc…" at bounding box center [270, 121] width 61 height 12
click at [240, 115] on select "Choose an option... Pending Applied Excluded (Questions) Excluded (Expired) Exc…" at bounding box center [270, 121] width 61 height 12
click at [324, 127] on div "#3 truetandem lever Technical Project Manager – Web Services Modernization JD C…" at bounding box center [179, 122] width 336 height 23
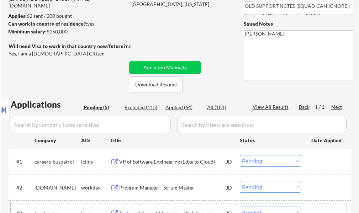
scroll to position [142, 0]
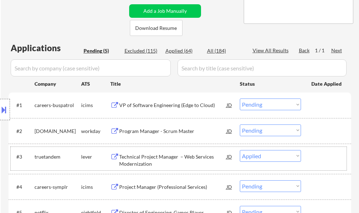
select select ""pending""
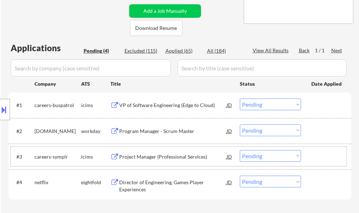
click at [332, 181] on div at bounding box center [326, 182] width 31 height 13
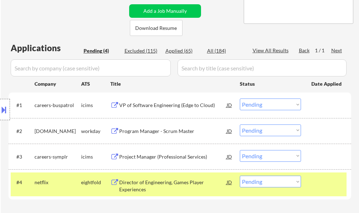
click at [334, 162] on div at bounding box center [326, 156] width 31 height 13
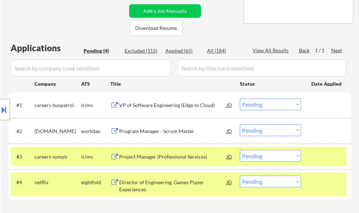
click at [332, 181] on div at bounding box center [326, 182] width 31 height 13
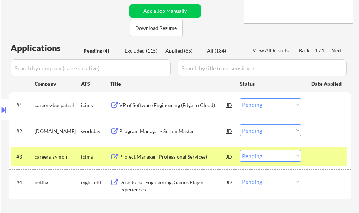
click at [333, 161] on div at bounding box center [326, 156] width 31 height 13
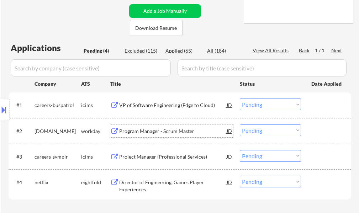
click at [169, 133] on div "Program Manager - Scrum Master" at bounding box center [172, 131] width 107 height 7
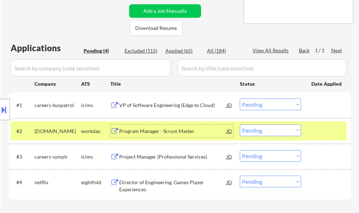
click at [268, 128] on select "Choose an option... Pending Applied Excluded (Questions) Excluded (Expired) Exc…" at bounding box center [270, 131] width 61 height 12
click at [240, 125] on select "Choose an option... Pending Applied Excluded (Questions) Excluded (Expired) Exc…" at bounding box center [270, 131] width 61 height 12
click at [324, 136] on div at bounding box center [326, 131] width 31 height 13
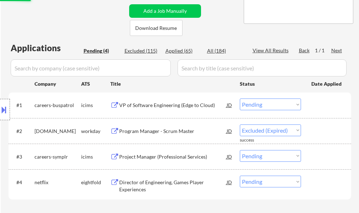
select select ""pending""
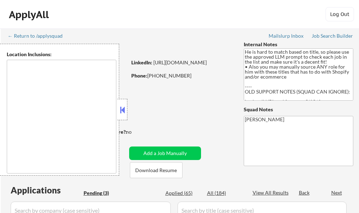
type textarea "[GEOGRAPHIC_DATA], [GEOGRAPHIC_DATA] Coronado, [GEOGRAPHIC_DATA], [GEOGRAPHIC_D…"
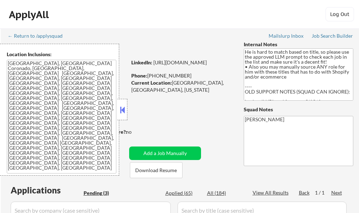
click at [125, 111] on button at bounding box center [122, 110] width 8 height 11
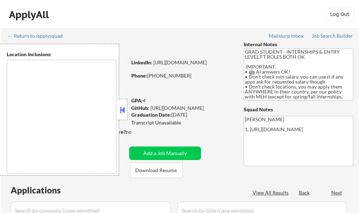
type textarea "country:[GEOGRAPHIC_DATA]"
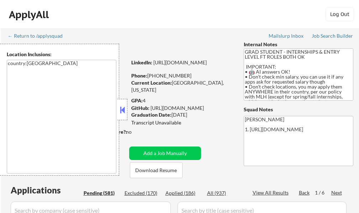
select select ""pending""
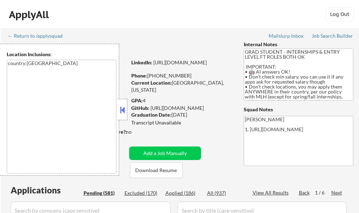
select select ""pending""
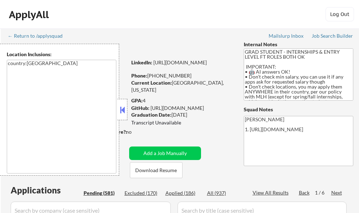
select select ""pending""
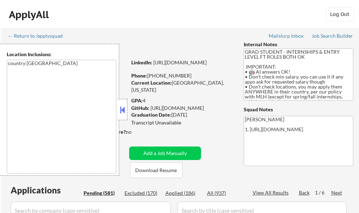
select select ""pending""
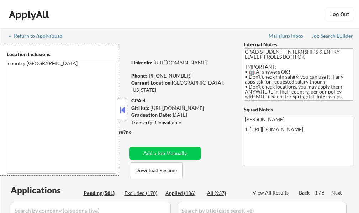
select select ""pending""
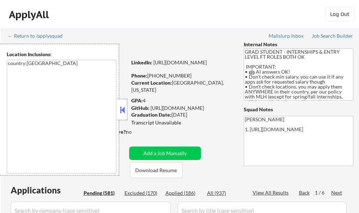
select select ""pending""
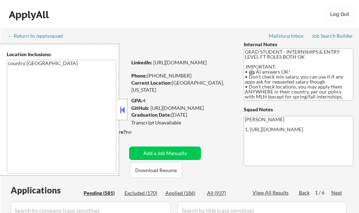
select select ""pending""
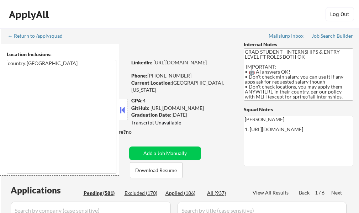
select select ""pending""
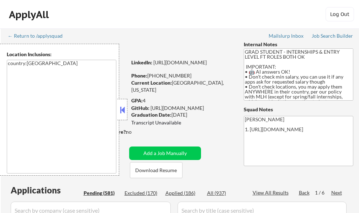
select select ""pending""
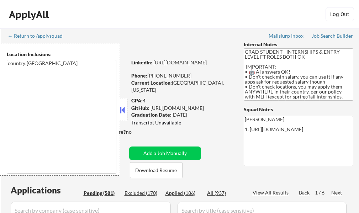
select select ""pending""
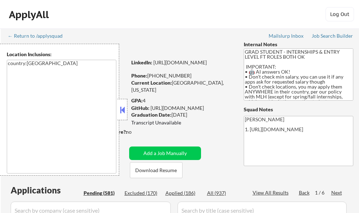
select select ""pending""
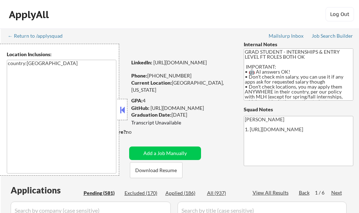
select select ""pending""
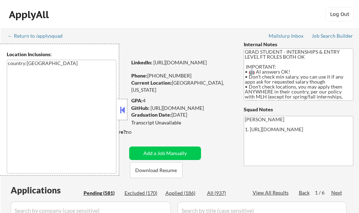
select select ""pending""
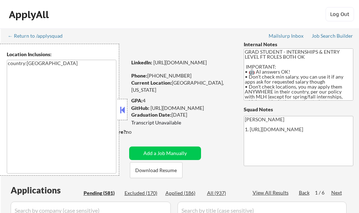
select select ""pending""
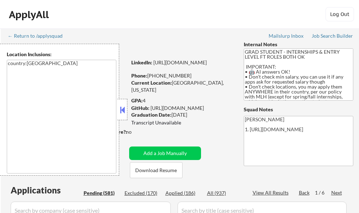
select select ""pending""
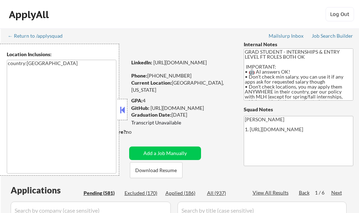
select select ""pending""
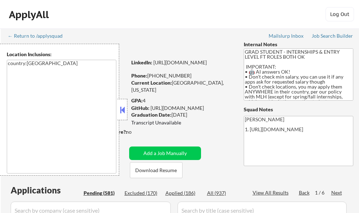
select select ""pending""
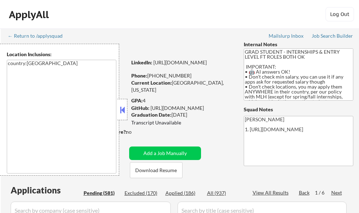
select select ""pending""
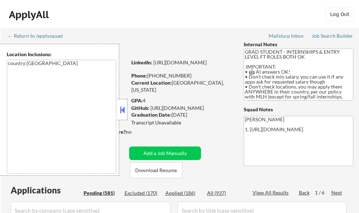
select select ""pending""
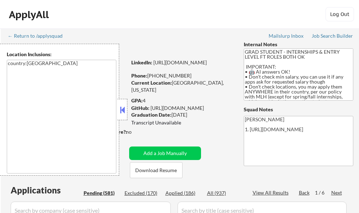
select select ""pending""
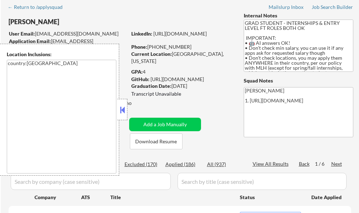
scroll to position [71, 0]
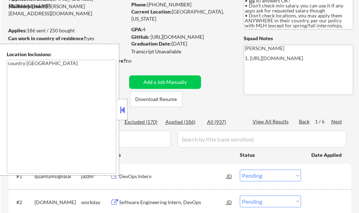
click at [125, 112] on button at bounding box center [122, 110] width 8 height 11
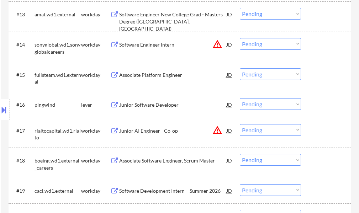
scroll to position [578, 0]
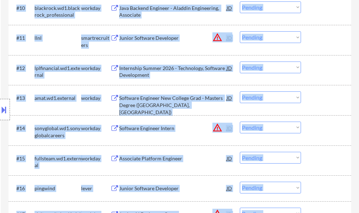
drag, startPoint x: 359, startPoint y: 51, endPoint x: 364, endPoint y: -10, distance: 61.8
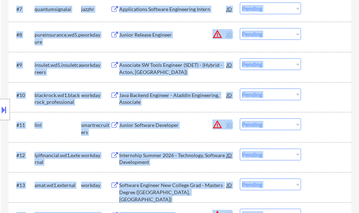
scroll to position [0, 0]
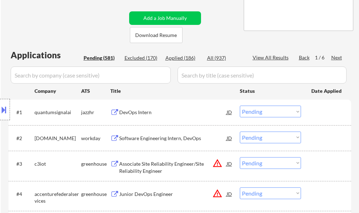
scroll to position [142, 0]
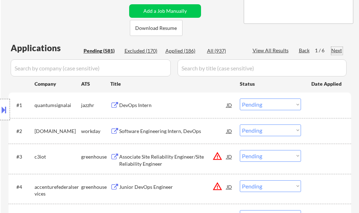
click at [332, 51] on div "Next" at bounding box center [336, 50] width 11 height 7
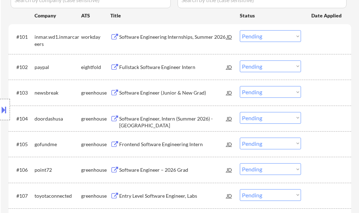
scroll to position [213, 0]
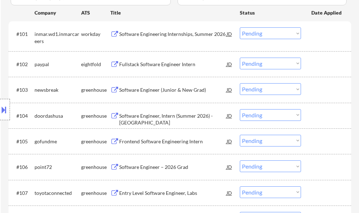
click at [155, 94] on div "Software Engineer (Junior & New Grad)" at bounding box center [172, 89] width 107 height 13
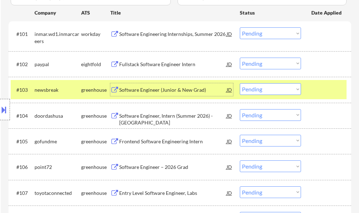
click at [313, 89] on div at bounding box center [326, 89] width 31 height 13
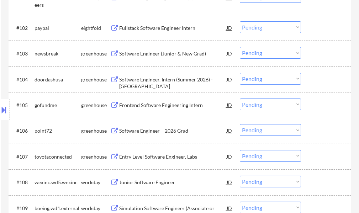
scroll to position [285, 0]
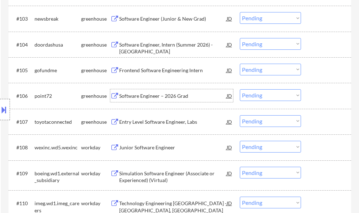
click at [148, 99] on div "Software Engineer – 2026 Grad" at bounding box center [172, 95] width 107 height 7
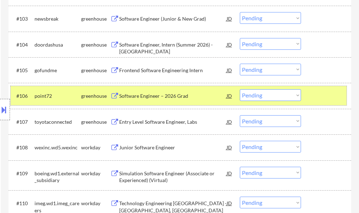
click at [309, 96] on div "#106 point72 greenhouse Software Engineer – 2026 Grad JD Choose an option... Pe…" at bounding box center [179, 95] width 336 height 19
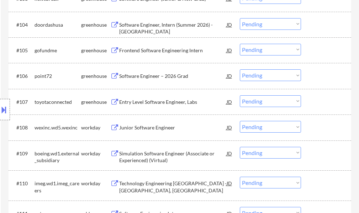
scroll to position [320, 0]
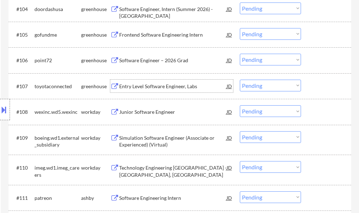
click at [174, 92] on div "Entry Level Software Engineer, Labs" at bounding box center [172, 86] width 107 height 13
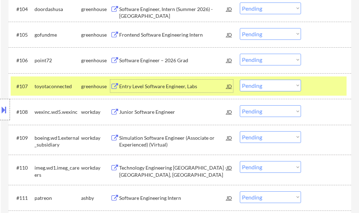
click at [320, 89] on div at bounding box center [326, 86] width 31 height 13
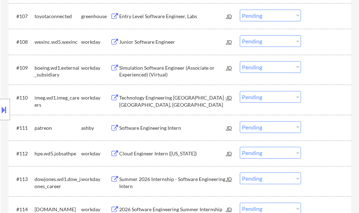
scroll to position [391, 0]
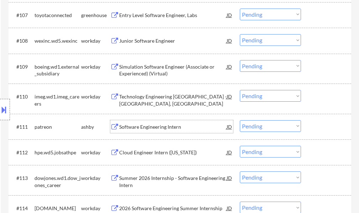
click at [152, 124] on div "Software Engineering Intern" at bounding box center [172, 126] width 107 height 7
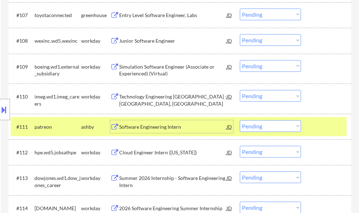
click at [268, 127] on select "Choose an option... Pending Applied Excluded (Questions) Excluded (Expired) Exc…" at bounding box center [270, 126] width 61 height 12
click at [240, 120] on select "Choose an option... Pending Applied Excluded (Questions) Excluded (Expired) Exc…" at bounding box center [270, 126] width 61 height 12
click at [323, 126] on div at bounding box center [326, 126] width 31 height 13
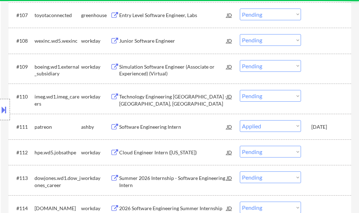
select select ""pending""
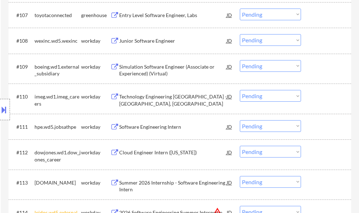
click at [177, 96] on div "Technology Engineering [GEOGRAPHIC_DATA] - [GEOGRAPHIC_DATA], [GEOGRAPHIC_DATA]" at bounding box center [172, 100] width 107 height 14
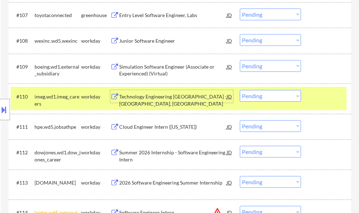
click at [251, 96] on select "Choose an option... Pending Applied Excluded (Questions) Excluded (Expired) Exc…" at bounding box center [270, 96] width 61 height 12
click at [240, 90] on select "Choose an option... Pending Applied Excluded (Questions) Excluded (Expired) Exc…" at bounding box center [270, 96] width 61 height 12
click at [324, 98] on div at bounding box center [326, 96] width 31 height 13
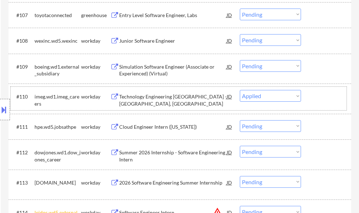
select select ""pending""
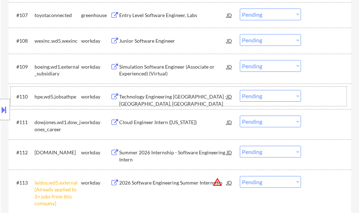
click at [275, 183] on select "Choose an option... Pending Applied Excluded (Questions) Excluded (Expired) Exc…" at bounding box center [270, 182] width 61 height 12
click at [240, 176] on select "Choose an option... Pending Applied Excluded (Questions) Excluded (Expired) Exc…" at bounding box center [270, 182] width 61 height 12
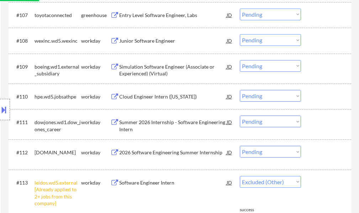
select select ""pending""
